Goal: Contribute content: Contribute content

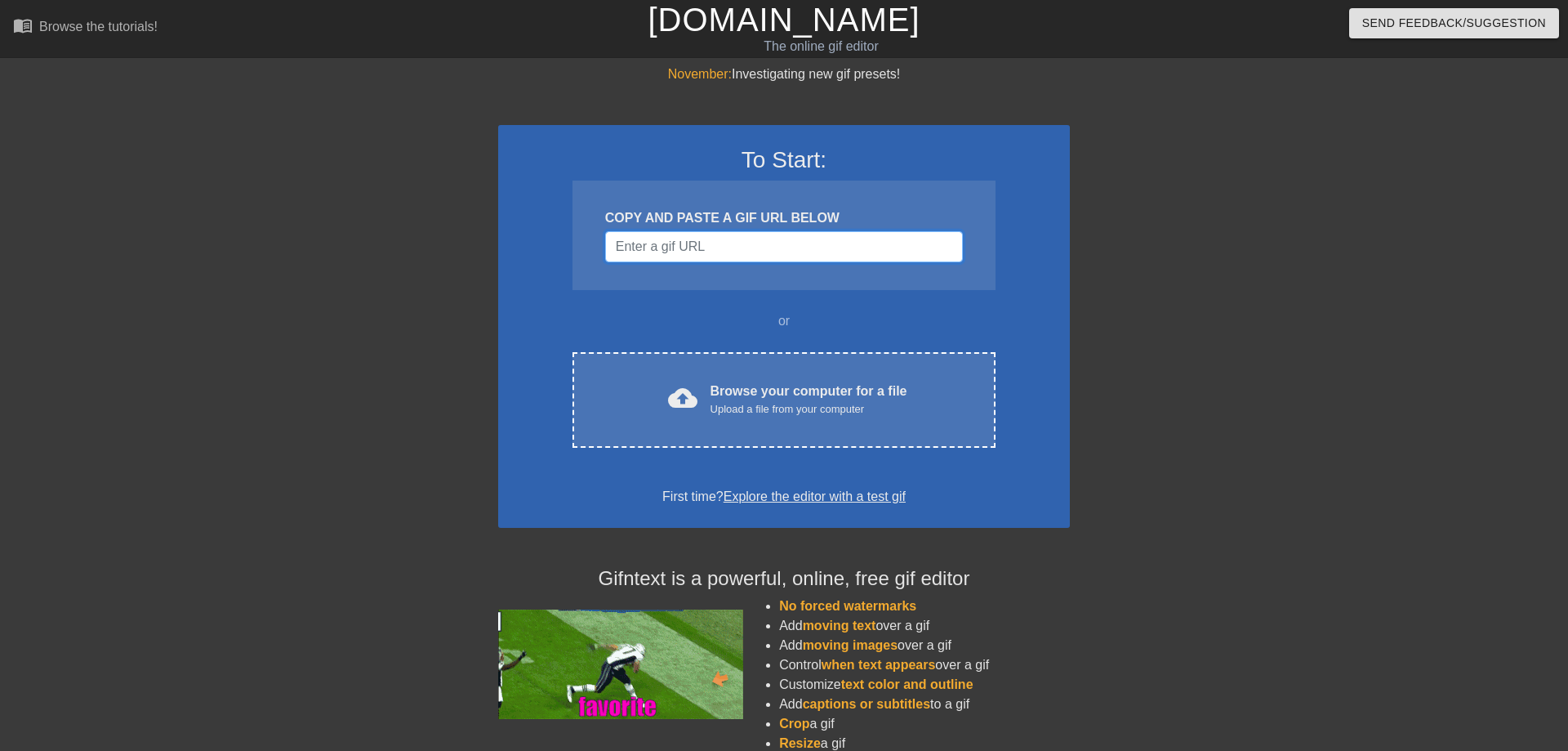
click at [700, 257] on input "Username" at bounding box center [784, 247] width 358 height 31
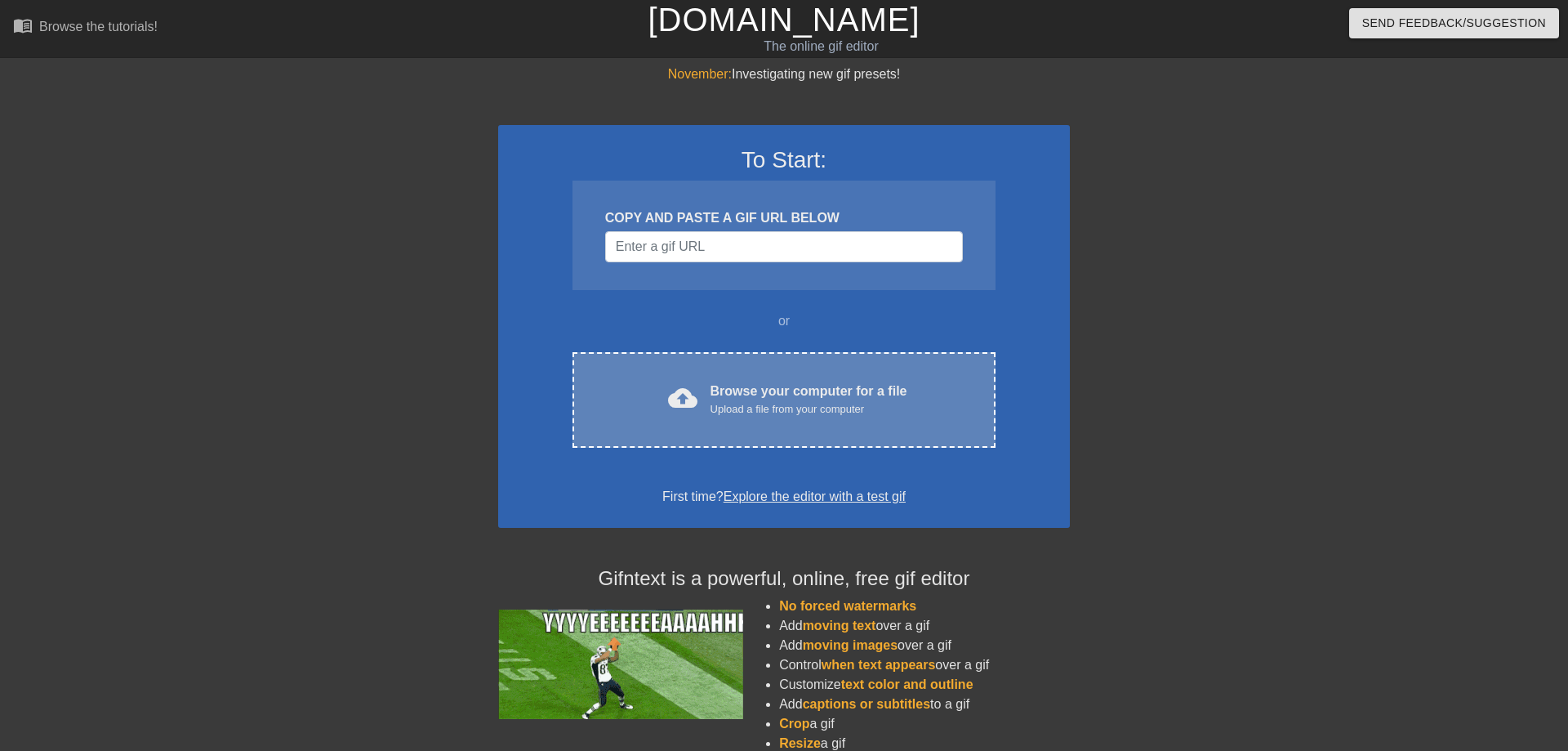
click at [783, 386] on div "Browse your computer for a file Upload a file from your computer" at bounding box center [808, 399] width 196 height 36
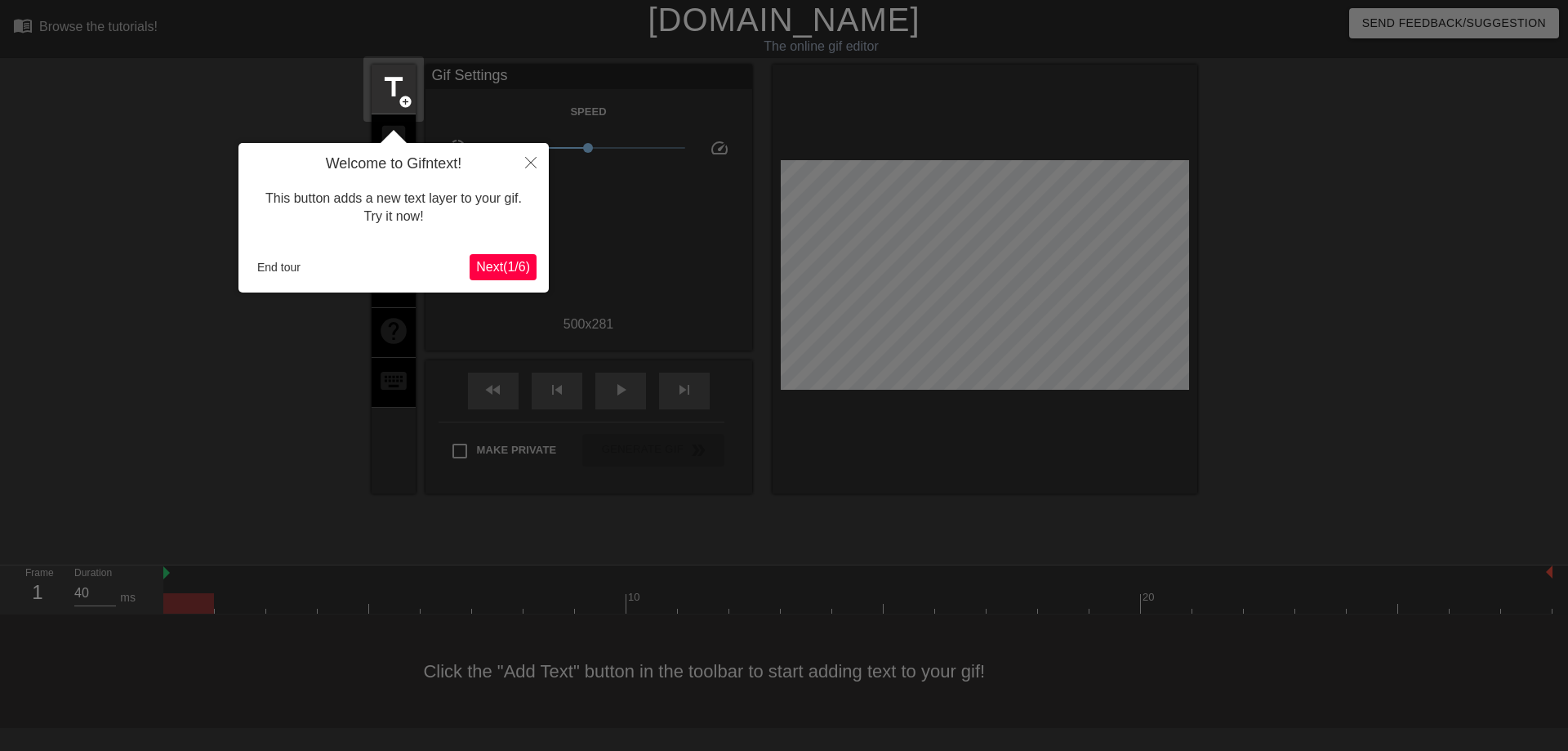
click at [501, 260] on span "Next ( 1 / 6 )" at bounding box center [503, 267] width 53 height 14
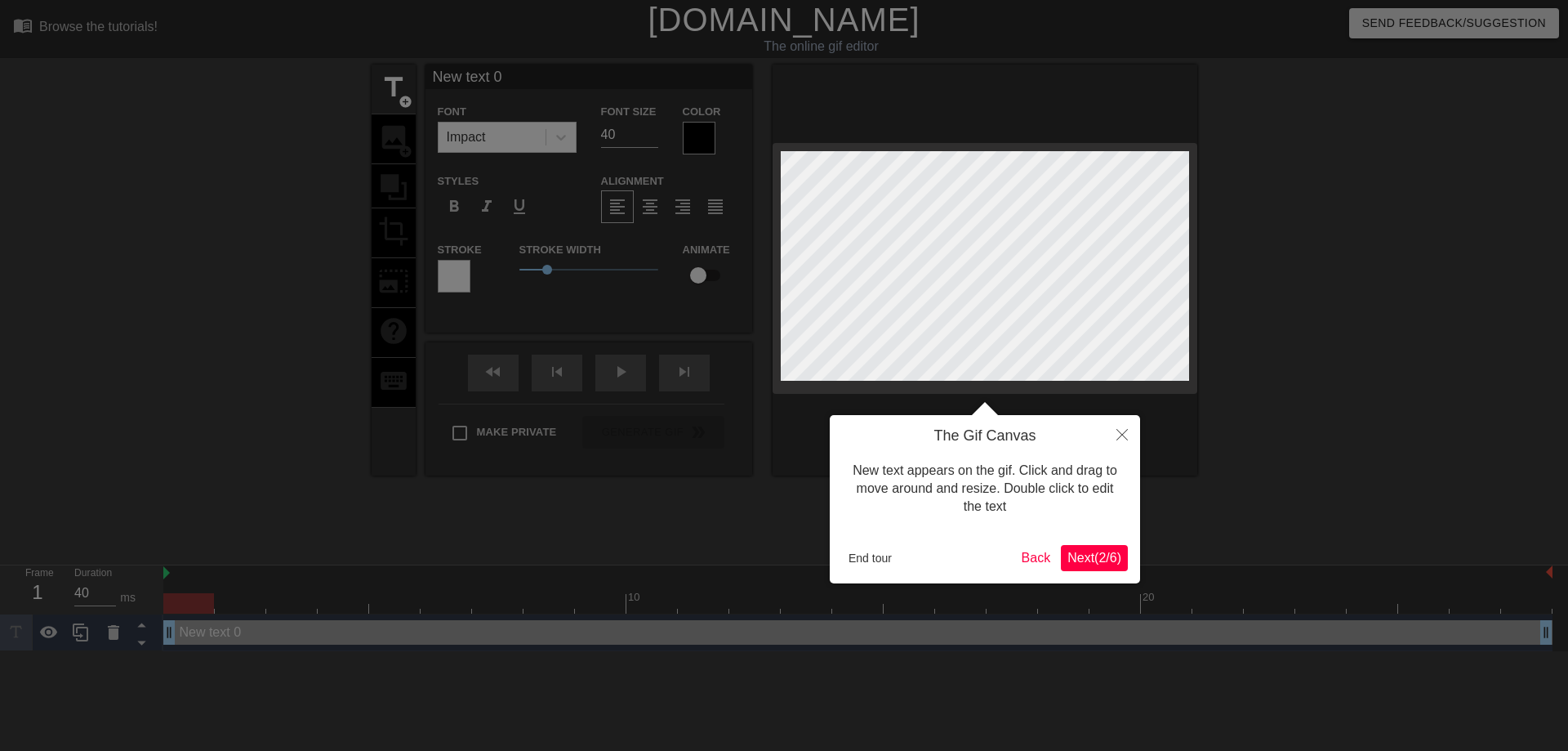
click at [1123, 550] on button "Next ( 2 / 6 )" at bounding box center [1094, 558] width 67 height 26
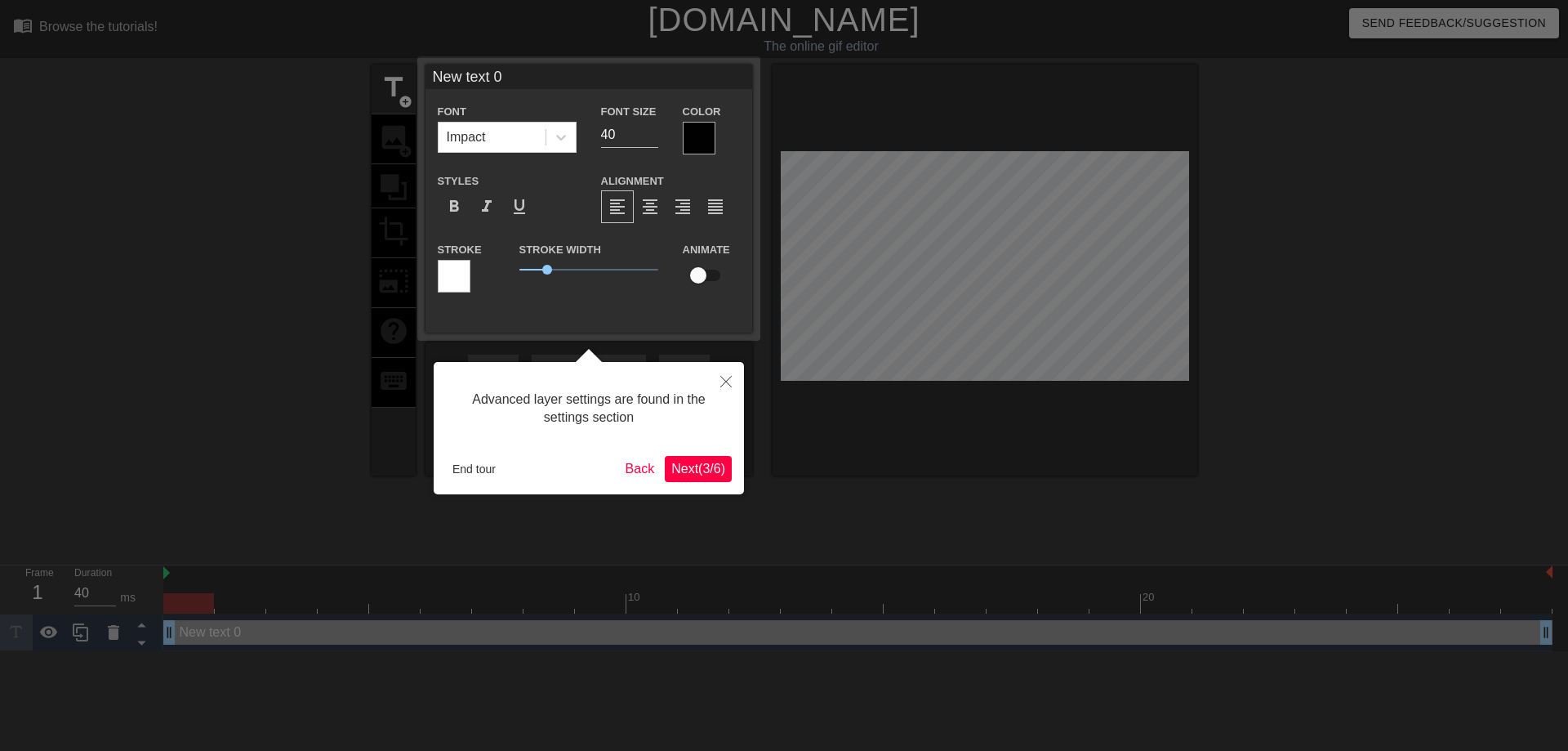
click at [703, 476] on span "Next ( 3 / 6 )" at bounding box center [698, 468] width 53 height 14
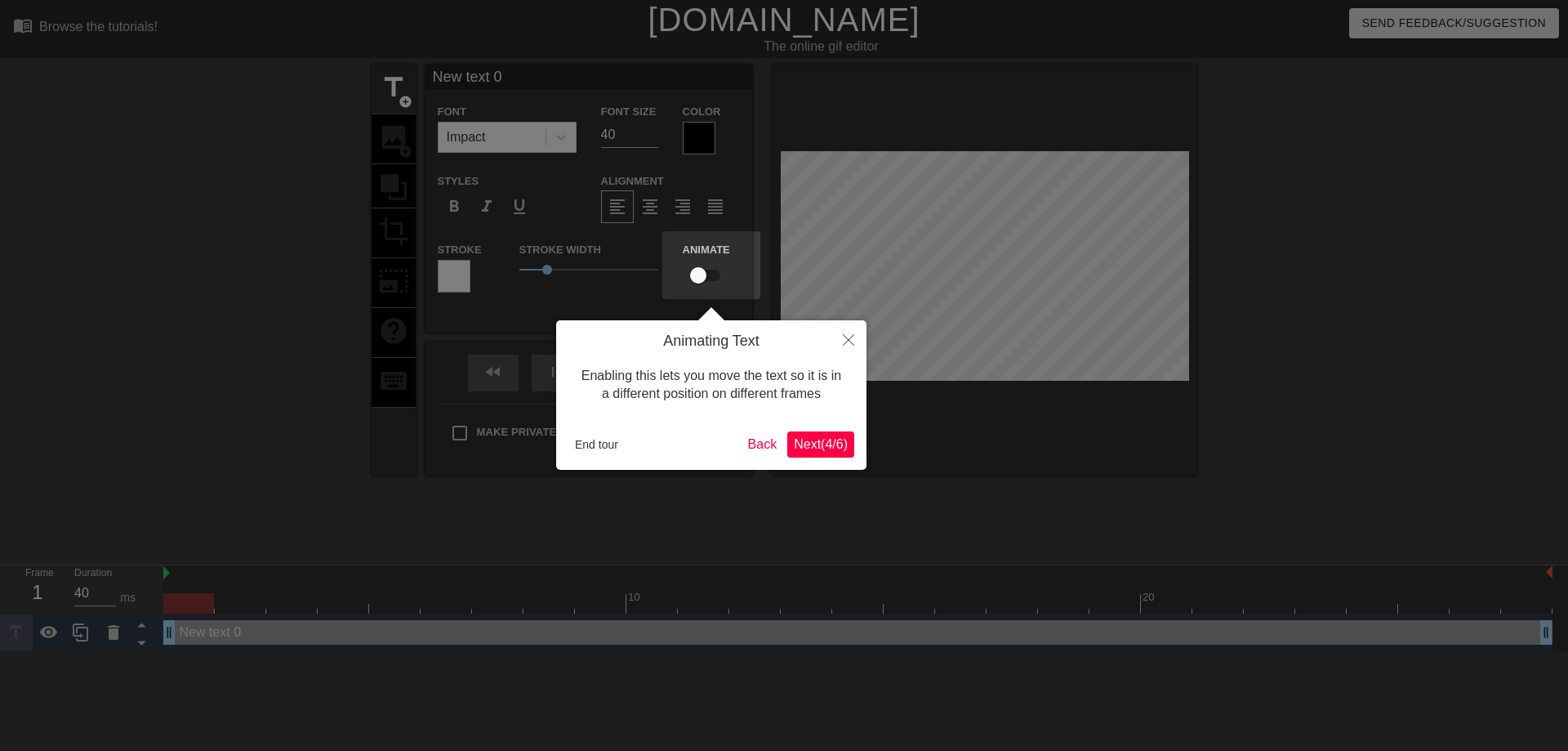
click at [809, 451] on span "Next ( 4 / 6 )" at bounding box center [821, 444] width 53 height 14
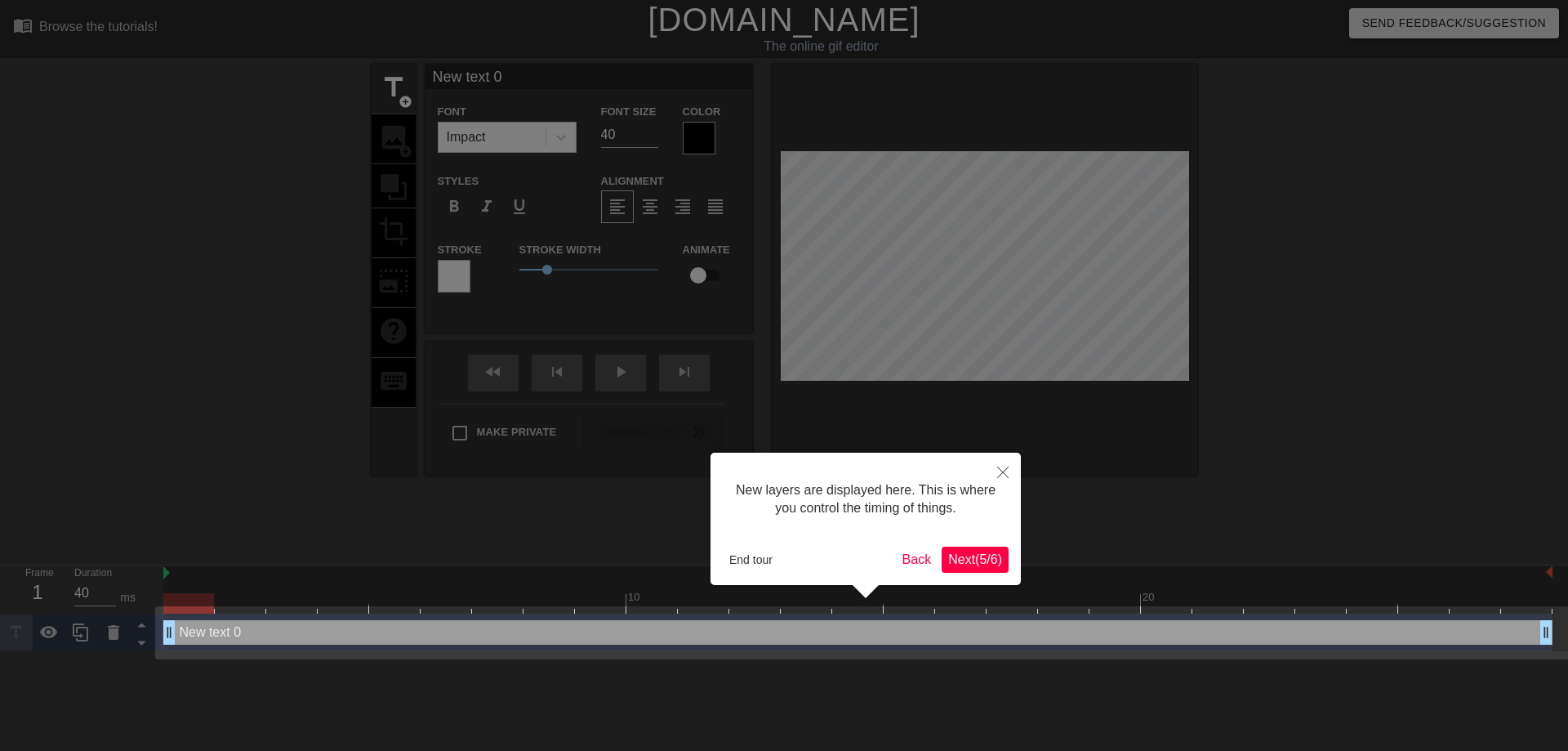
click at [996, 560] on span "Next ( 5 / 6 )" at bounding box center [975, 559] width 53 height 14
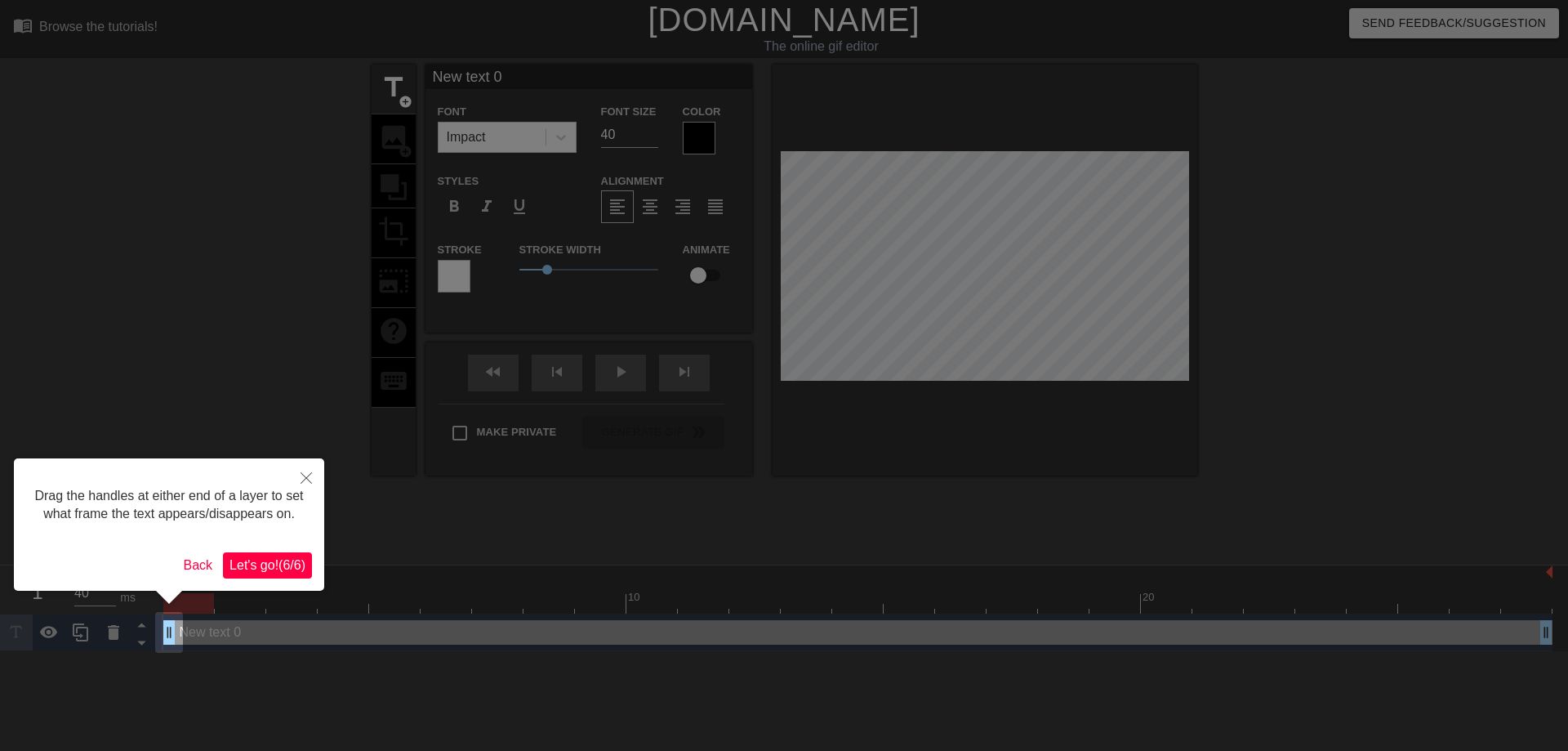
click at [258, 570] on span "Let's go! ( 6 / 6 )" at bounding box center [267, 565] width 76 height 14
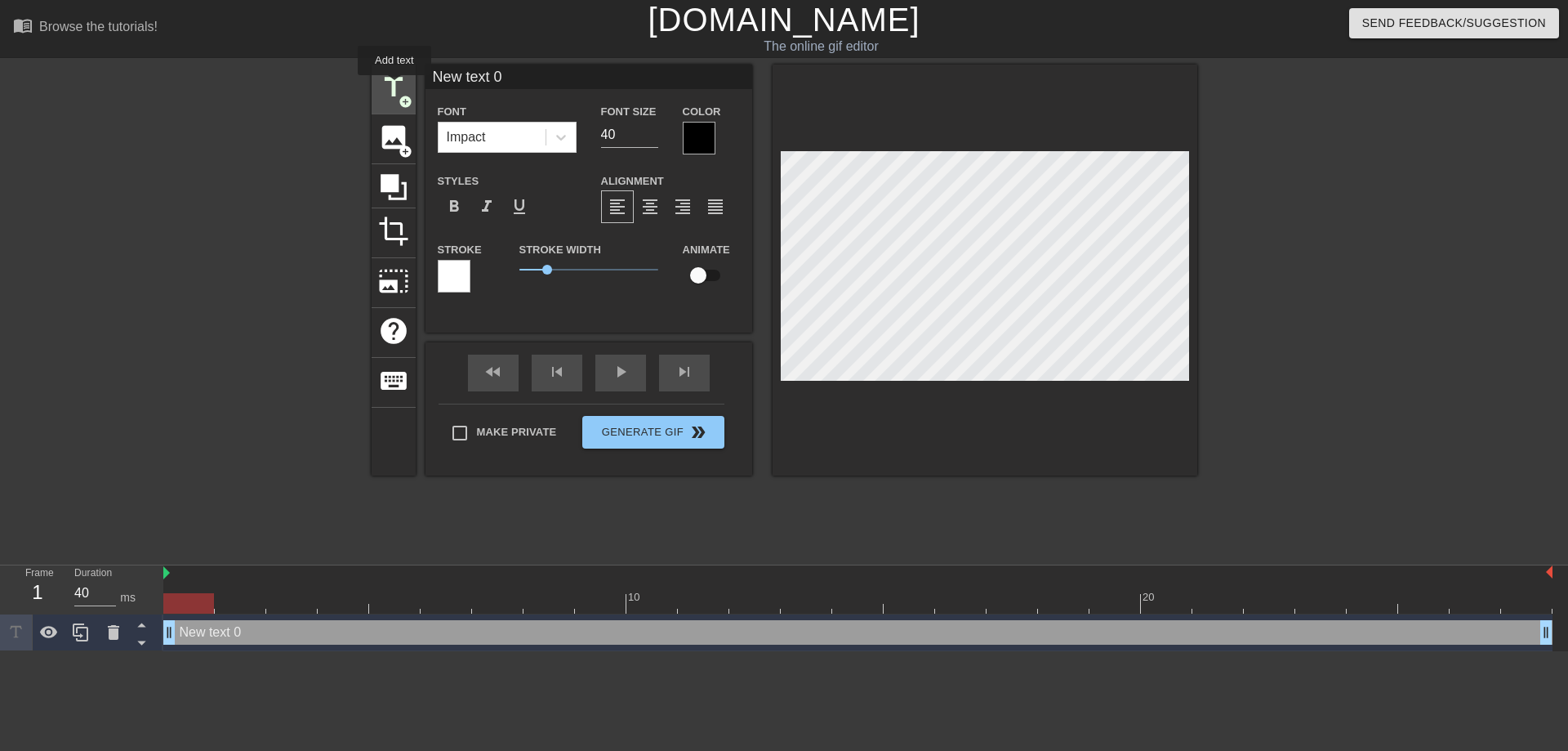
click at [395, 87] on span "title" at bounding box center [393, 87] width 31 height 31
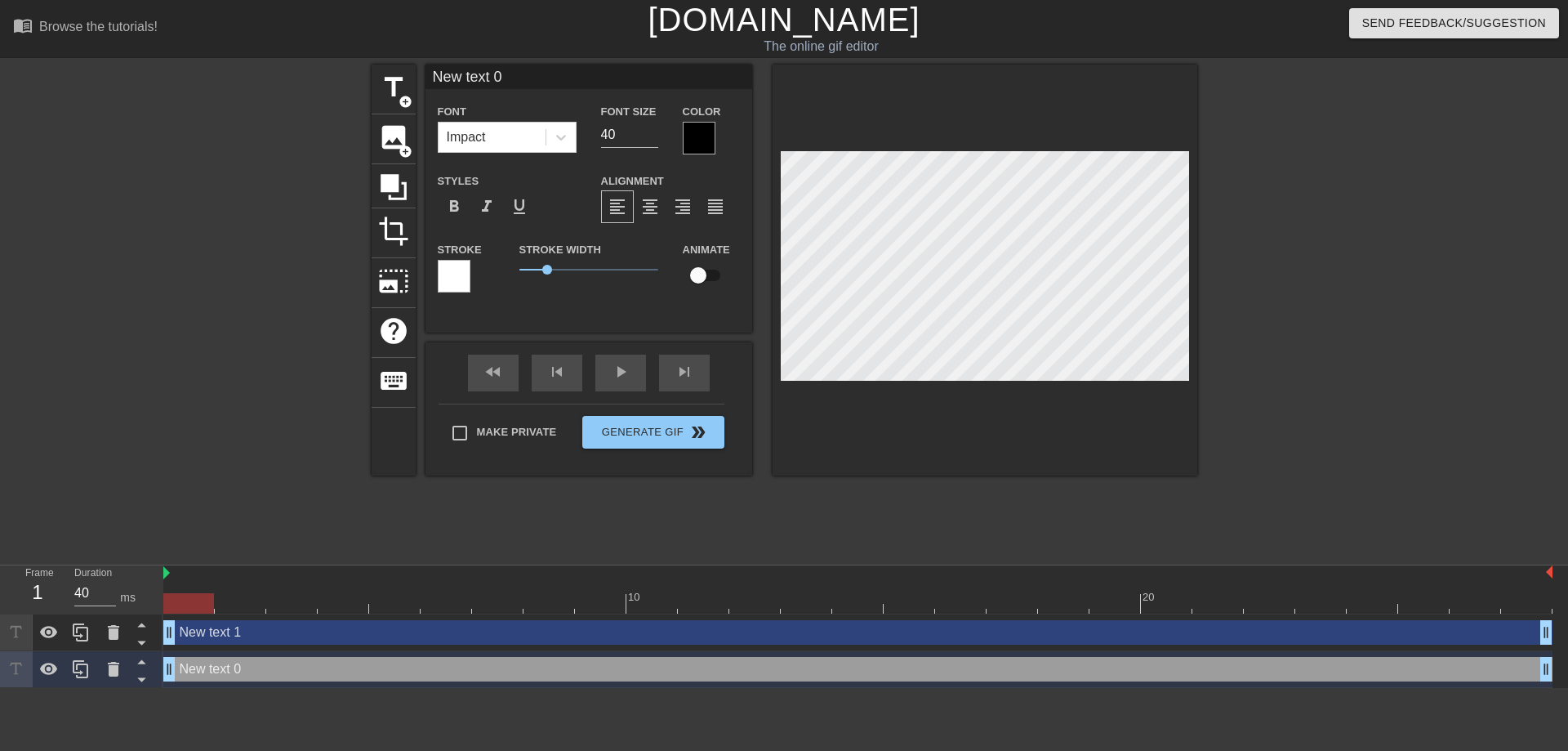
type input "NHew text 0"
type textarea "NHew text 0"
type input "NHaew text 0"
type textarea "NHaew text 0"
type input "NHapew text 0"
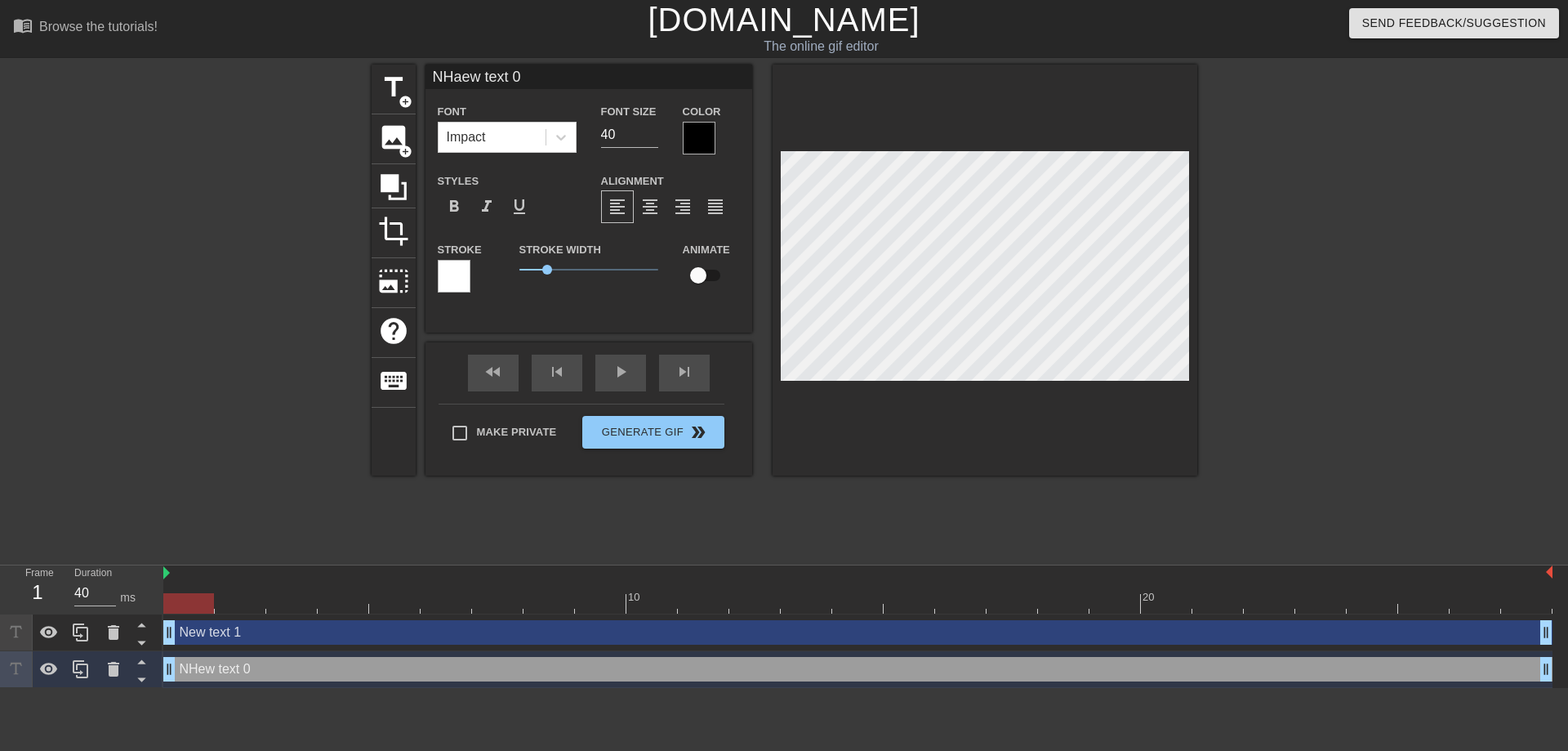
type textarea "NHapew text 0"
type input "NHappew text 0"
type textarea "NHappew text 0"
type input "NHappyew text 0"
type textarea "NHappyew text 0"
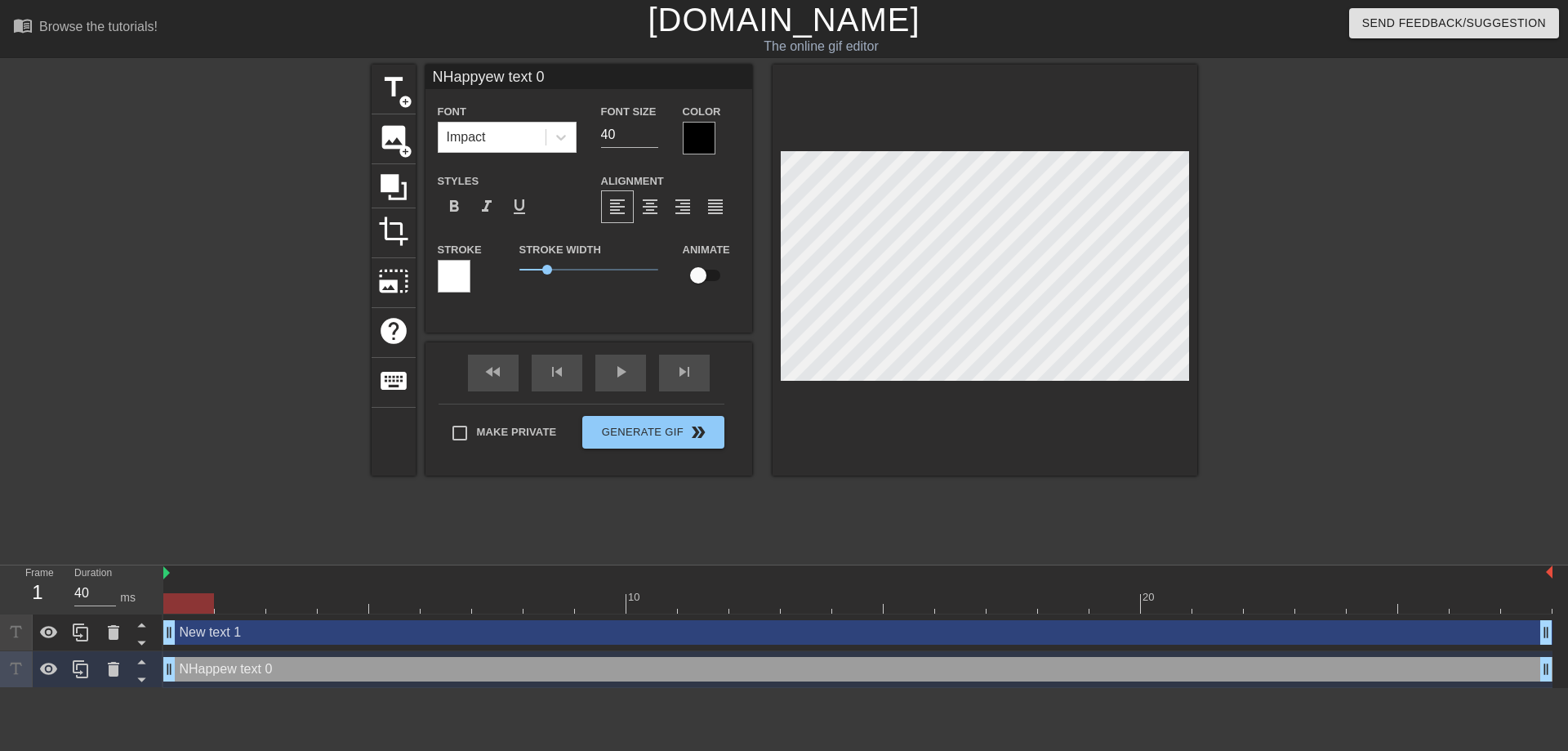
type input "NHappy ew text 0"
type textarea "NHappy ew text 0"
type input "NHappy Bew text 0"
type textarea "NHappy Bew text 0"
type input "NHappy Biew text 0"
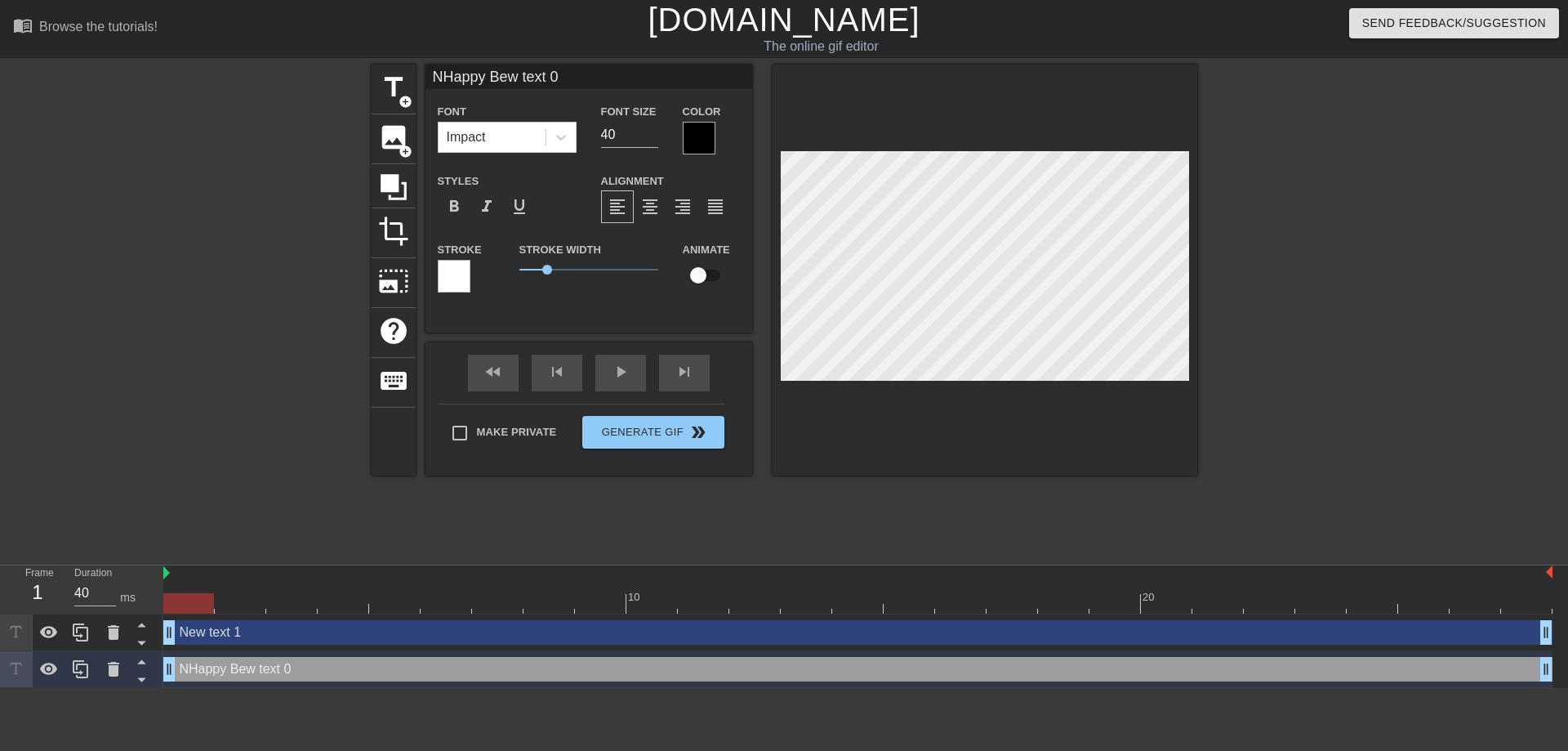
type textarea "NHappy Biew text 0"
type input "NHappy Birew text 0"
type textarea "NHappy Birew text 0"
type input "NHappy Birw text 0"
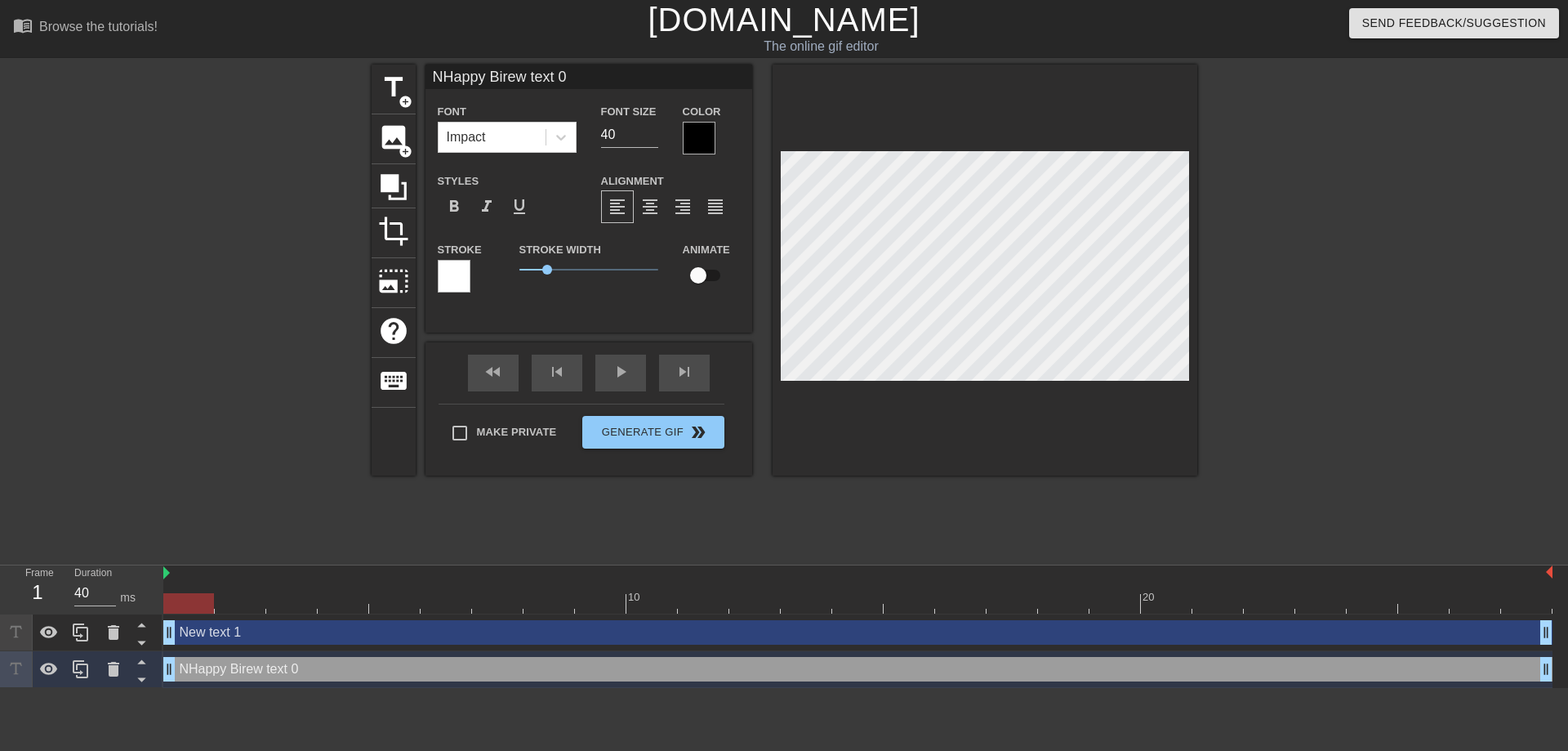
type textarea "NHappy Birw text 0"
type input "NHappy Bir text 0"
type textarea "NHappy Bir text 0"
type input "NHappy Birtext 0"
type textarea "NHappy Birtext 0"
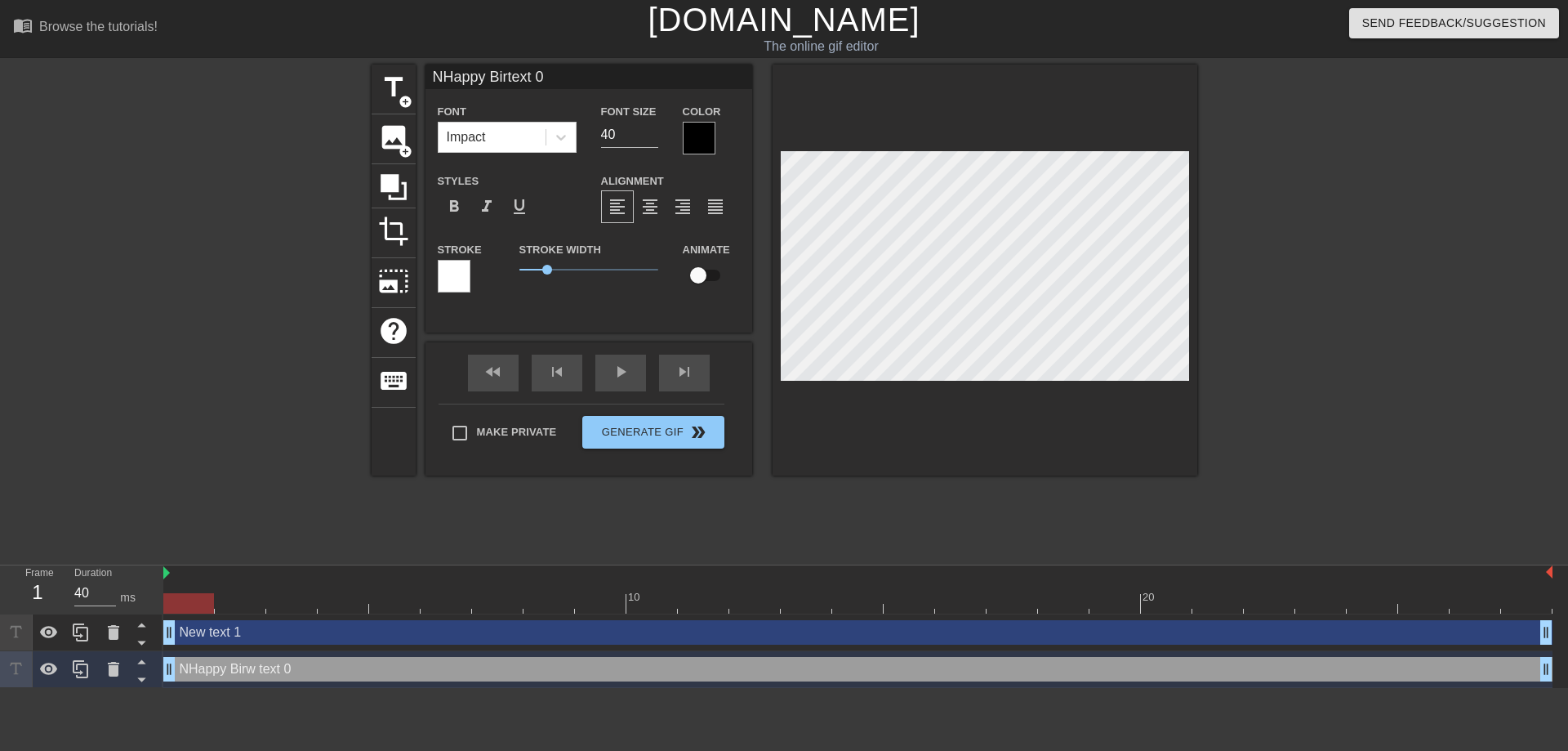
type input "NHappy Birext 0"
type textarea "NHappy Birext 0"
type input "NHappy Birxt 0"
type textarea "NHappy Birxt 0"
type input "NHappy Birt 0"
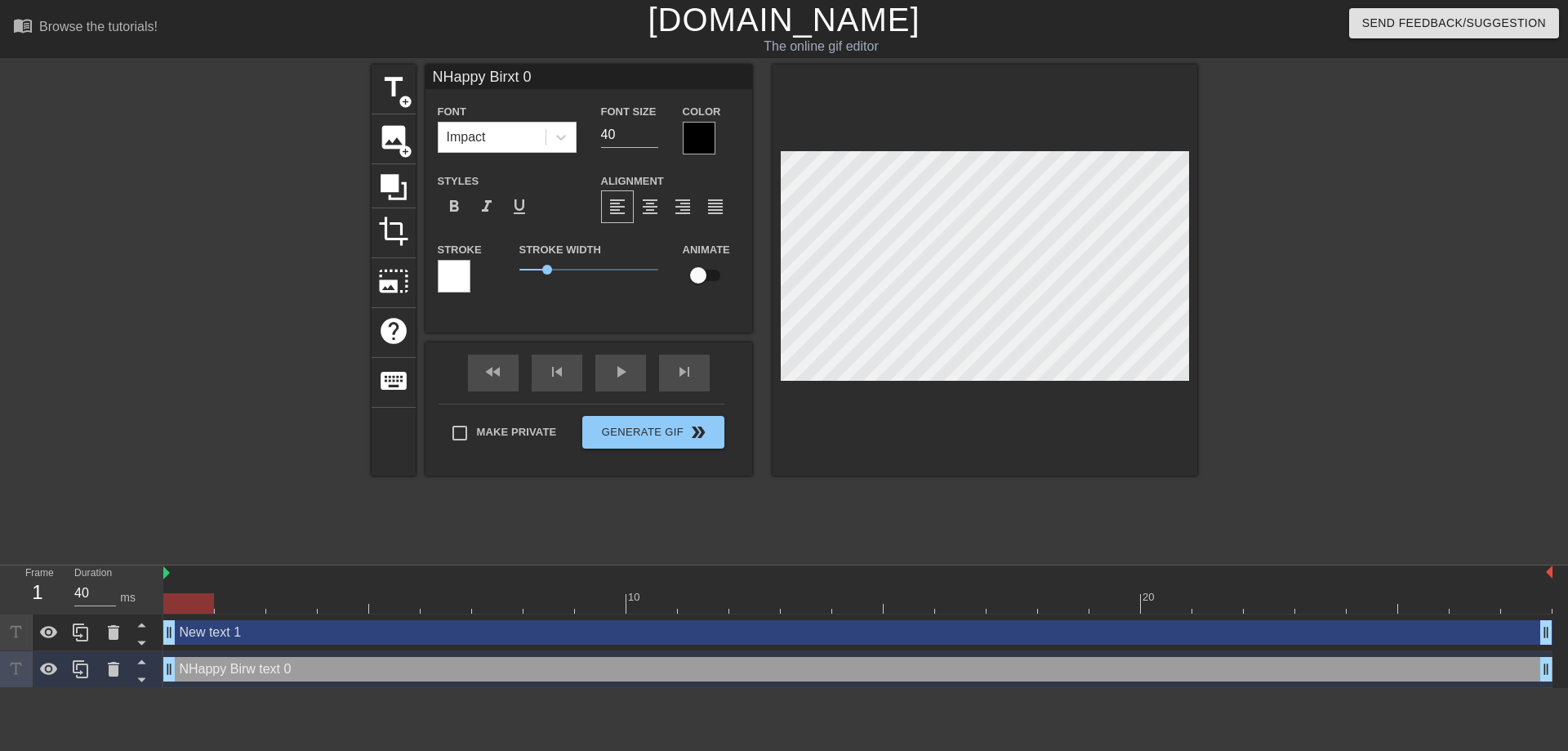
type textarea "NHappy Birt 0"
type input "NHappy Bir 0"
type textarea "NHappy Bir 0"
type input "NHappy Bir0"
type textarea "NHappy Bir0"
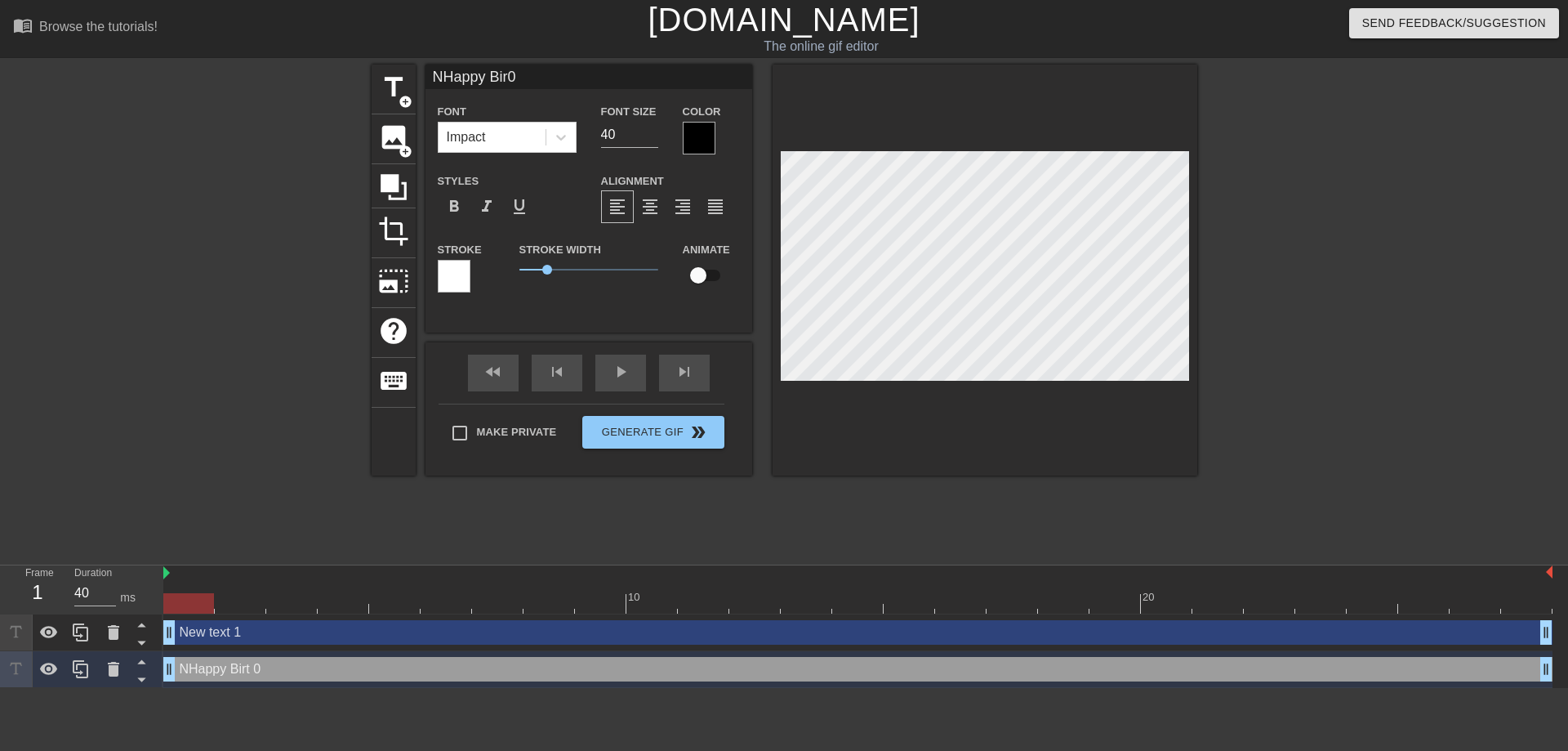
type input "NHappy Bir"
type textarea "NHappy Bir"
type input "NHappy Bi"
type textarea "NHappy Bi"
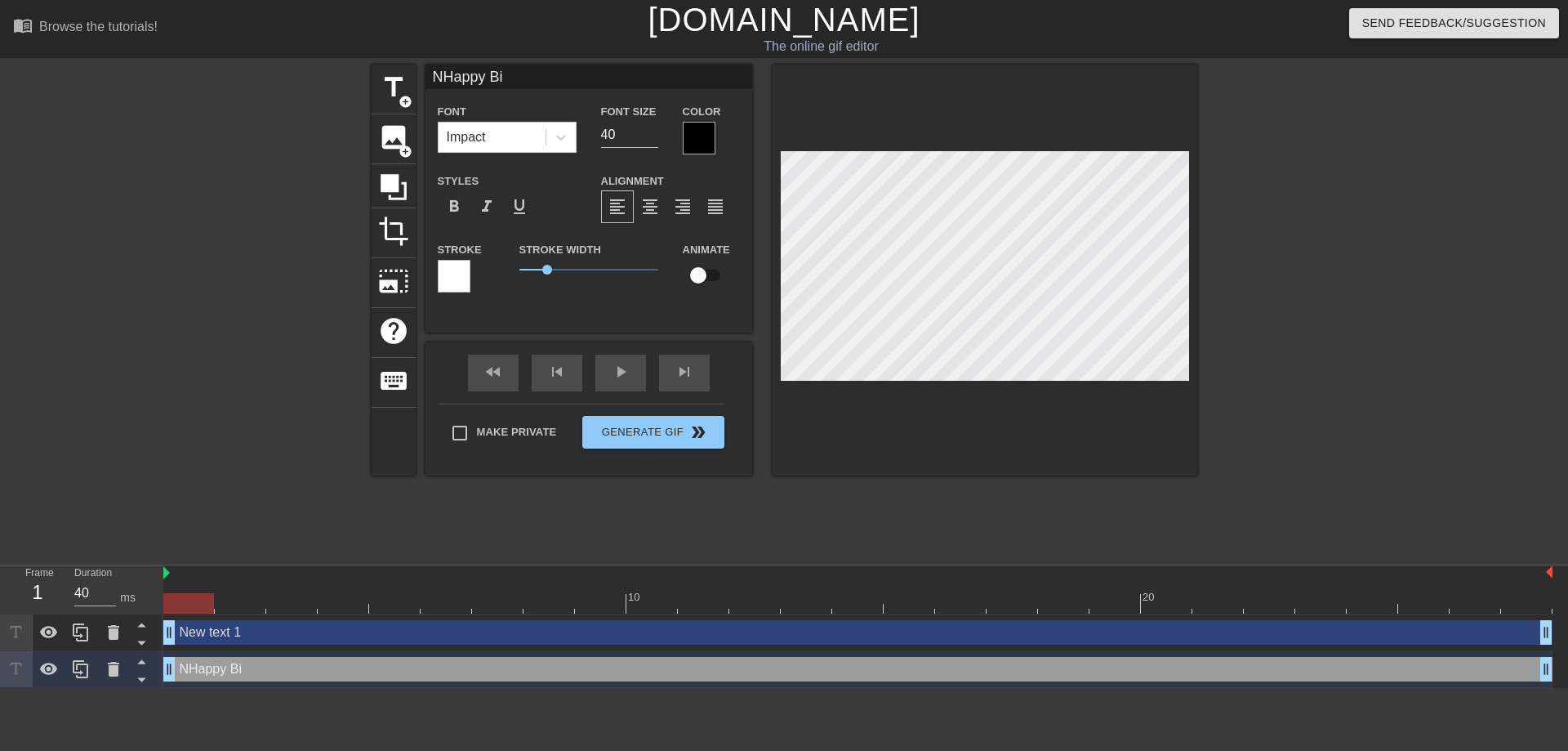
type input "NHappy B"
type textarea "NHappy B"
type input "NHappy"
type textarea "NHappy"
type input "NHappy"
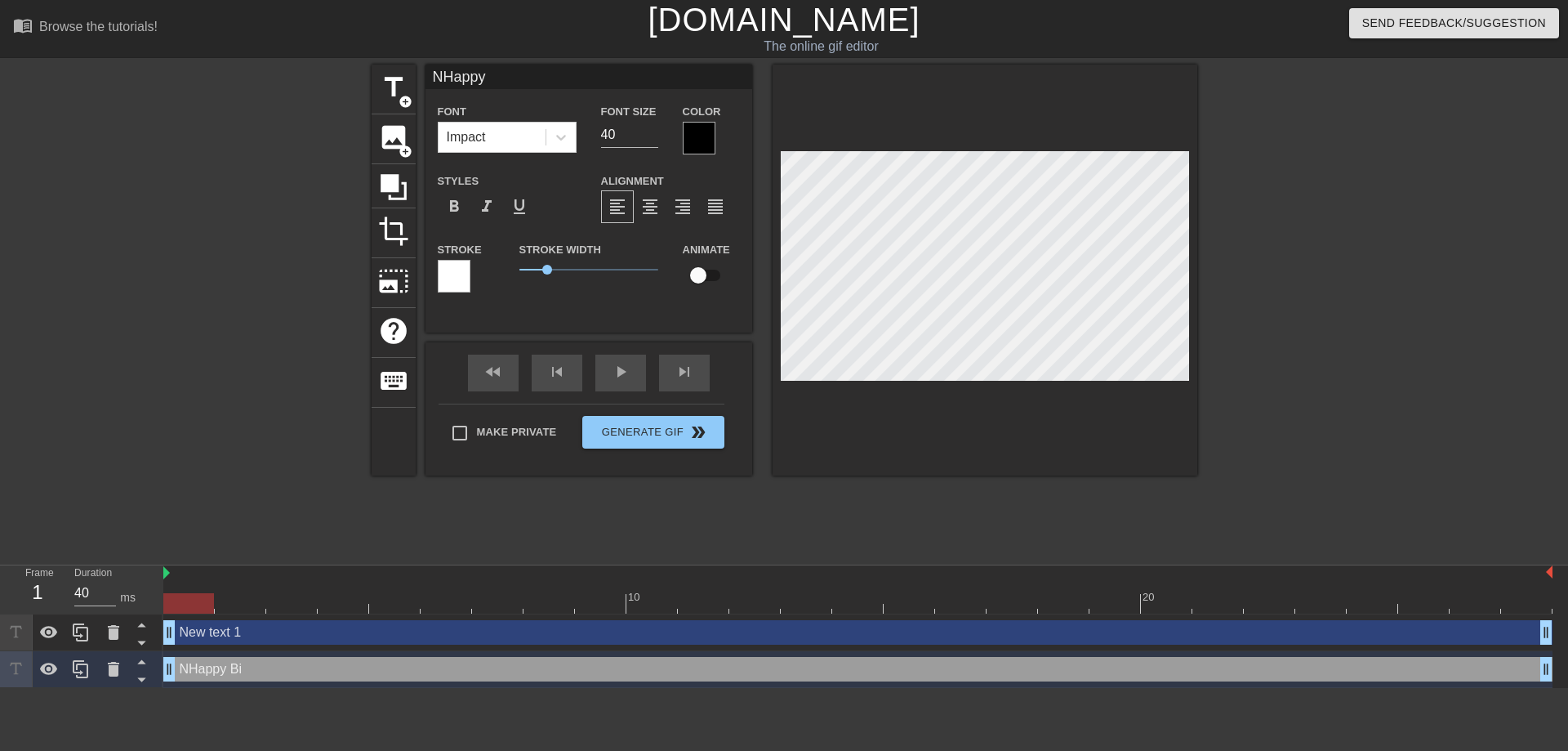
type textarea "NHappy"
type input "NHapp"
type textarea "NHapp"
type input "NHap"
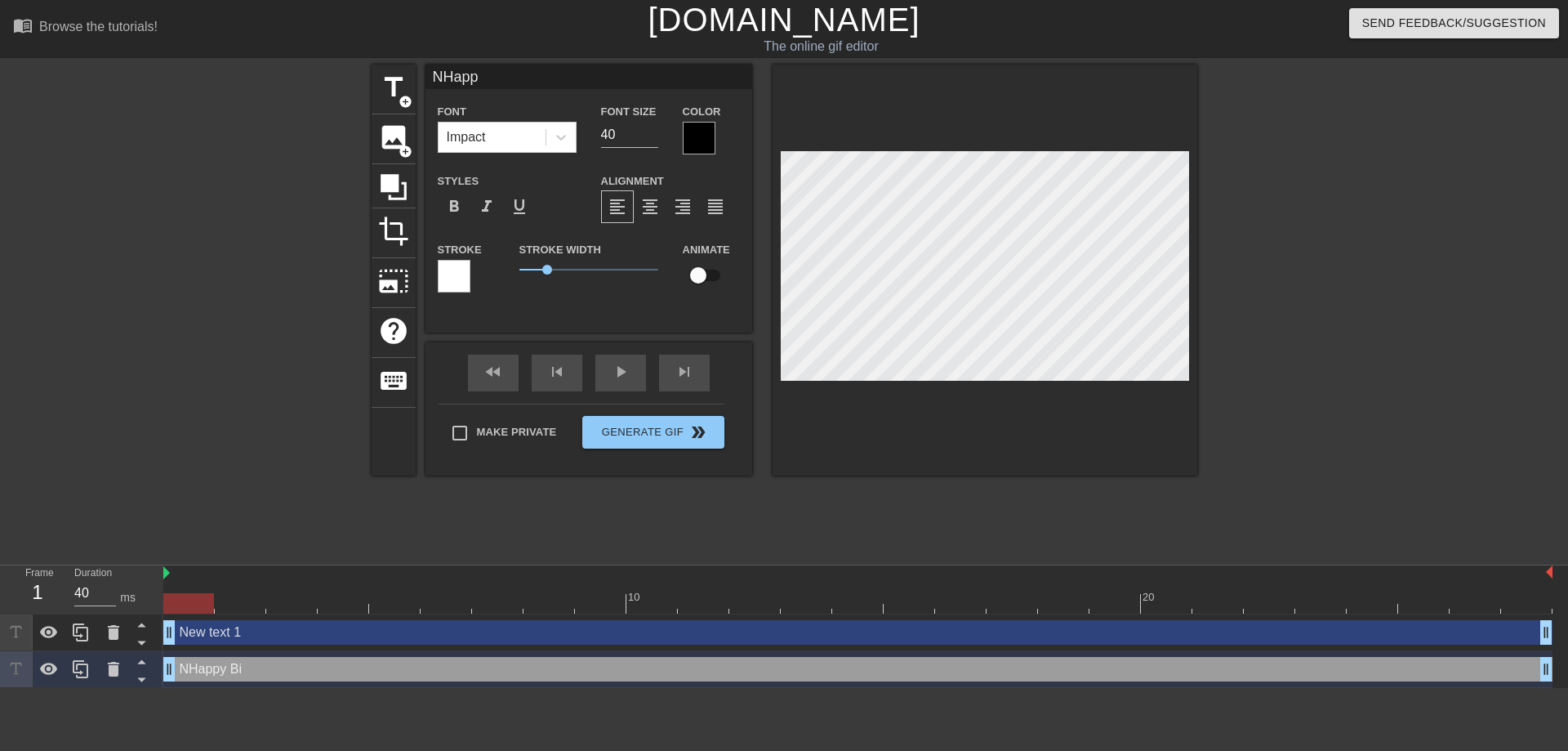
type textarea "NHap"
type input "NHa"
type textarea "NHa"
type input "NH"
type textarea "NH"
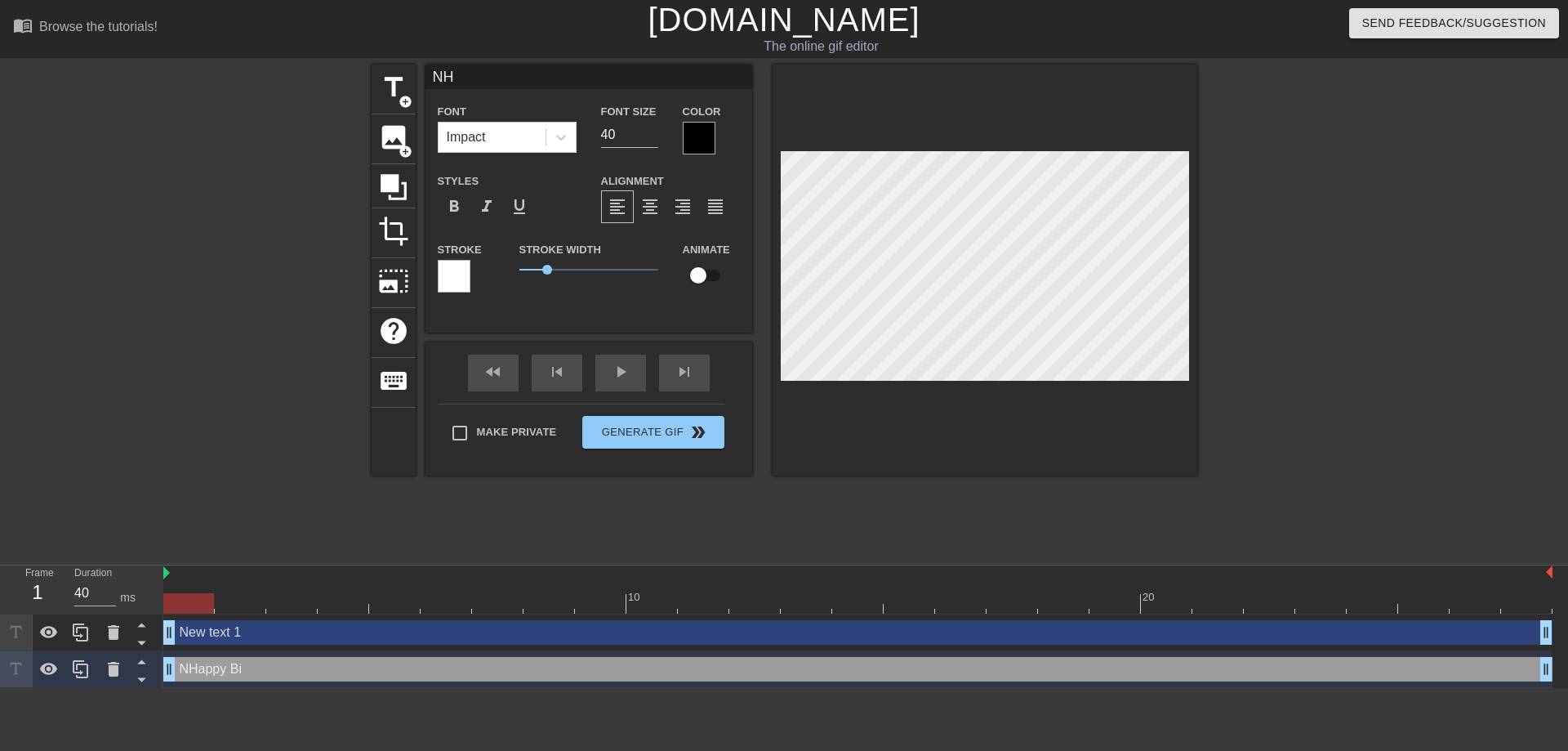
type input "N"
type textarea "N"
type input "H"
type textarea "H"
type input "Ha"
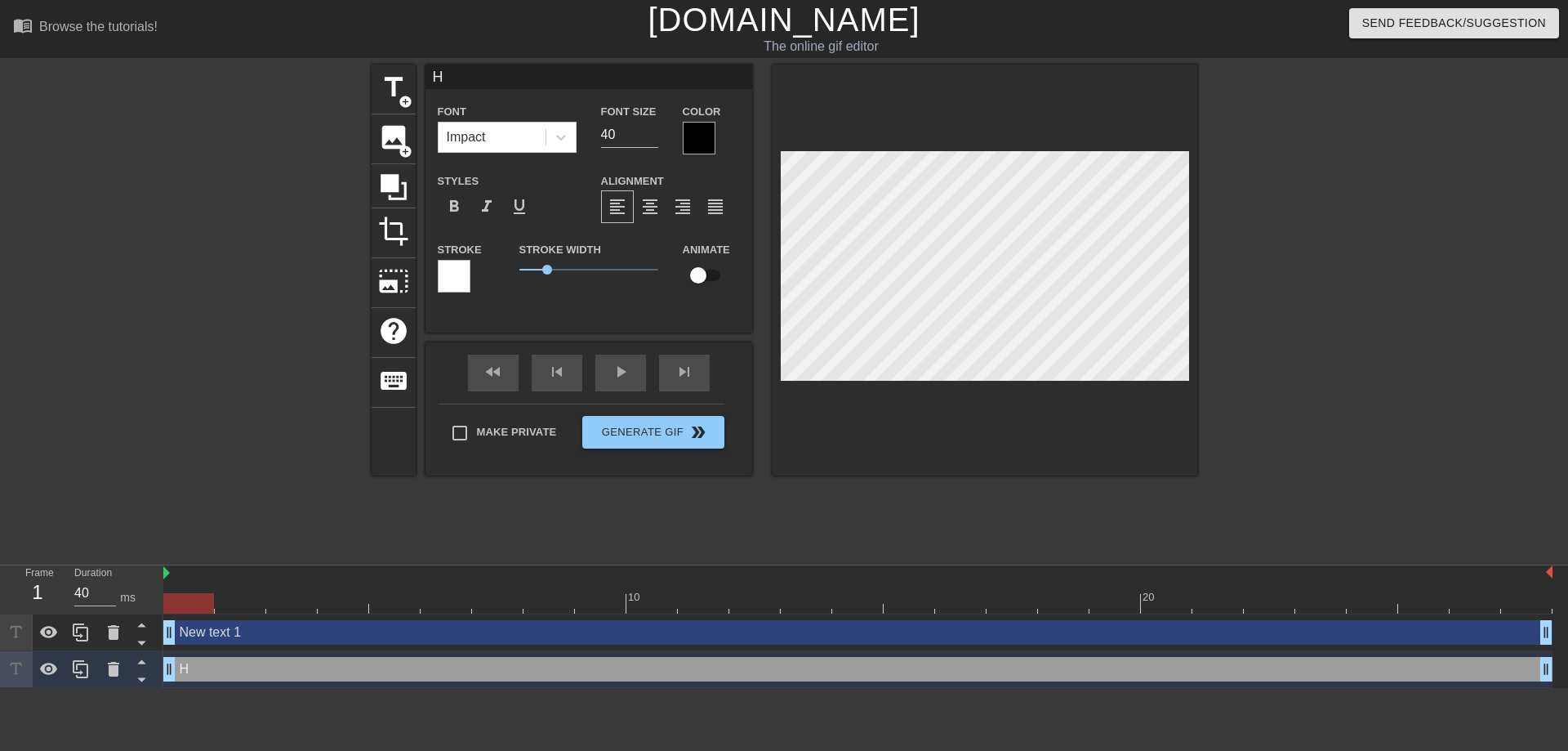
type textarea "Ha"
type input "Ha["
type textarea "Ha["
type input "Ha[["
type textarea "Ha[["
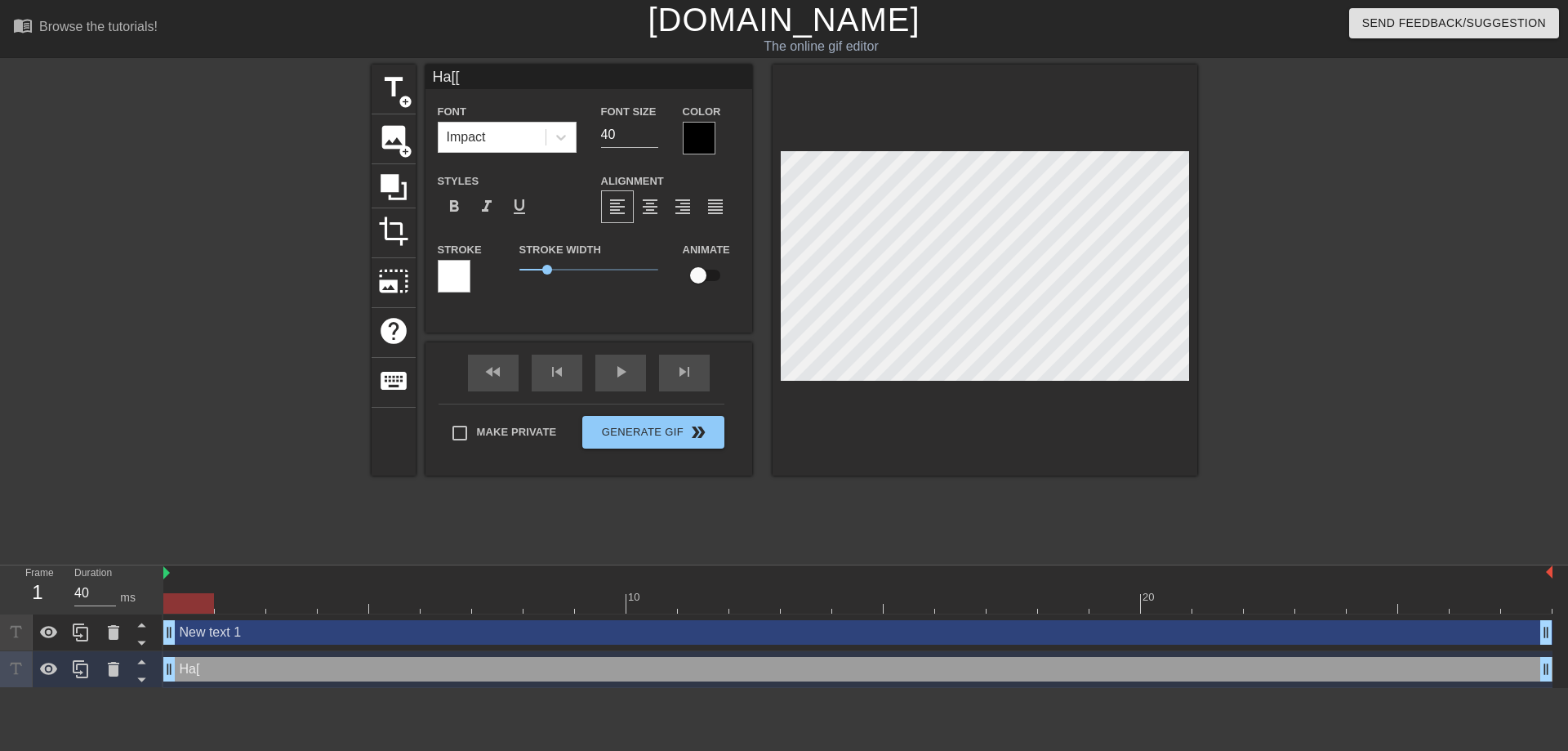
type input "Ha[[y"
type textarea "Ha[[y"
type input "Ha[[y"
type textarea "Ha[[y"
type input "Ha[[y B"
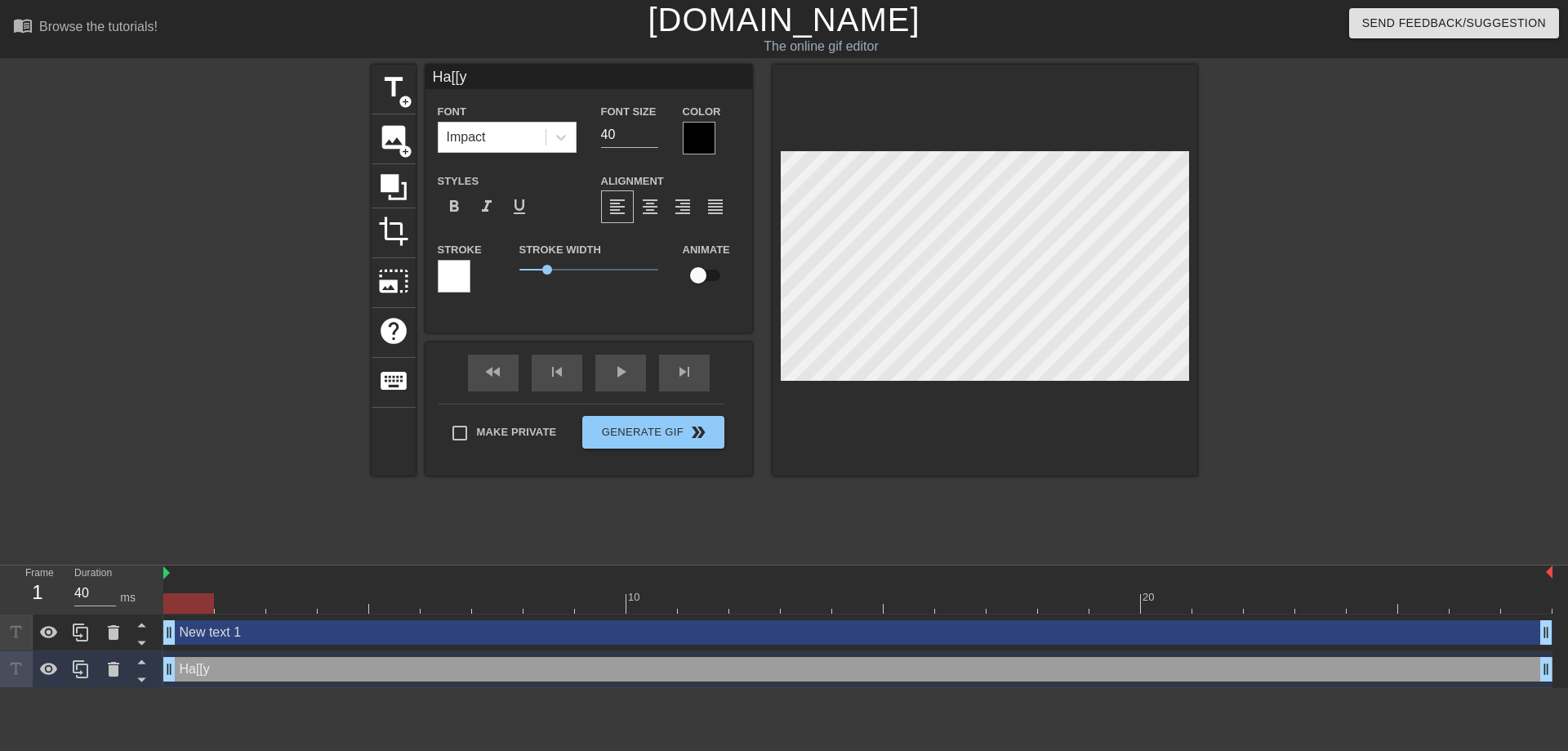
type textarea "Ha[[y B"
type input "Ha[[y"
type textarea "Ha[[y"
type input "Ha[[y"
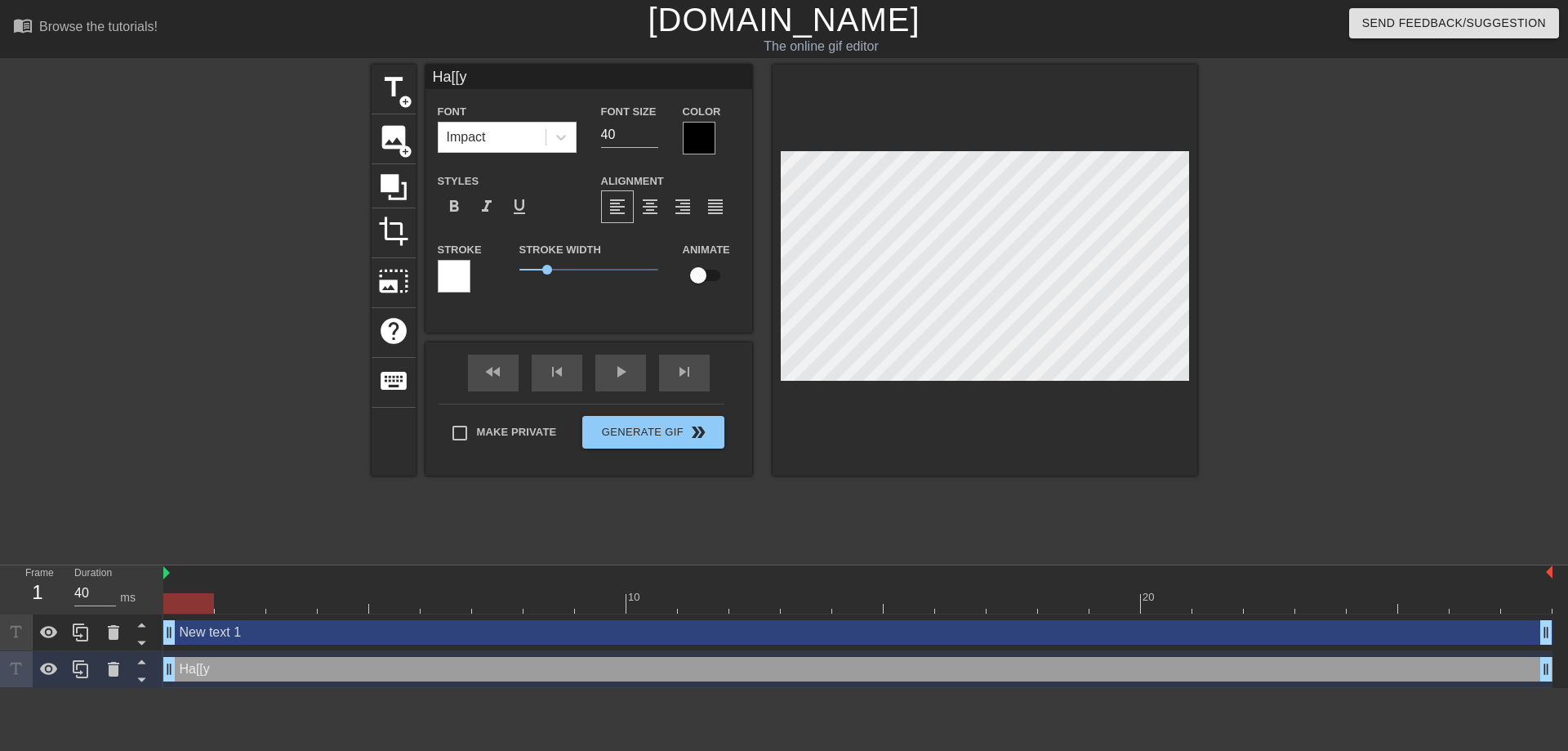
type textarea "Ha[[y"
type input "Ha[["
type textarea "Ha[["
type input "Ha["
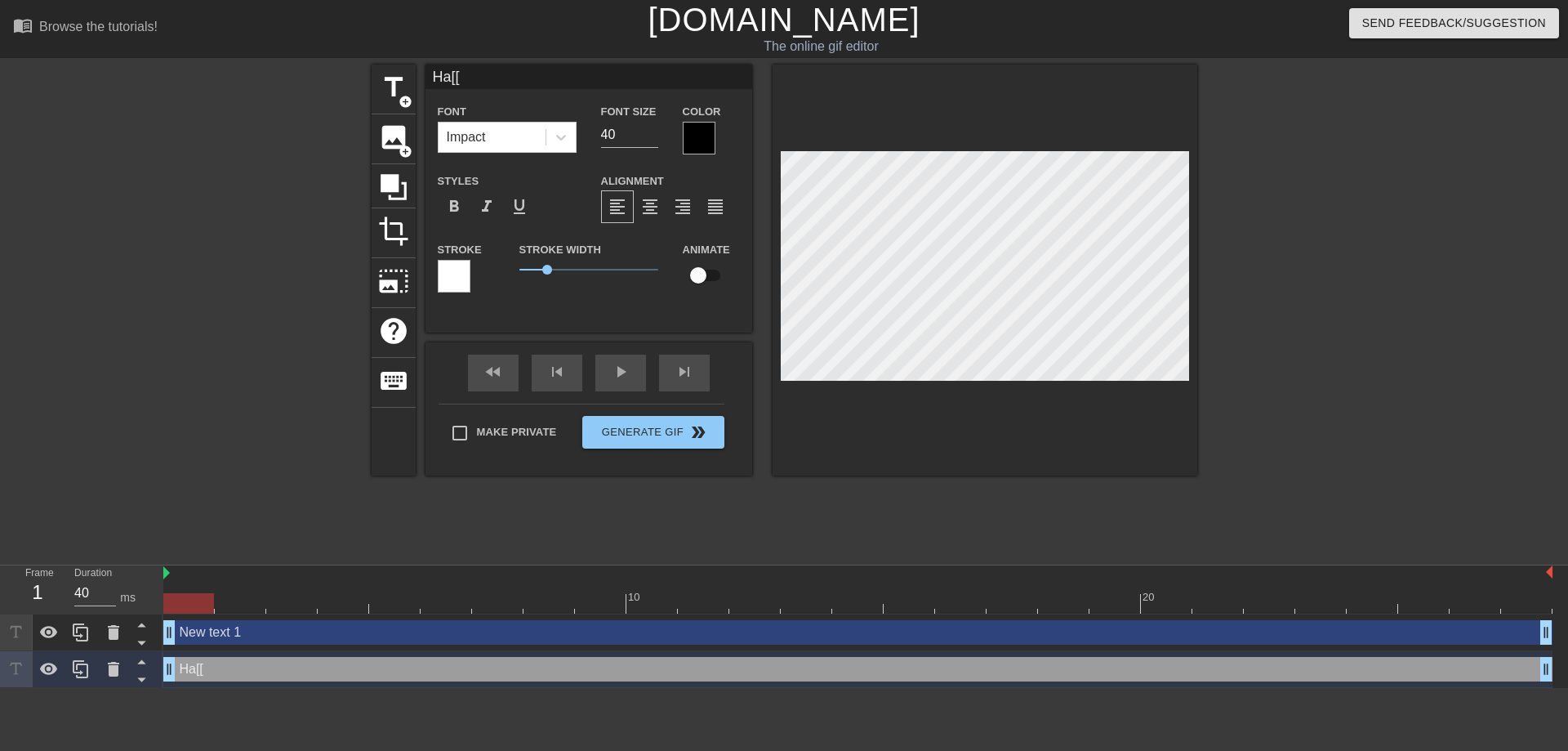
type textarea "Ha["
type input "Ha"
type textarea "Ha"
type input "Hap"
type textarea "Hap"
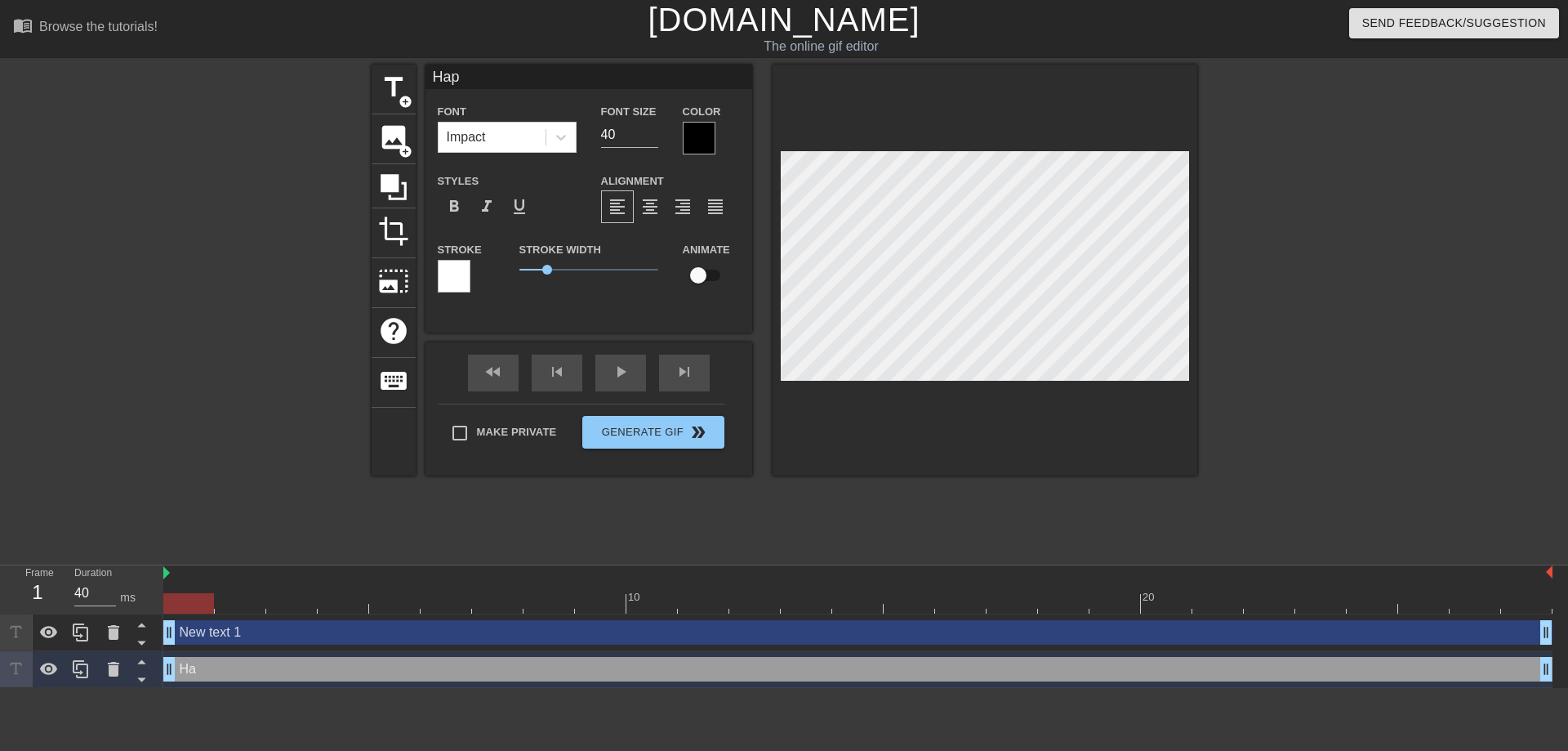
type input "Happ"
type textarea "Happ"
type input "Happy"
type textarea "Happy"
type input "Happy"
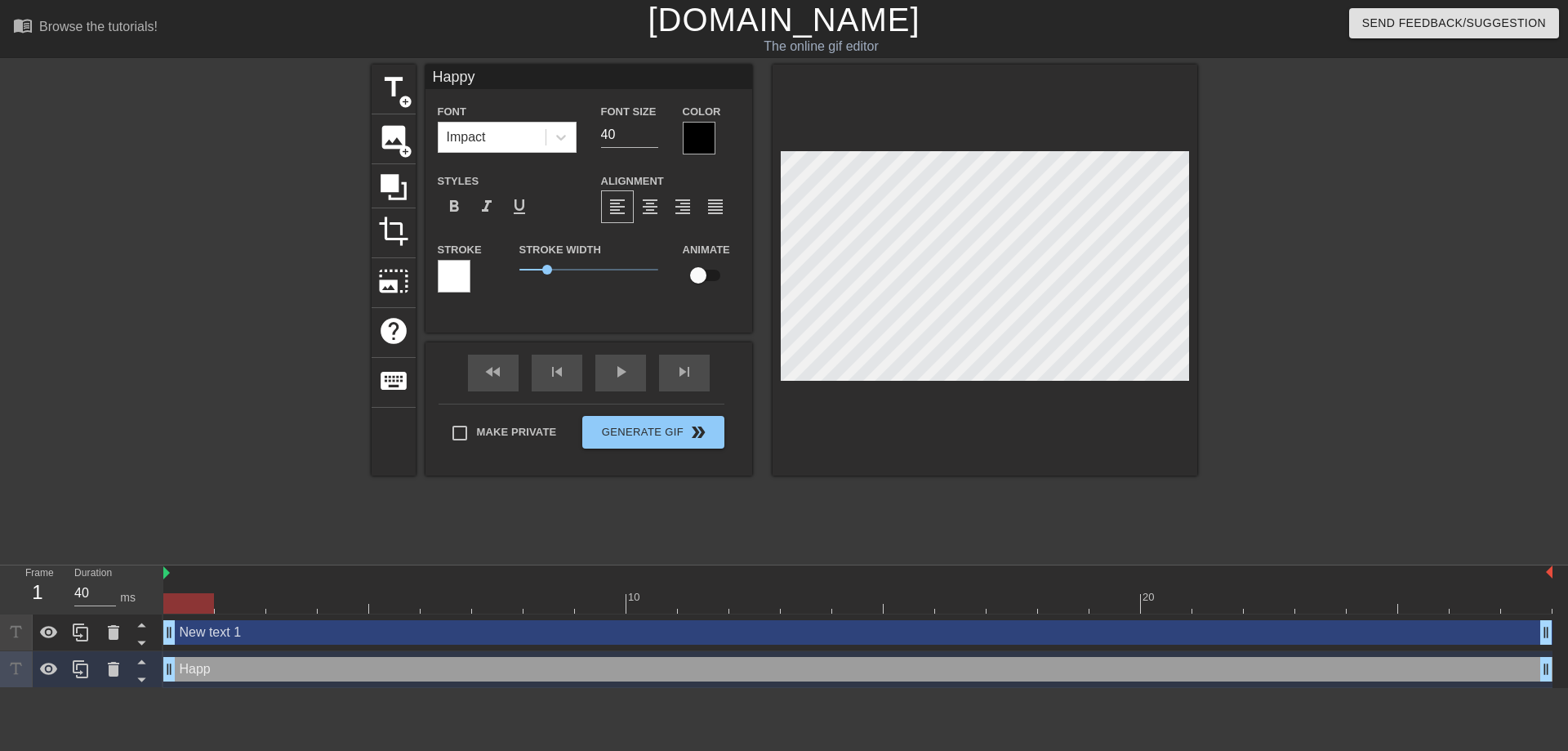
type textarea "Happy"
type input "Happy B"
type textarea "Happy B"
type input "Happy Bi"
type textarea "Happy Bi"
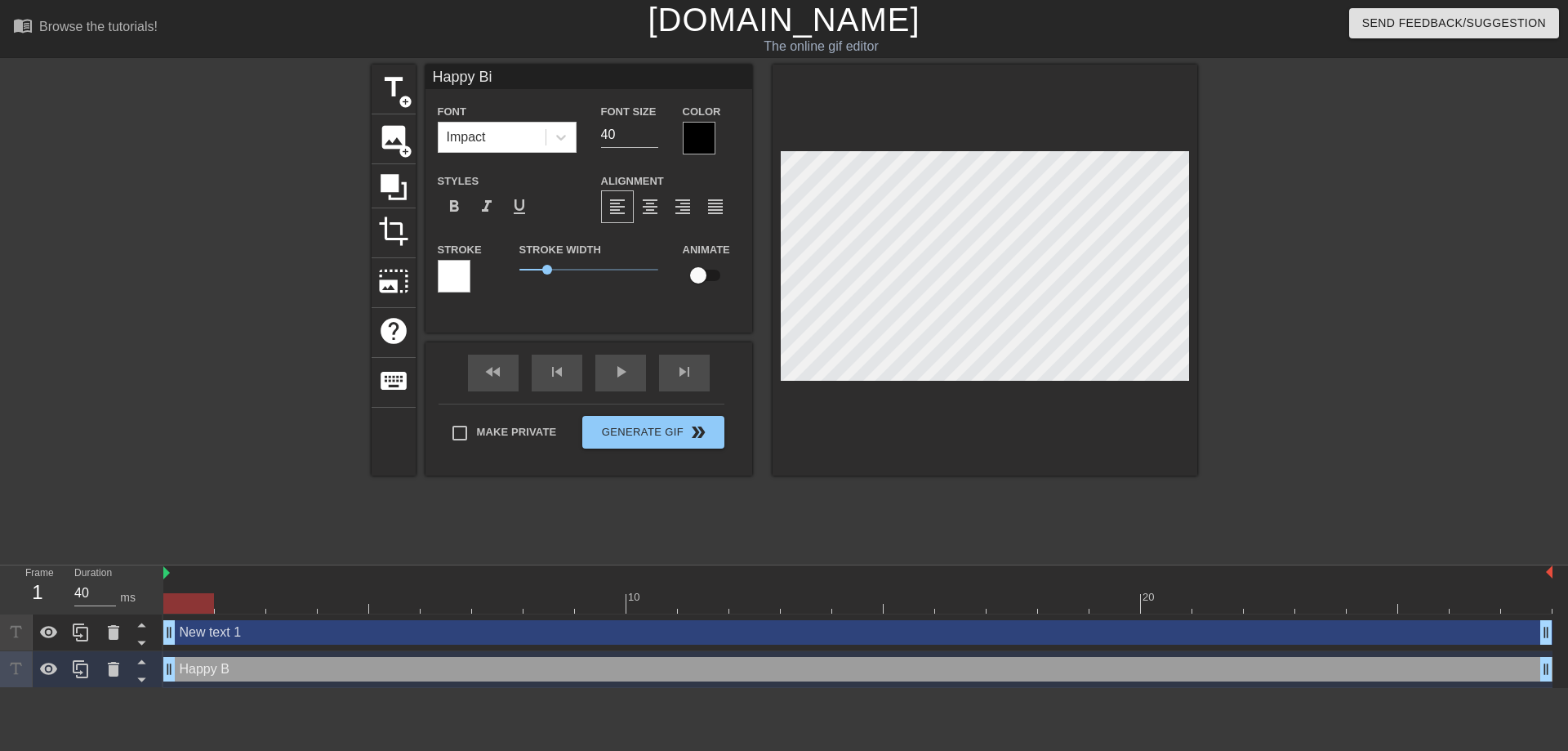
type input "Happy Bir"
type textarea "Happy Bir"
type input "Happy Birt"
type textarea "Happy Birt"
type input "Happy Birth"
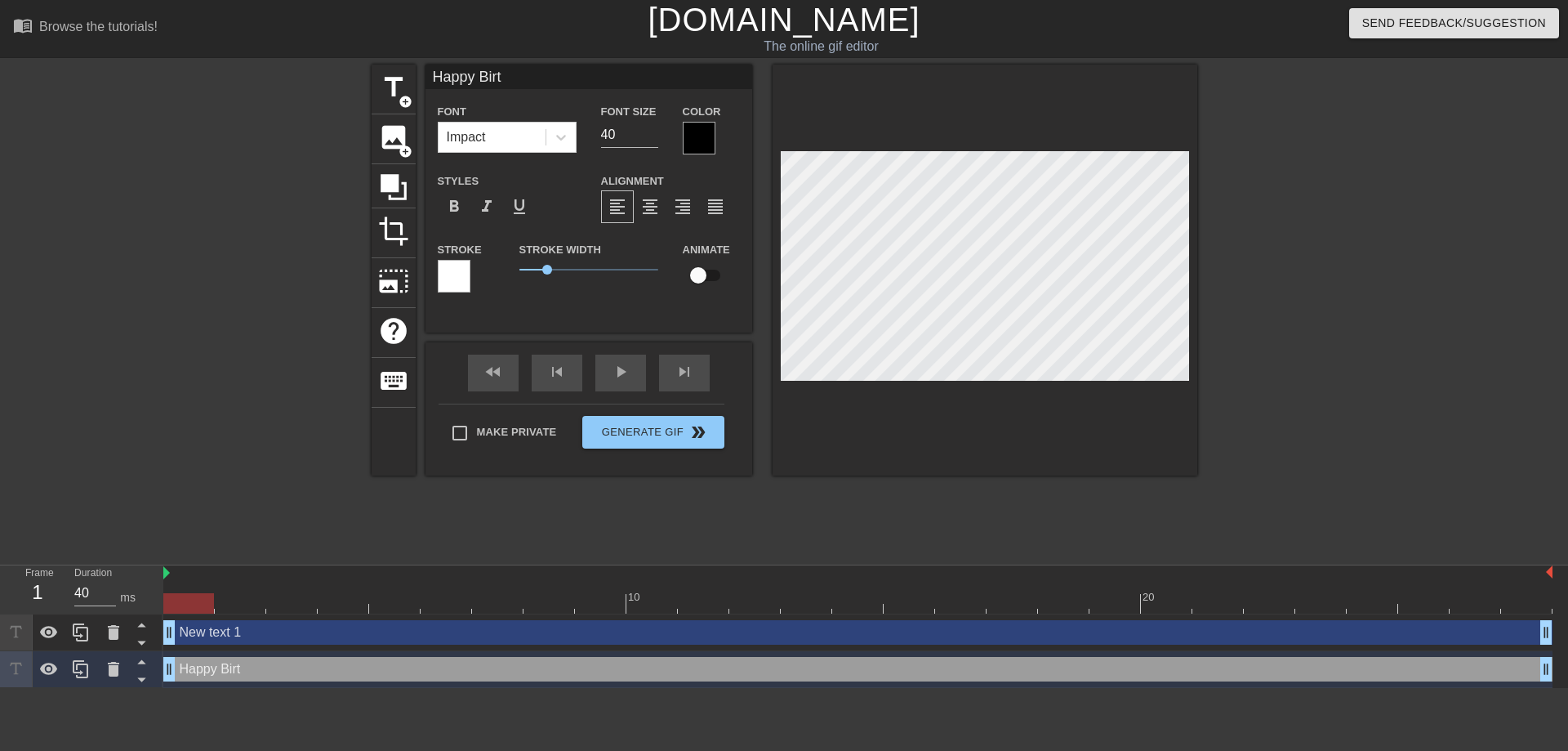
type textarea "Happy Birth"
type input "Happy Birthd"
type textarea "Happy Birthd"
type input "Happy Birthda"
type textarea "Happy Birthda"
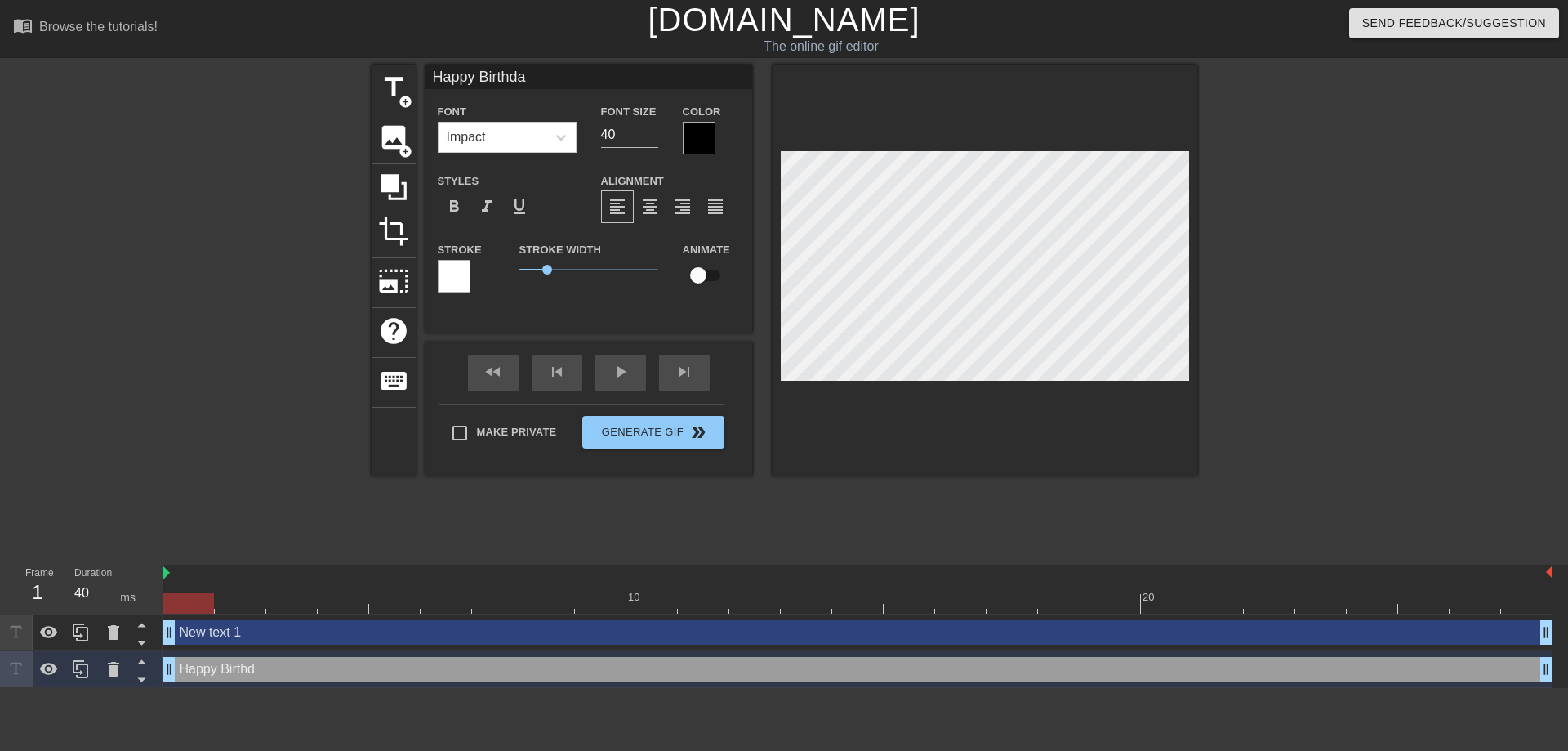
type input "Happy Birthday"
type textarea "Happy Birthday"
type input "Happy Birthday!"
type textarea "Happy Birthday!"
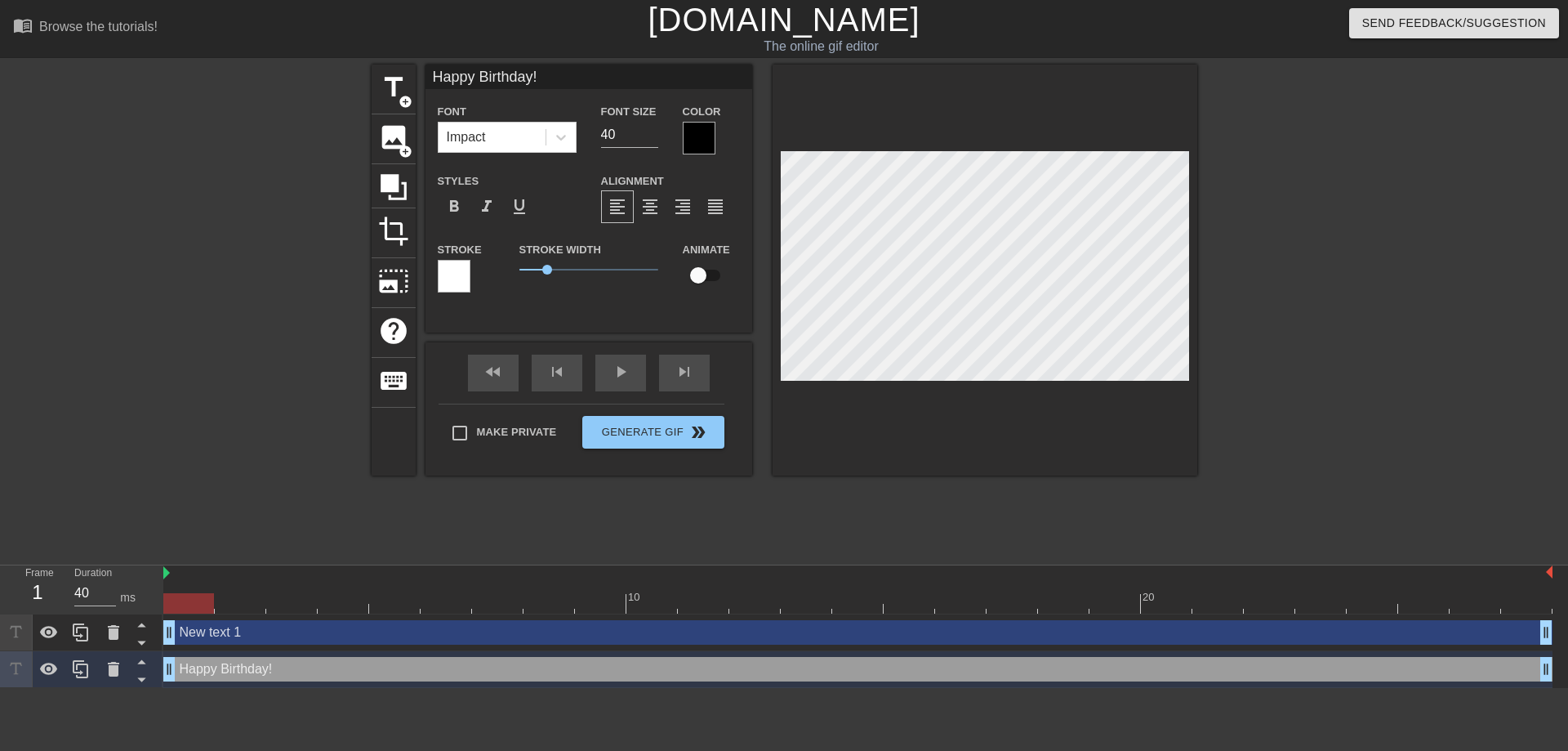
scroll to position [0, 2]
click at [561, 143] on icon at bounding box center [562, 137] width 17 height 17
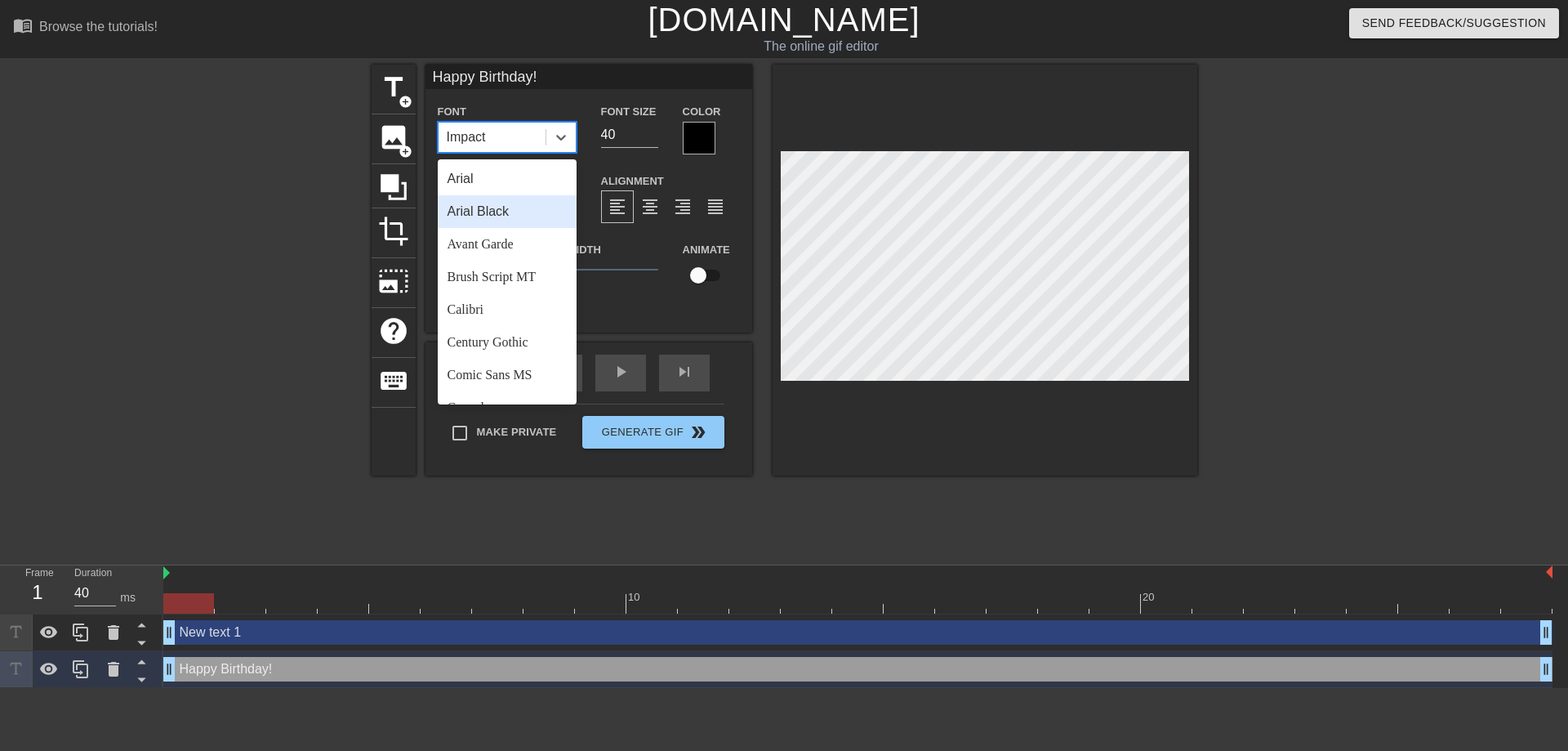
click at [507, 215] on div "Arial Black" at bounding box center [507, 212] width 139 height 33
click at [557, 140] on icon at bounding box center [562, 137] width 17 height 17
click at [493, 173] on div "Arial" at bounding box center [507, 178] width 139 height 33
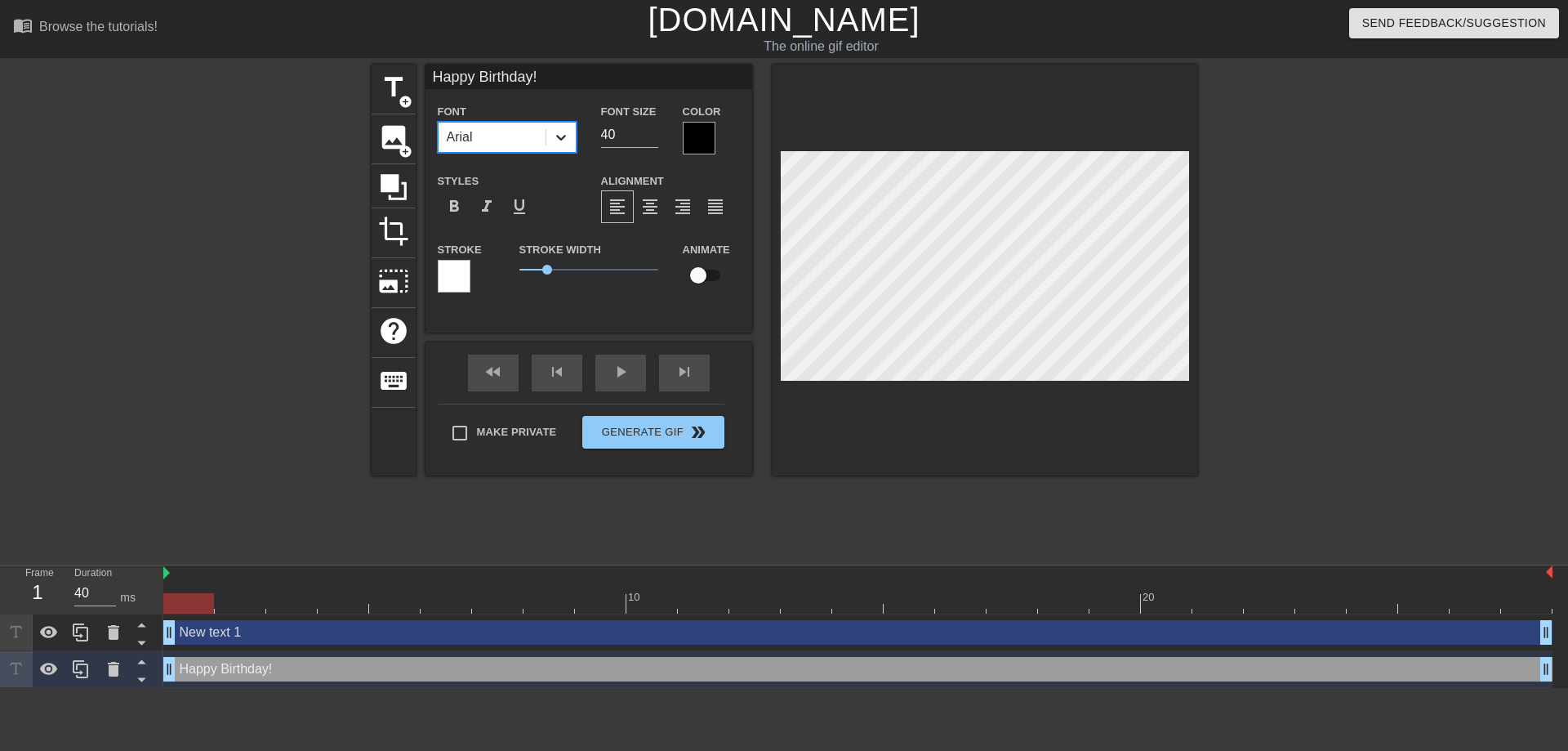
click at [551, 141] on div at bounding box center [561, 137] width 29 height 29
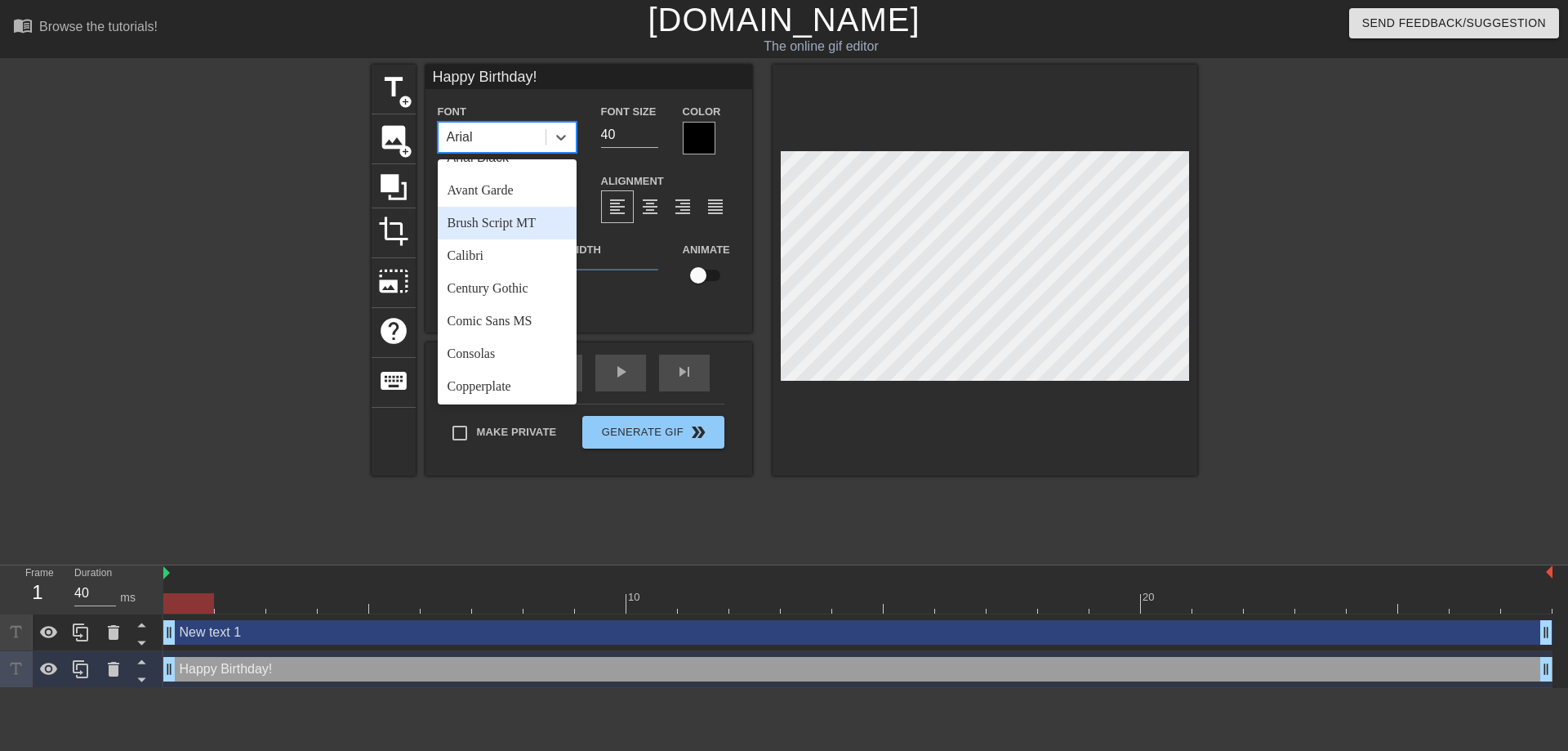
scroll to position [103, 0]
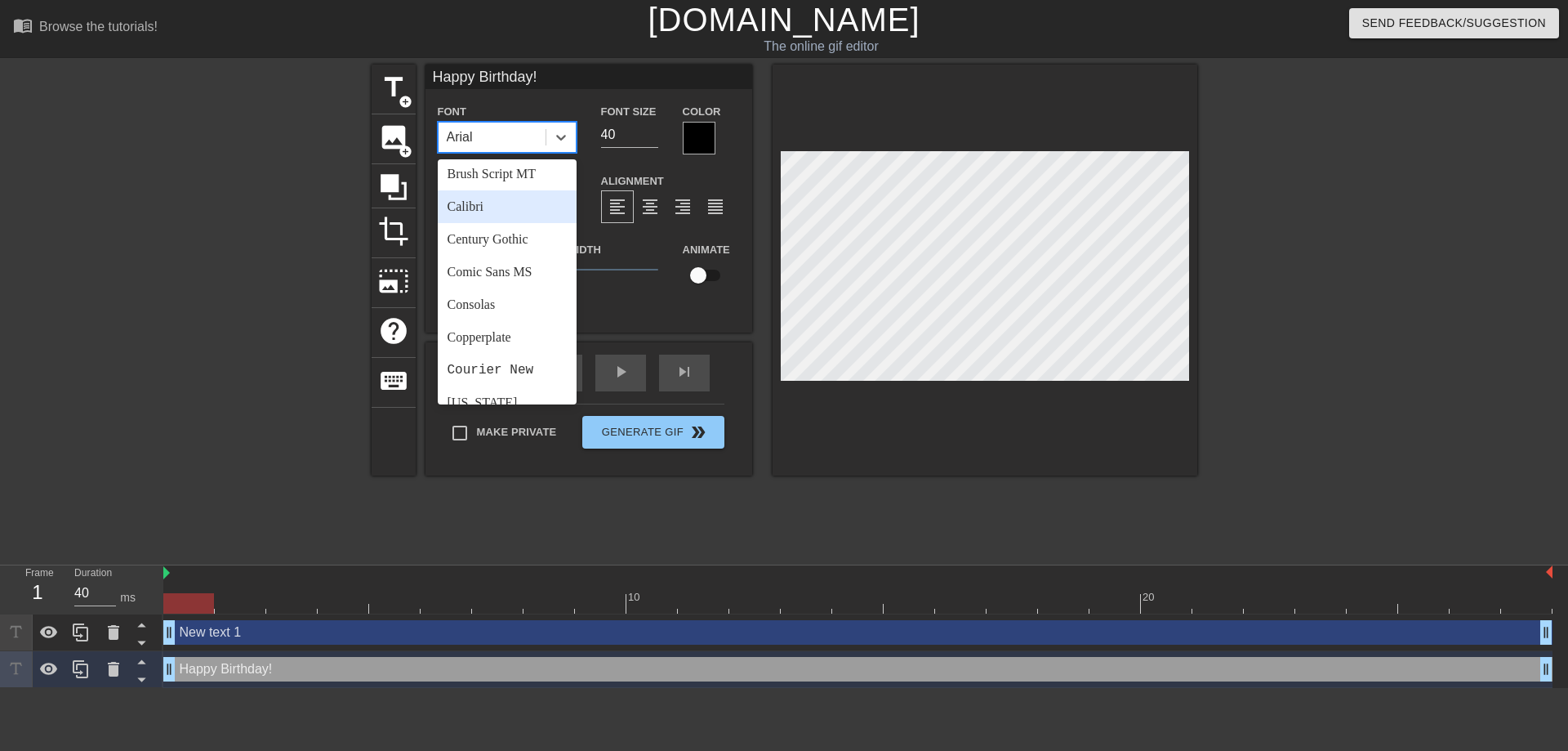
click at [507, 207] on div "Calibri" at bounding box center [507, 207] width 139 height 33
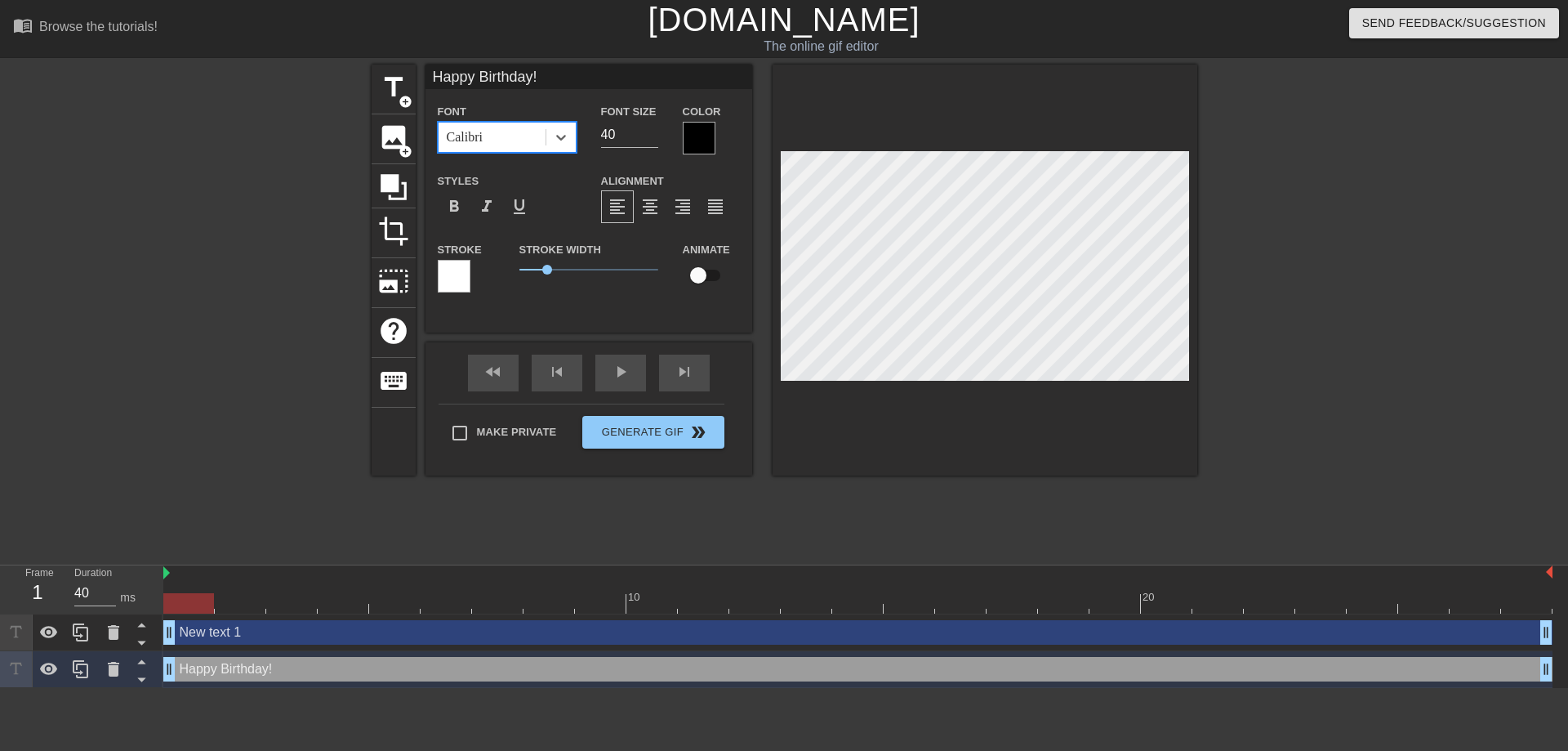
click at [694, 140] on div at bounding box center [699, 138] width 33 height 33
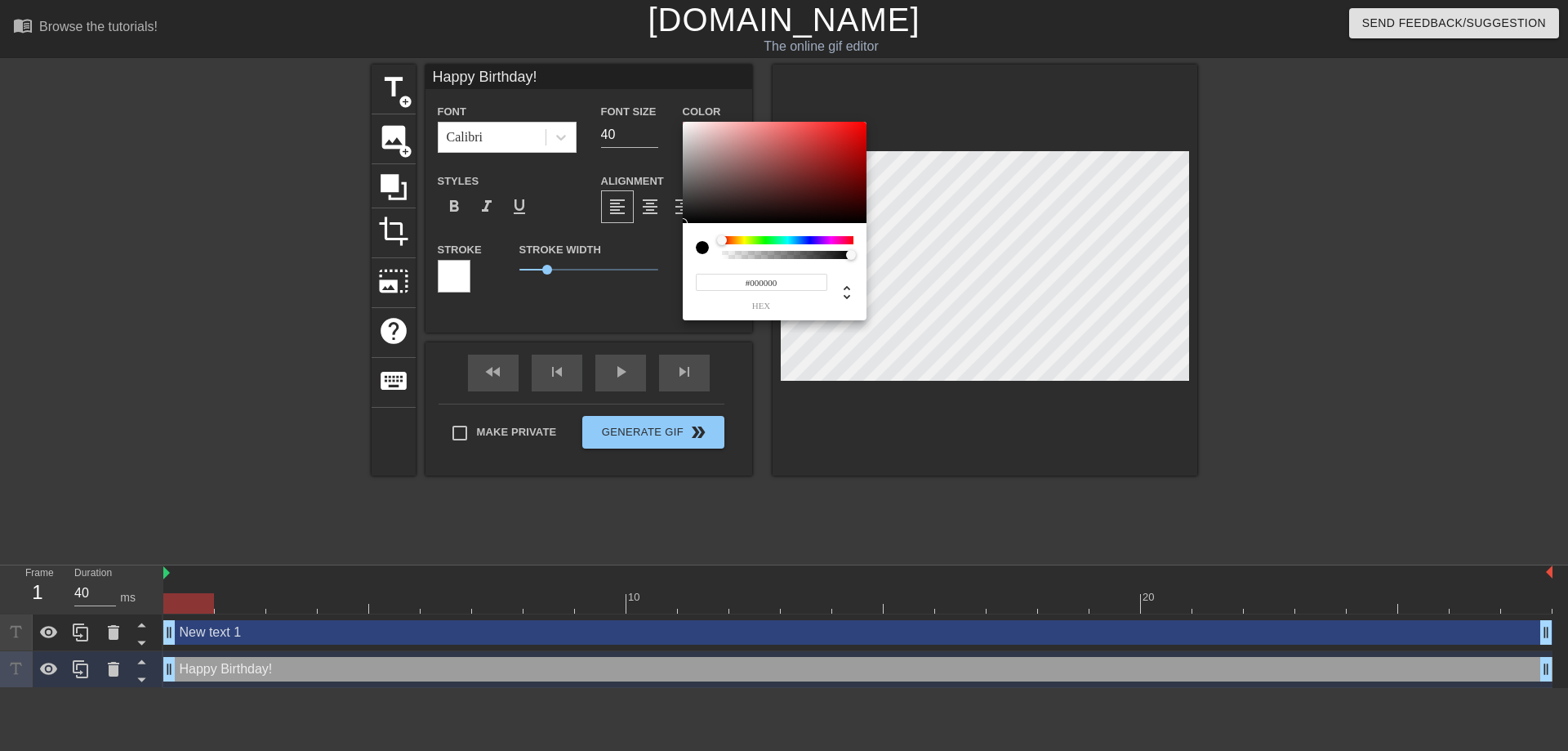
type input "0"
drag, startPoint x: 727, startPoint y: 253, endPoint x: 717, endPoint y: 258, distance: 11.2
click at [719, 258] on div at bounding box center [775, 247] width 158 height 23
type input "170"
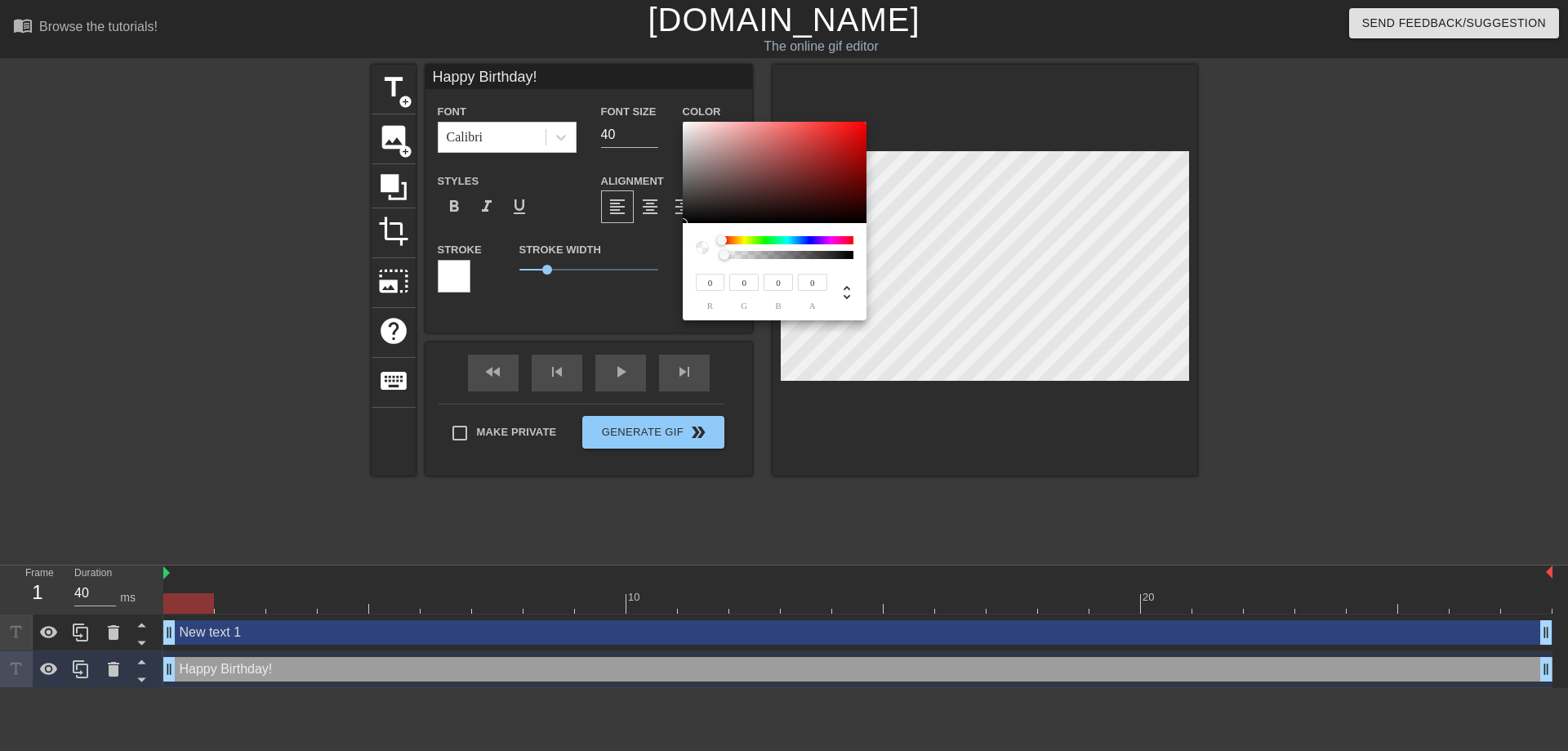
type input "159"
type input "178"
type input "167"
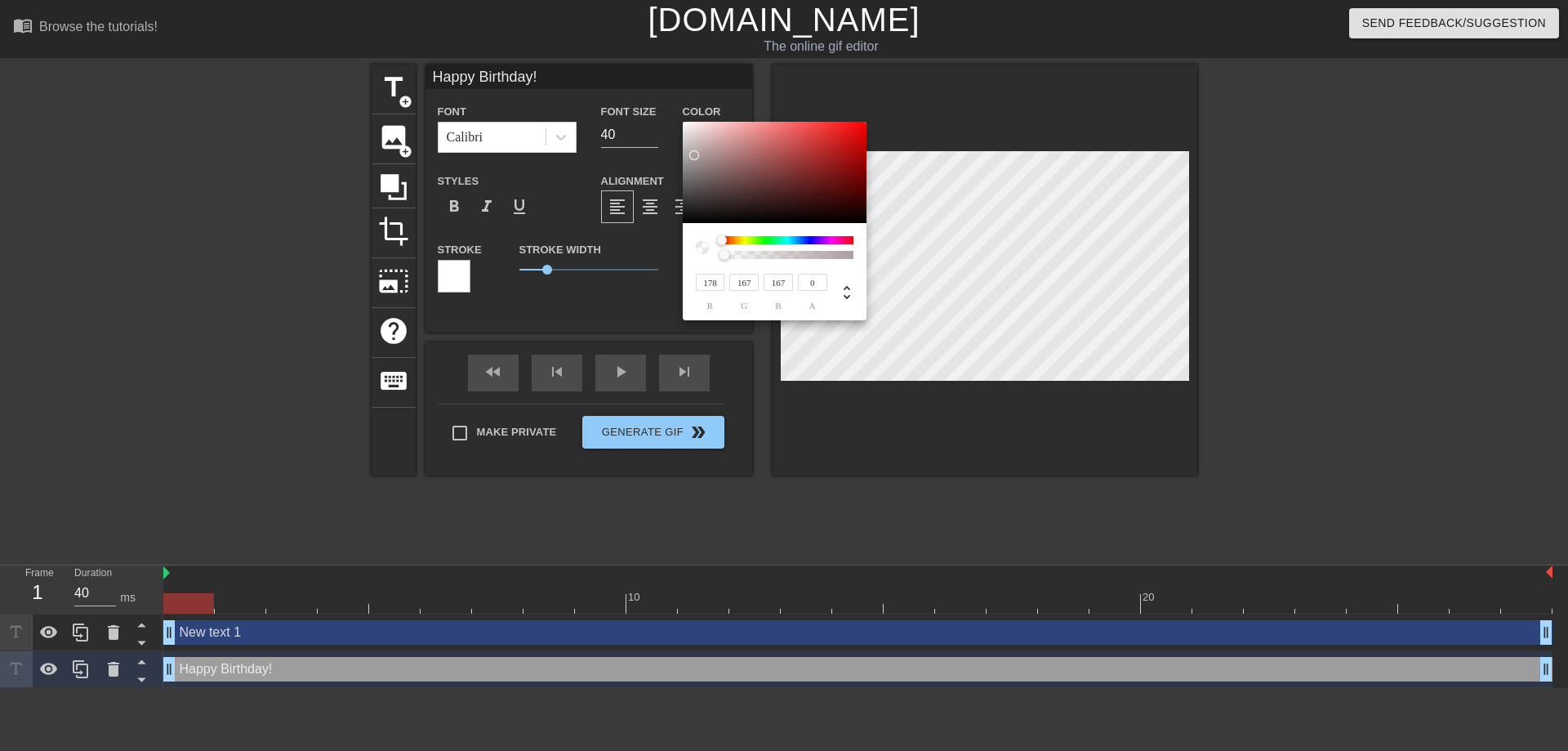
type input "195"
type input "183"
type input "211"
type input "201"
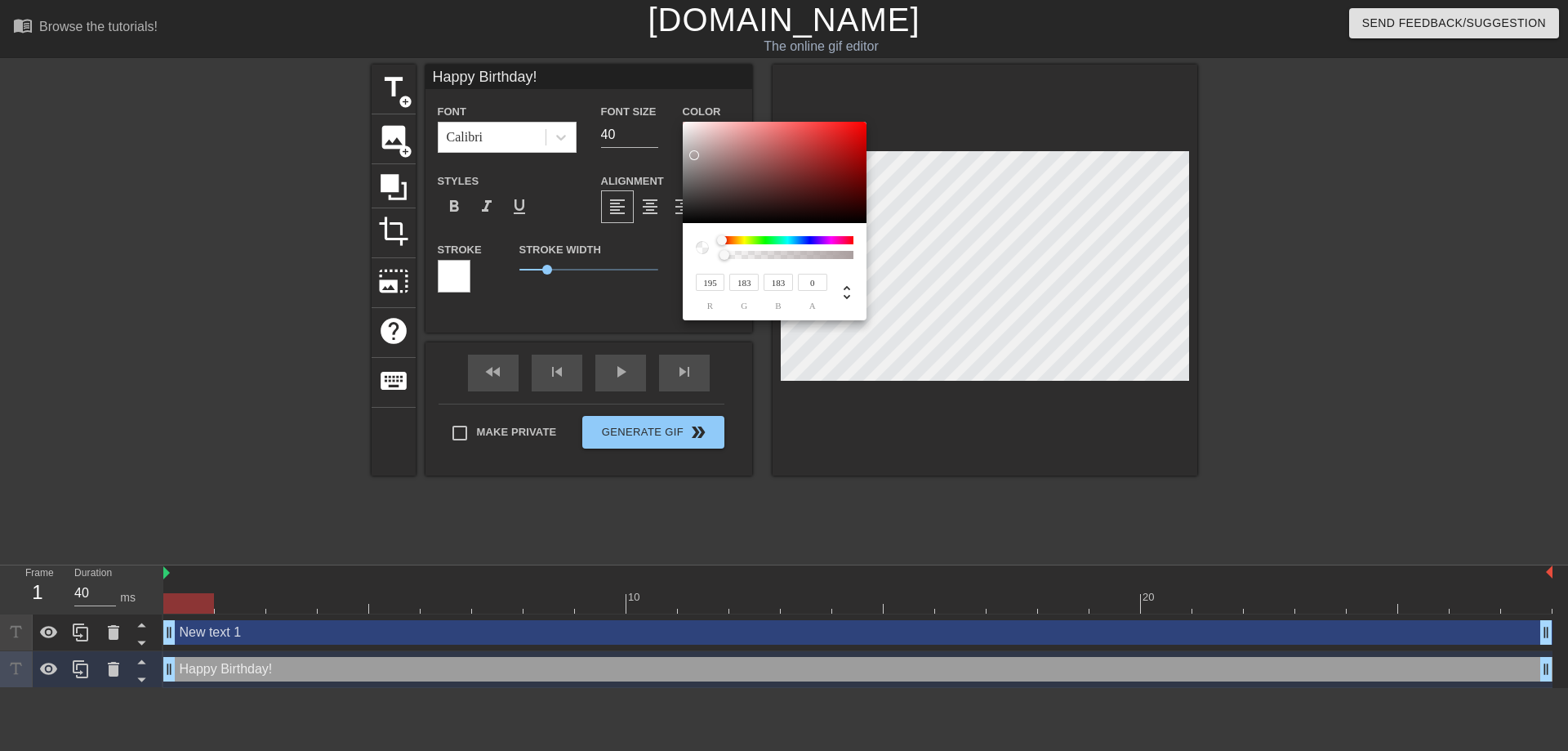
type input "201"
type input "230"
type input "223"
type input "244"
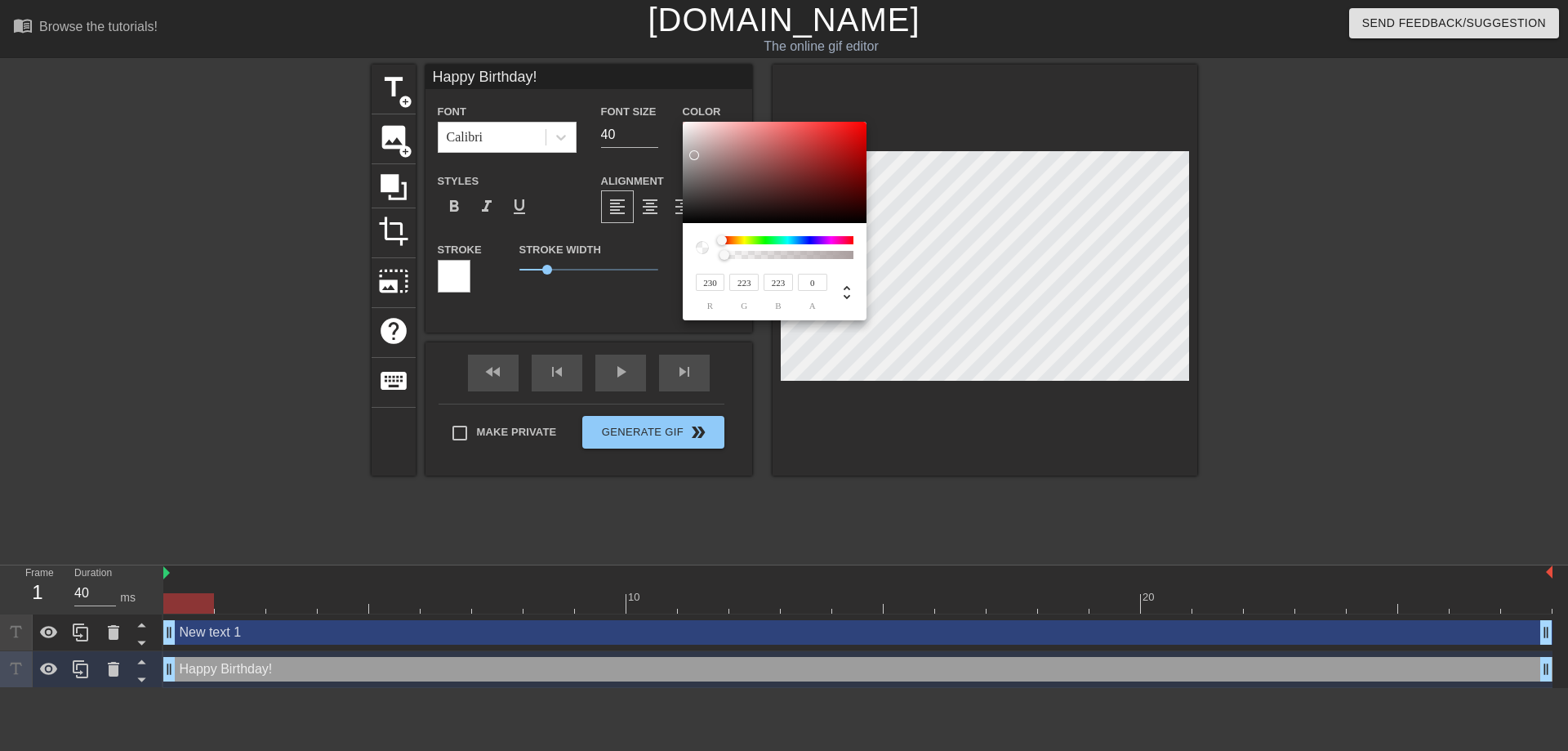
type input "81"
type input "252"
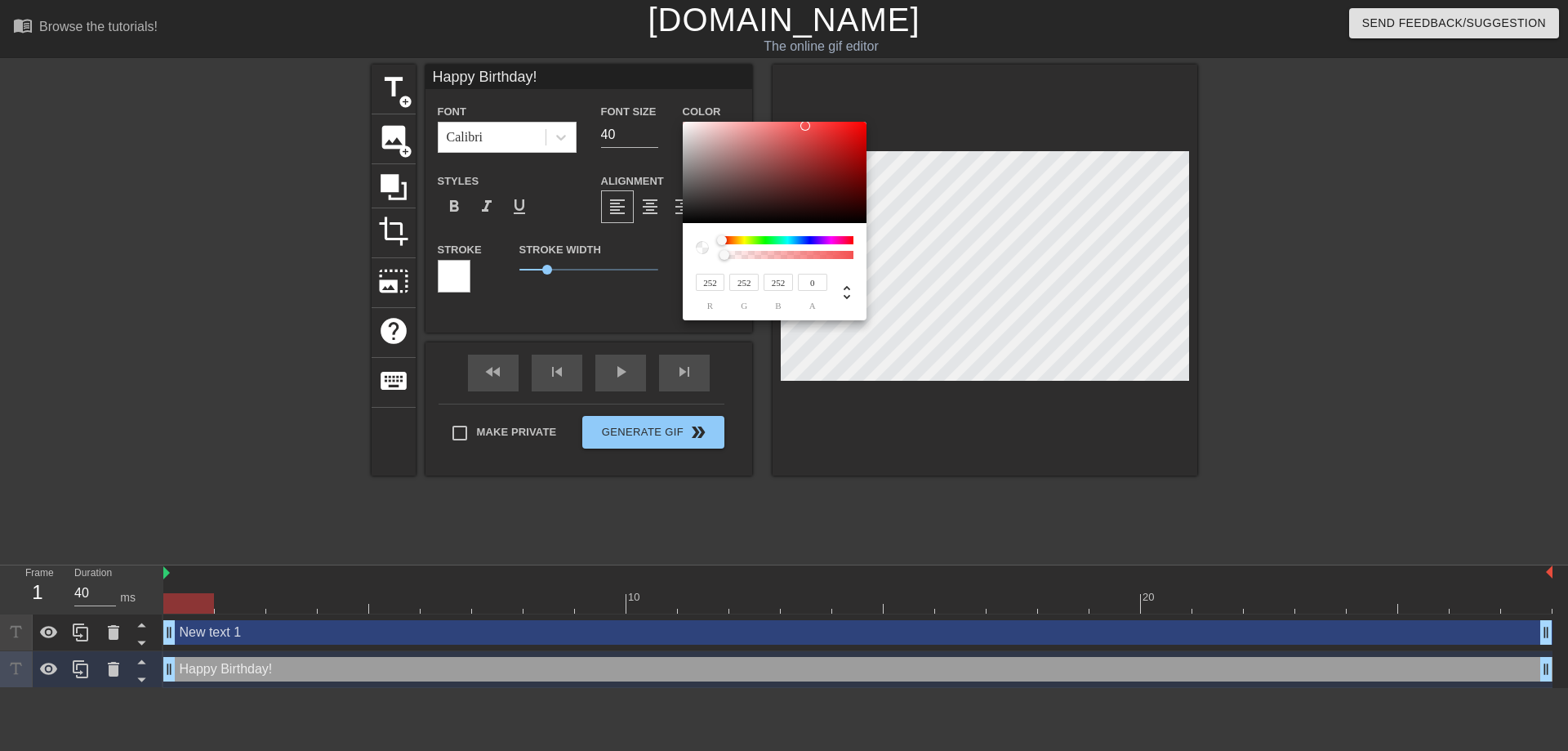
type input "255"
drag, startPoint x: 695, startPoint y: 153, endPoint x: 680, endPoint y: 119, distance: 37.2
click at [683, 122] on div at bounding box center [775, 172] width 184 height 101
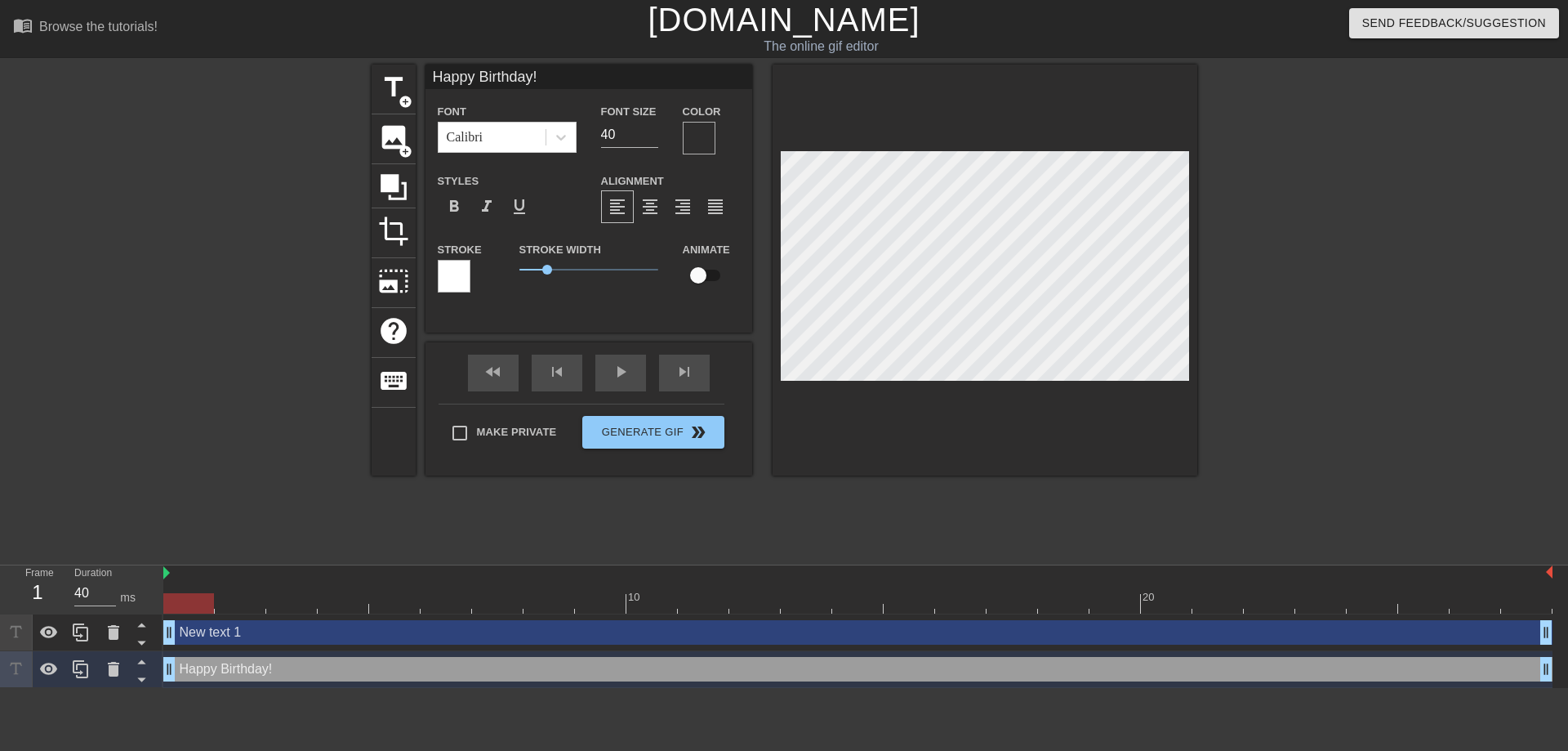
click at [696, 138] on div at bounding box center [699, 138] width 33 height 33
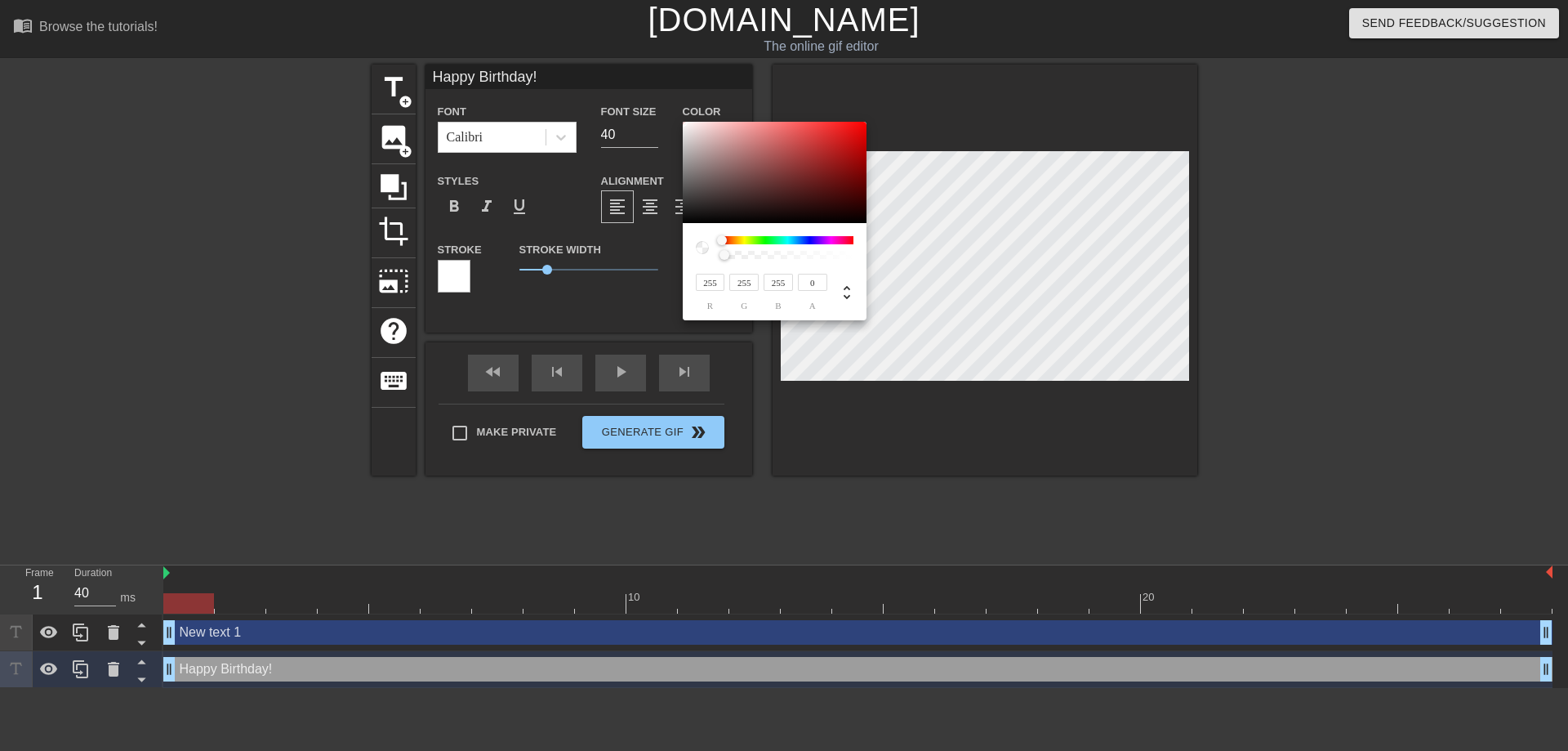
type input "102"
type input "99"
type input "131"
type input "127"
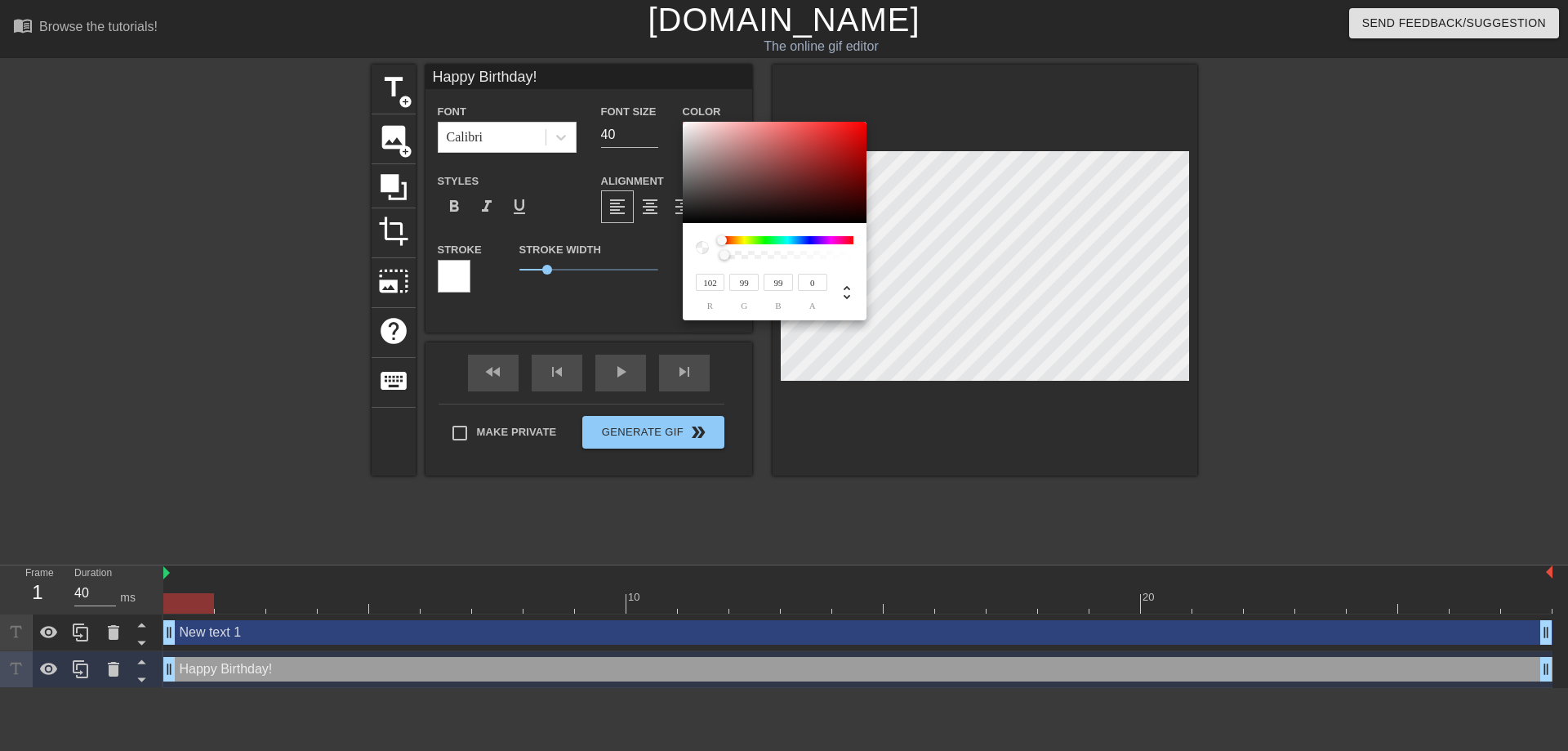
type input "127"
type input "168"
type input "164"
type input "201"
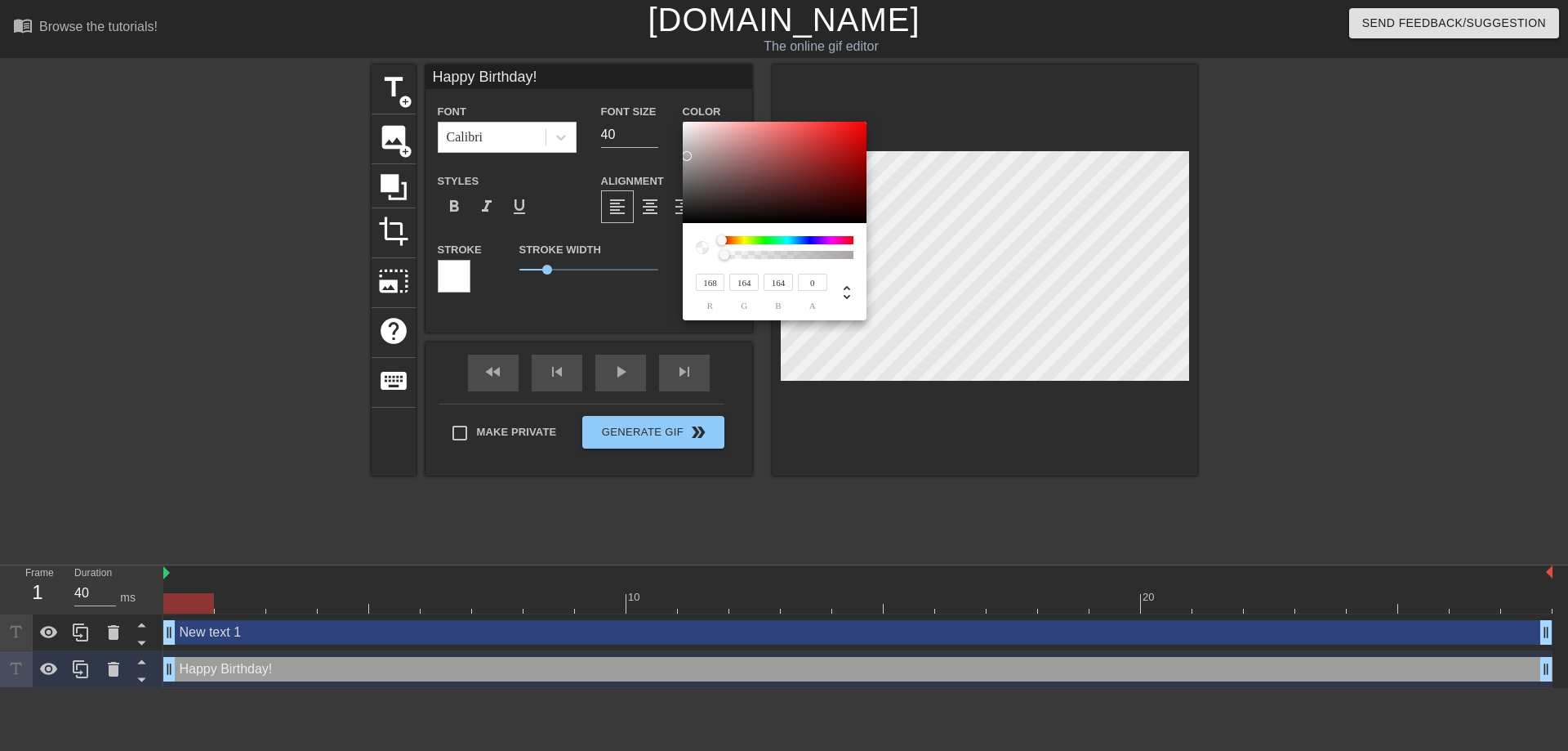
type input "196"
type input "226"
type input "220"
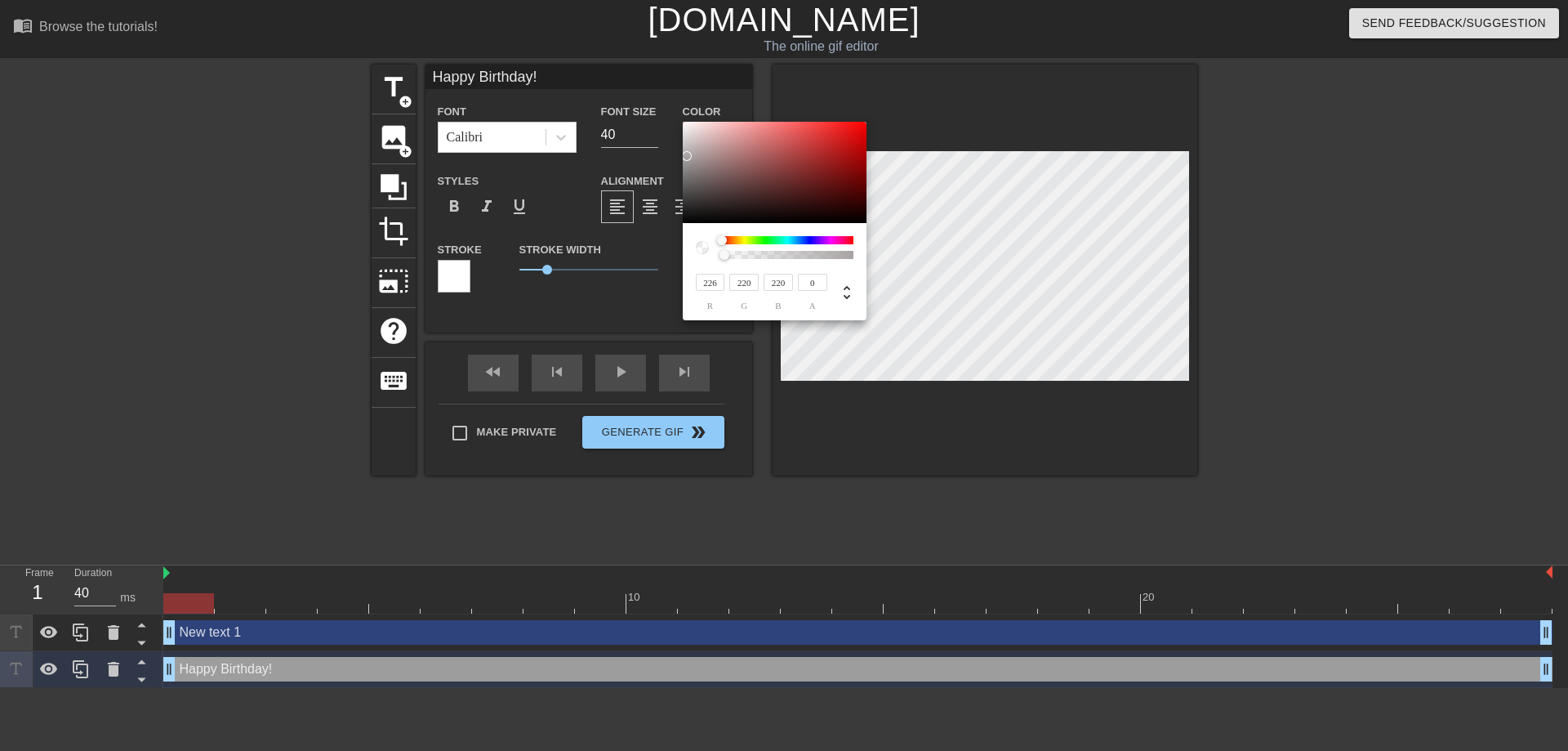
type input "240"
type input "233"
type input "244"
type input "237"
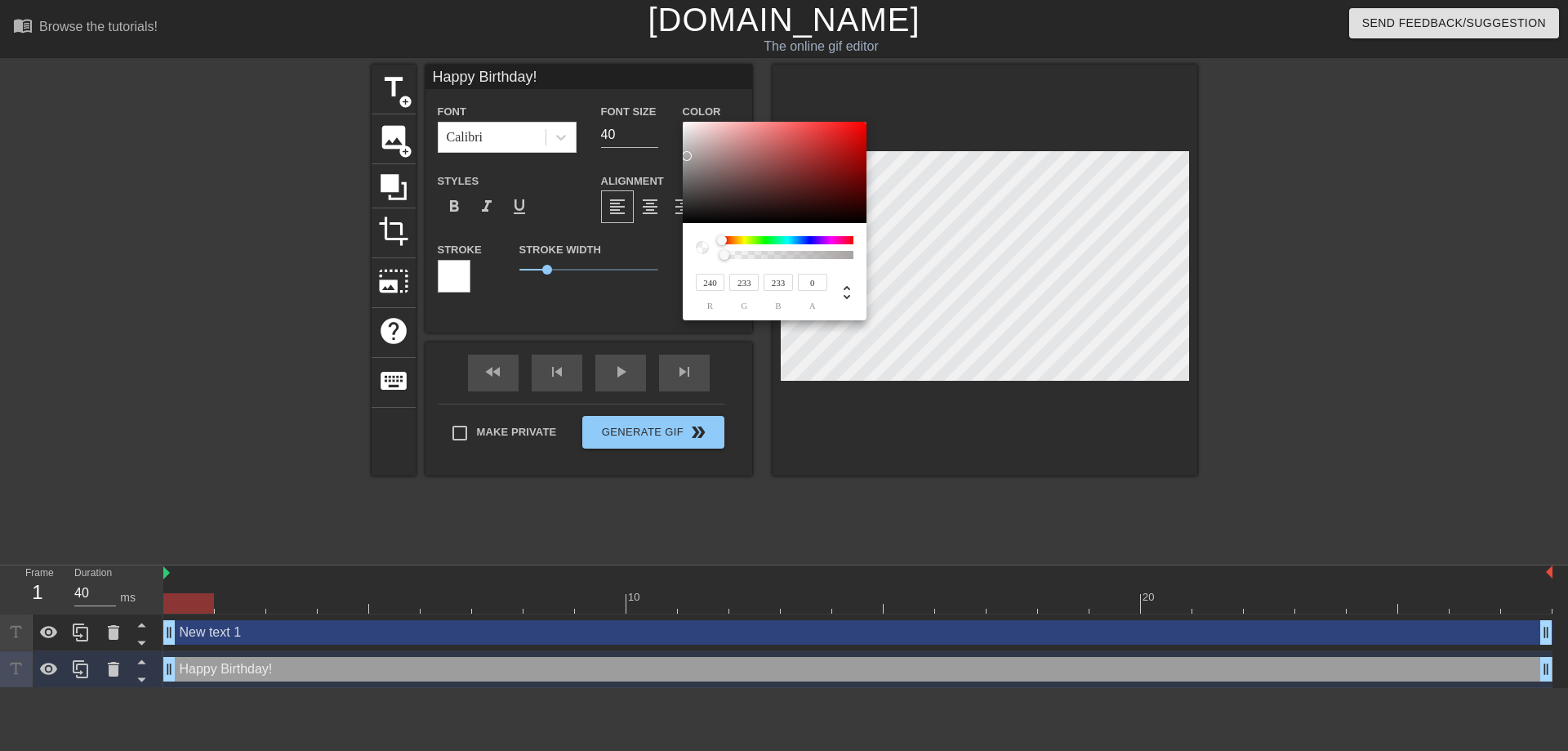
type input "237"
drag, startPoint x: 689, startPoint y: 182, endPoint x: 688, endPoint y: 125, distance: 57.0
click at [688, 125] on div at bounding box center [775, 172] width 184 height 101
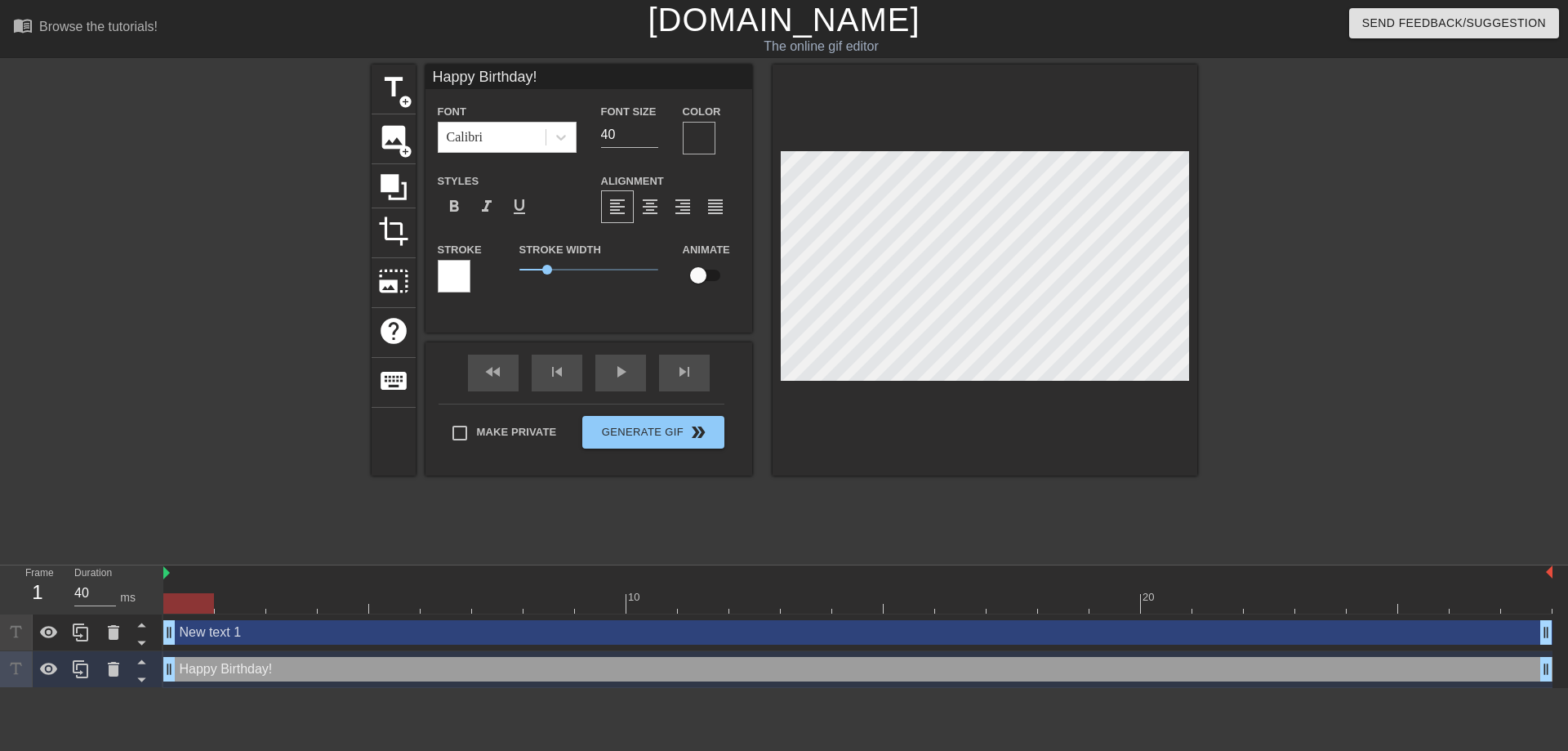
scroll to position [0, 4]
type input "Happy !"
type textarea "Happy !"
type input "Happy!"
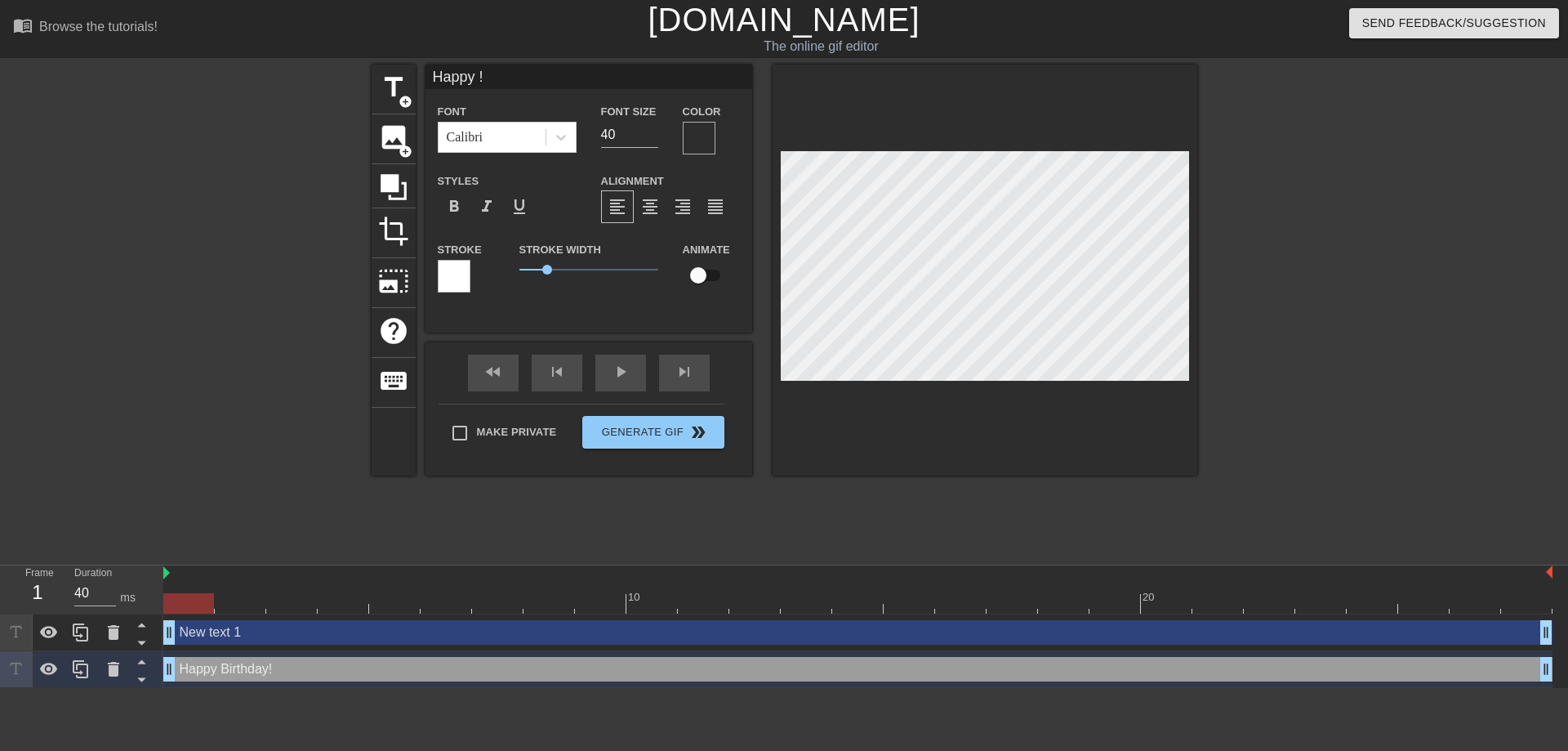
type textarea "Happy!"
type input "Happ!"
type textarea "Happ!"
type input "Hap!"
type textarea "Hap!"
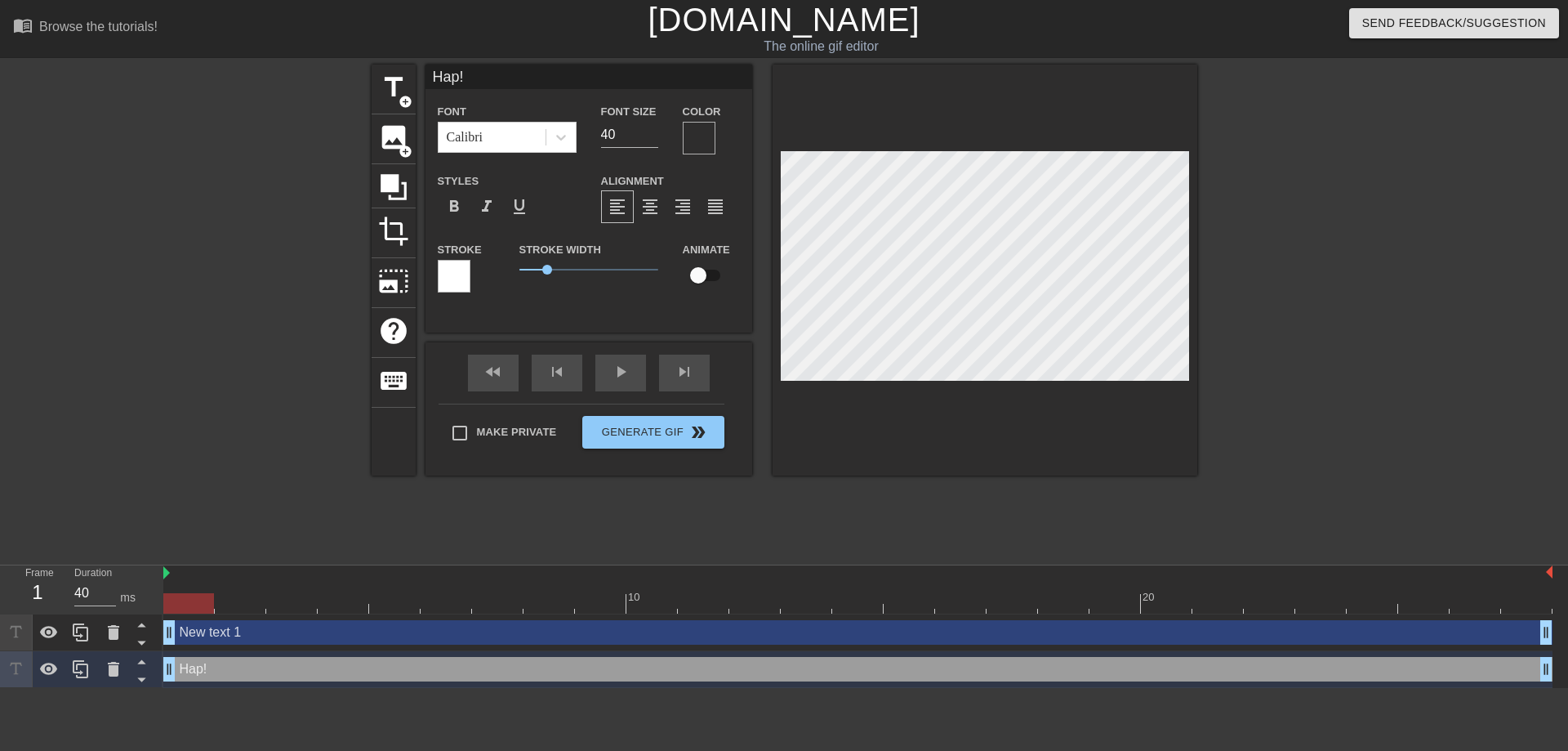
scroll to position [0, 0]
type input "Ha!"
type textarea "Ha!"
type input "H!"
type textarea "H!"
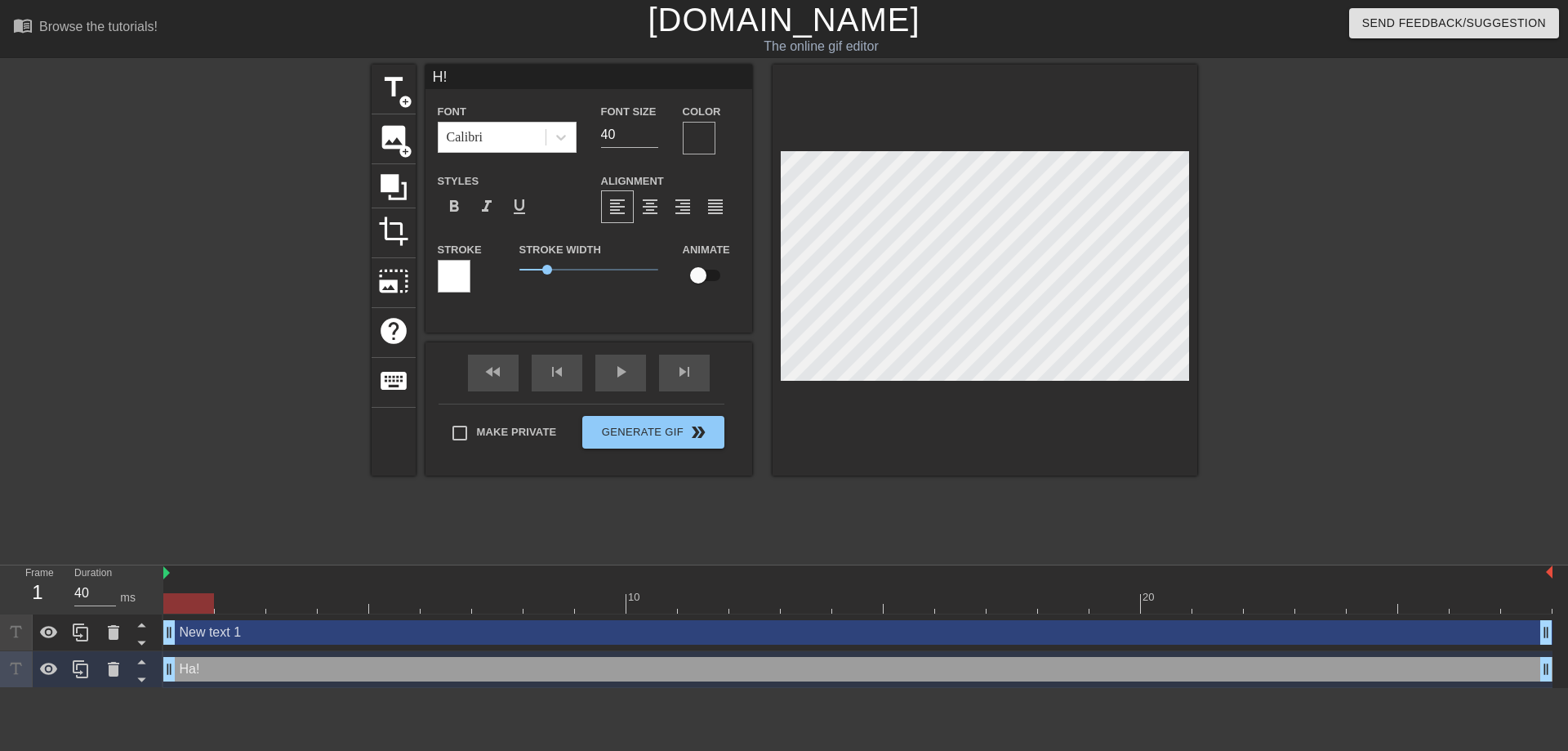
type input "!"
type textarea "!"
click at [725, 142] on div "Color" at bounding box center [711, 128] width 57 height 54
click at [707, 141] on div at bounding box center [699, 138] width 33 height 33
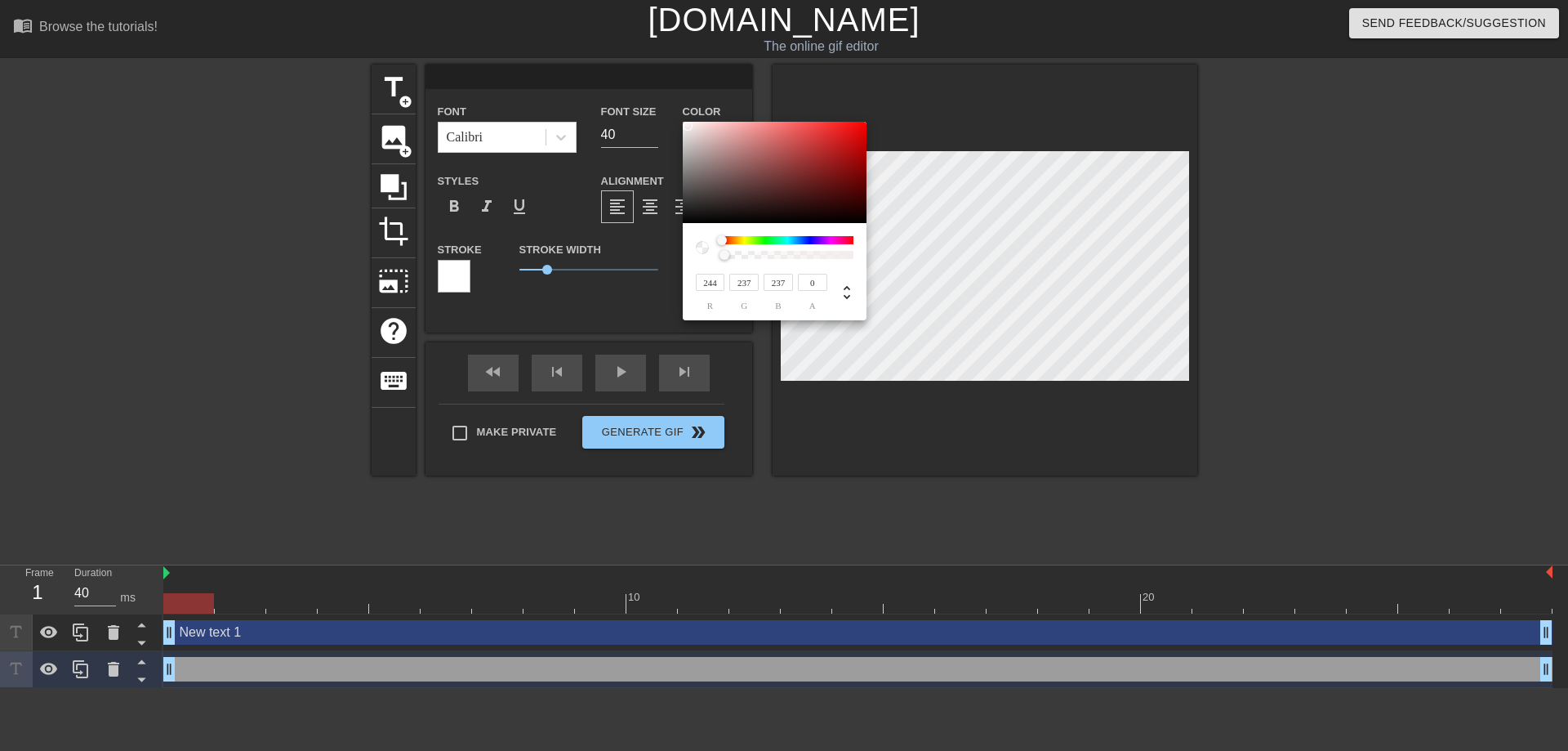
type input "234"
type input "219"
type input "220"
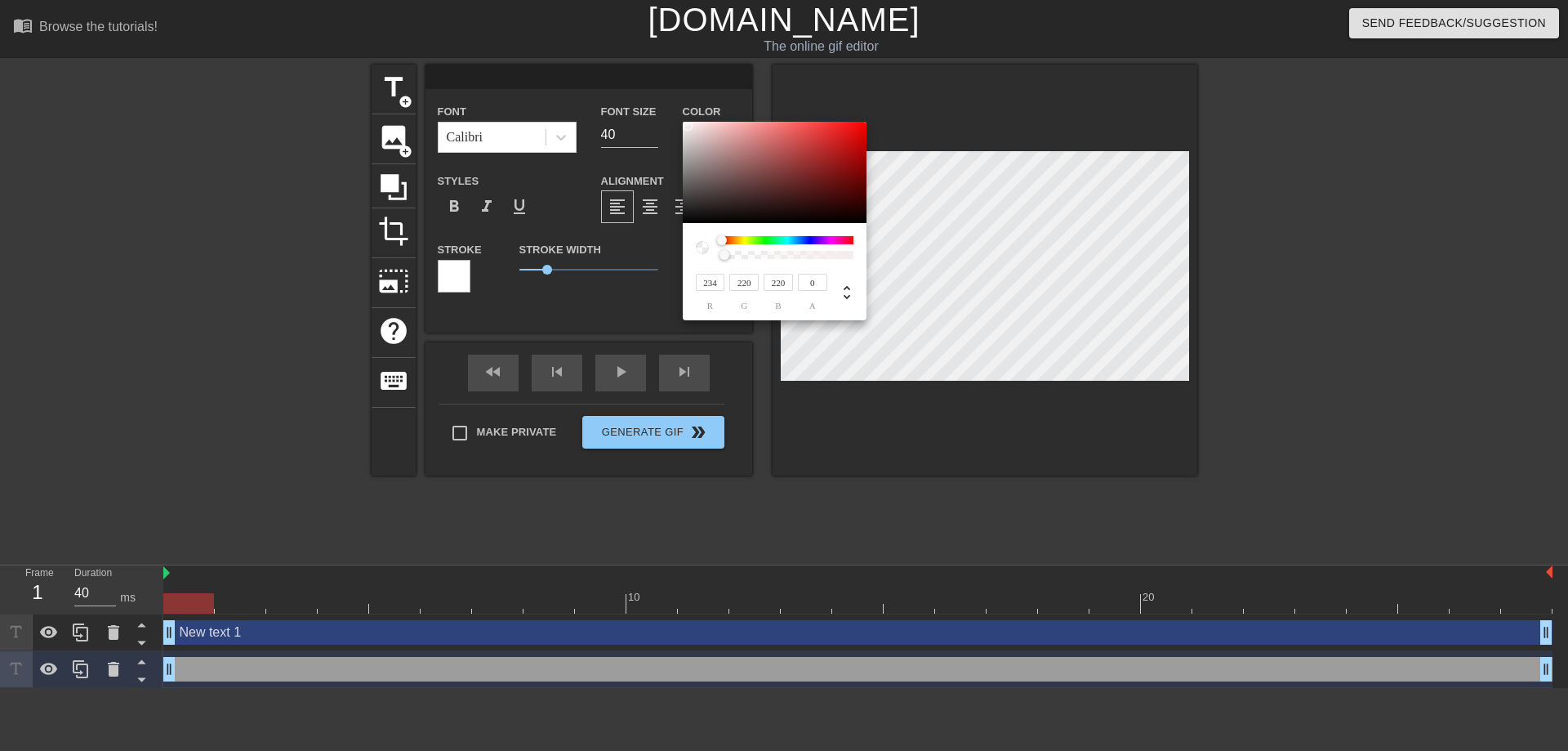
type input "238"
type input "226"
type input "242"
type input "234"
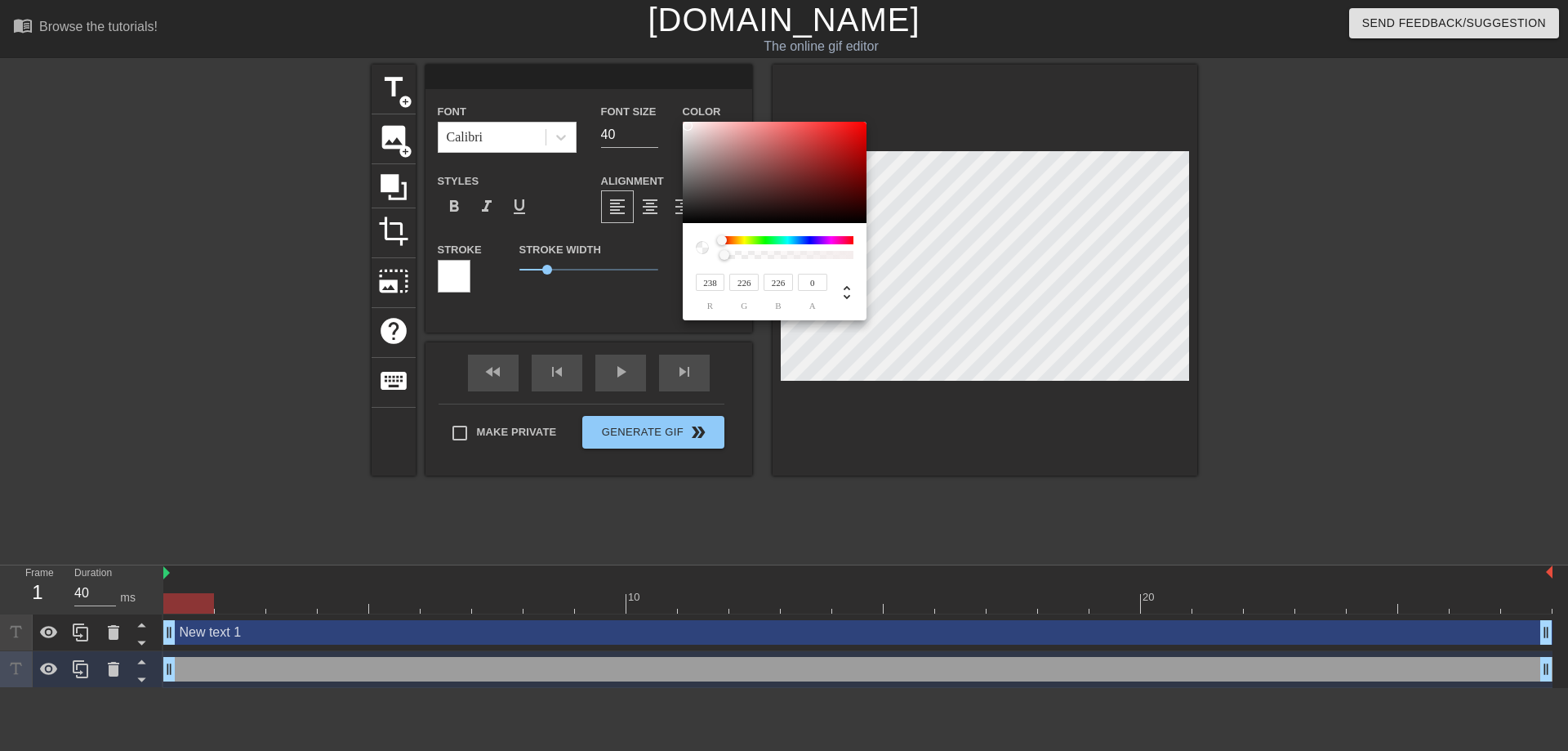
type input "234"
type input "244"
type input "240"
click at [689, 126] on div at bounding box center [694, 131] width 10 height 10
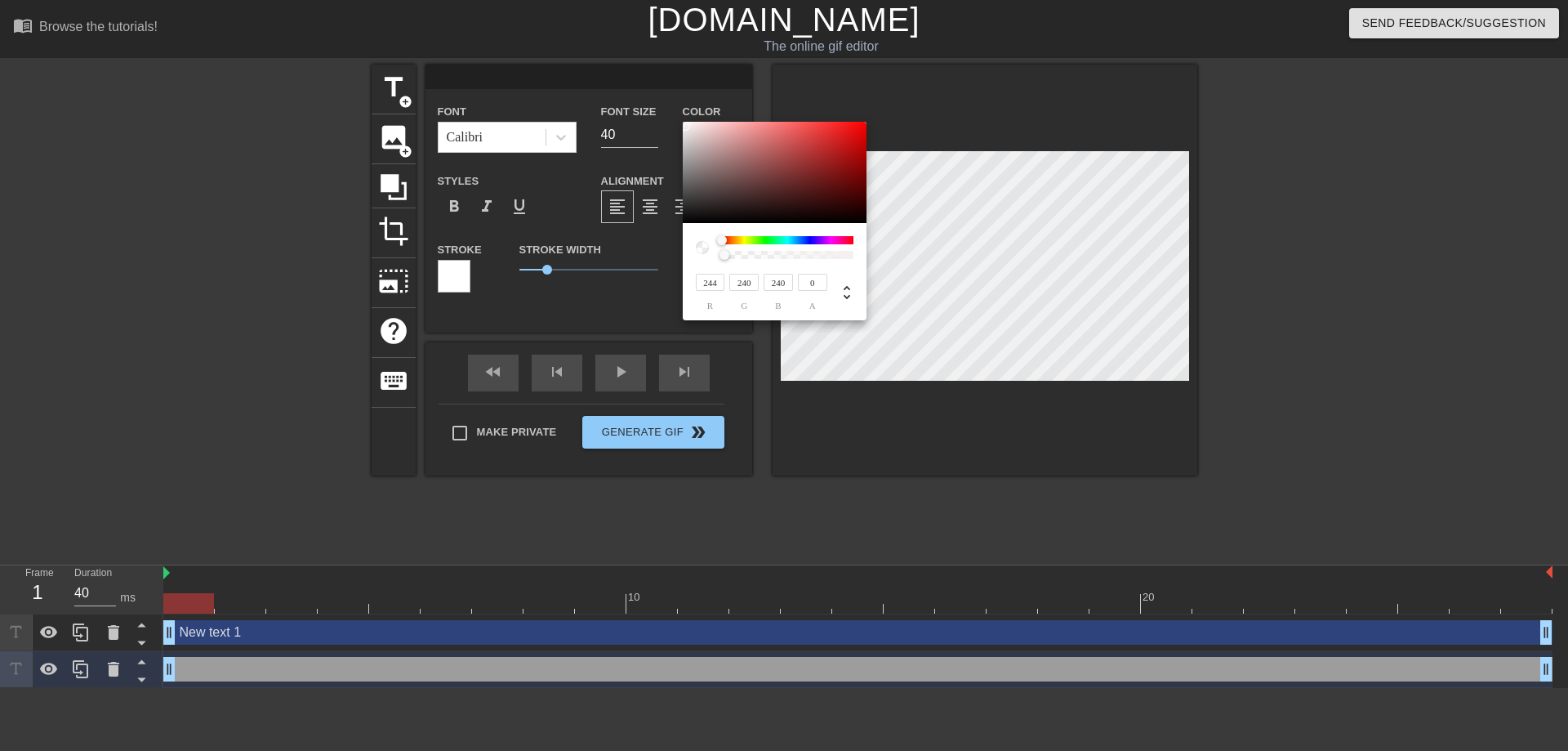
type input "246"
type input "244"
click at [685, 125] on div at bounding box center [685, 126] width 10 height 10
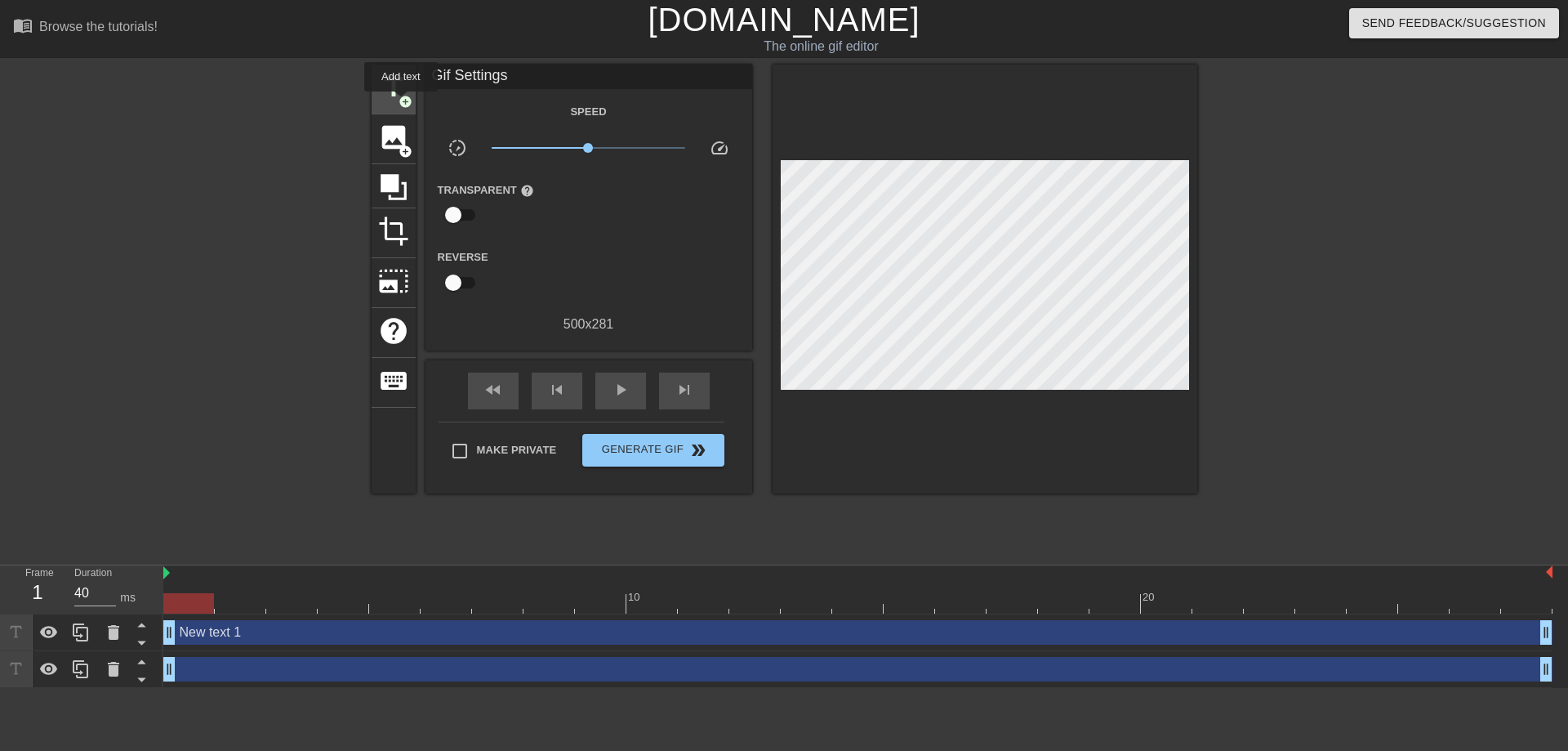
click at [401, 103] on span "add_circle" at bounding box center [405, 101] width 14 height 14
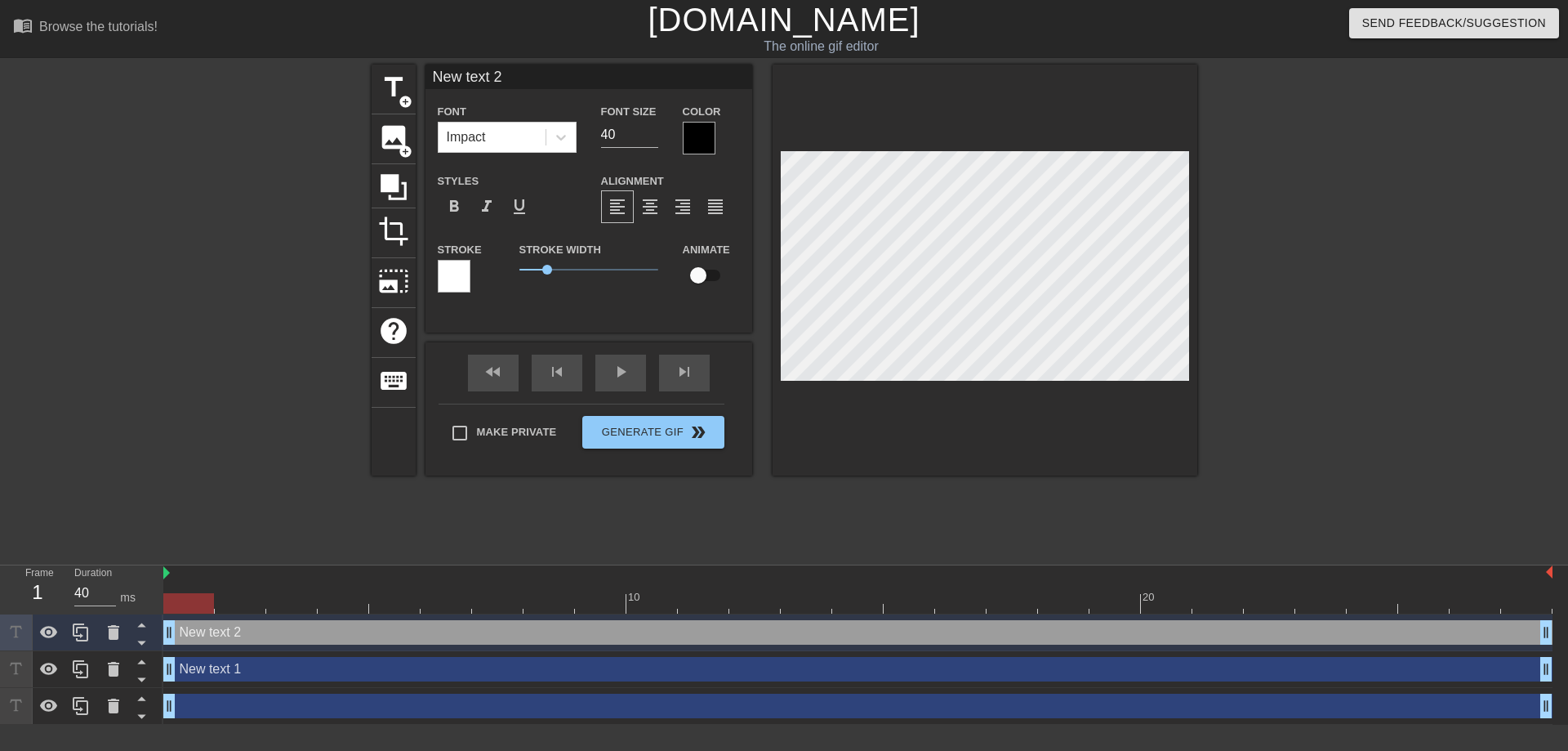
click at [696, 146] on div at bounding box center [699, 138] width 33 height 33
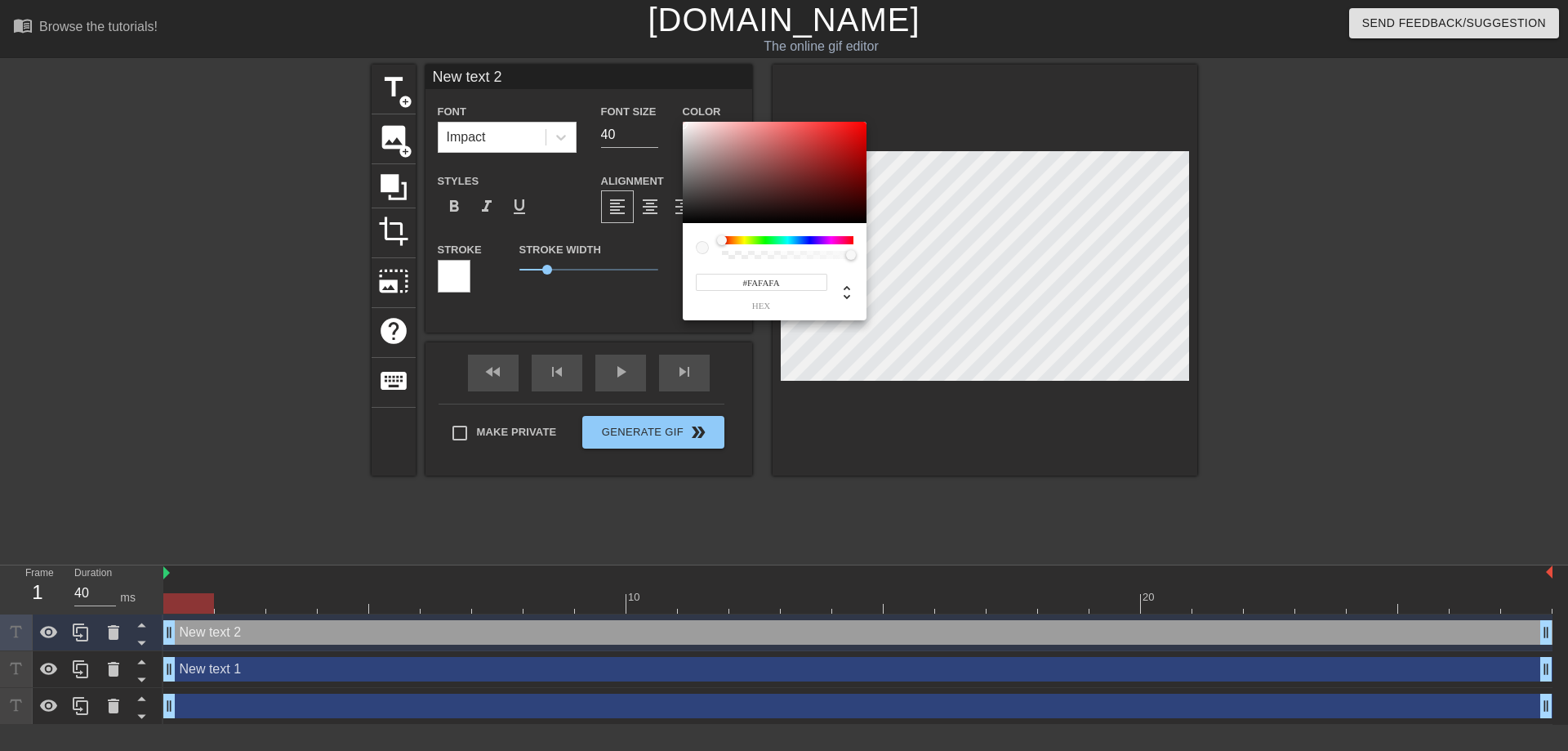
type input "#FFFFFF"
drag, startPoint x: 697, startPoint y: 159, endPoint x: 679, endPoint y: 117, distance: 45.7
click at [683, 122] on div at bounding box center [775, 172] width 184 height 101
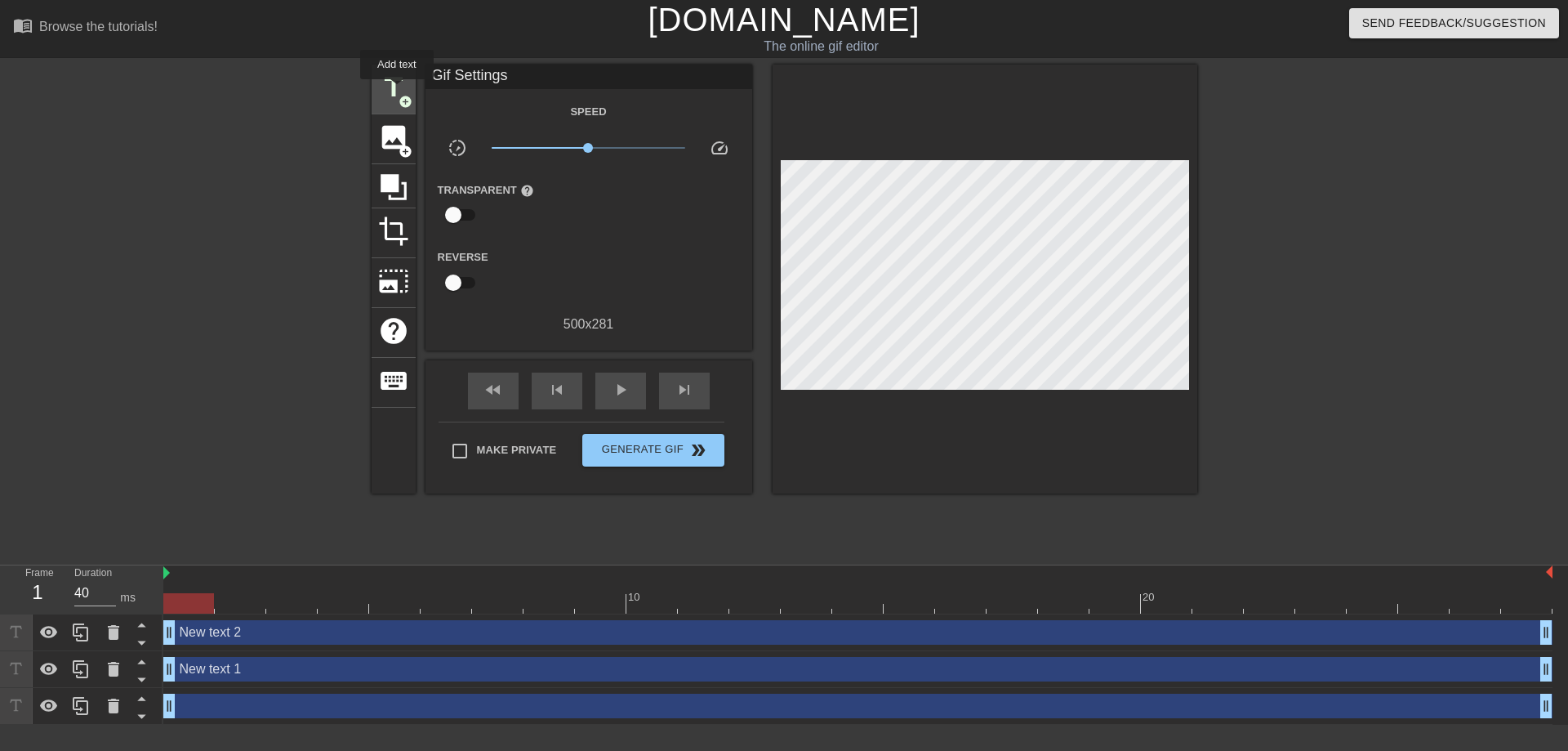
click at [397, 90] on span "title" at bounding box center [393, 87] width 31 height 31
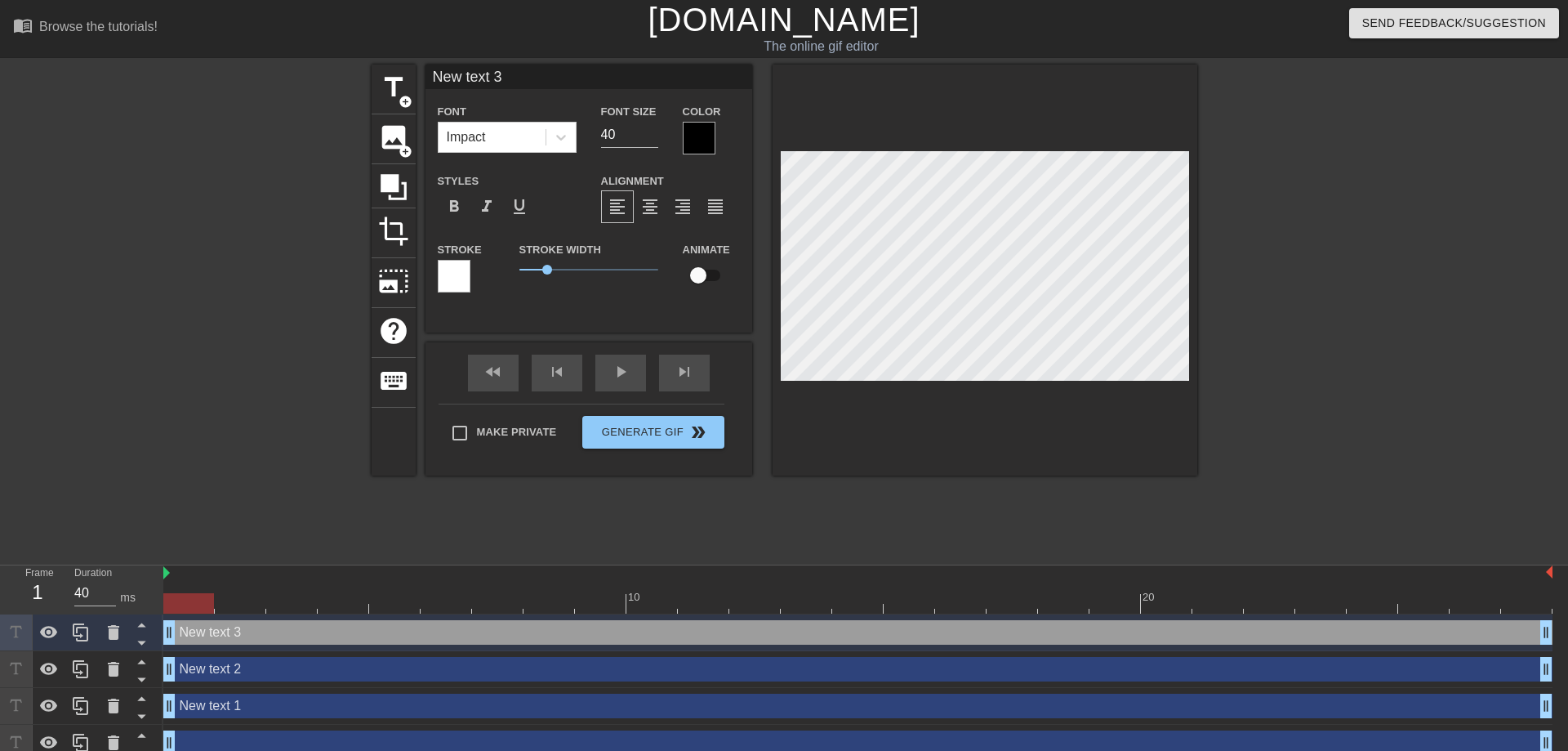
click at [540, 76] on input "New text 3" at bounding box center [588, 76] width 327 height 24
click at [705, 137] on div at bounding box center [699, 138] width 33 height 33
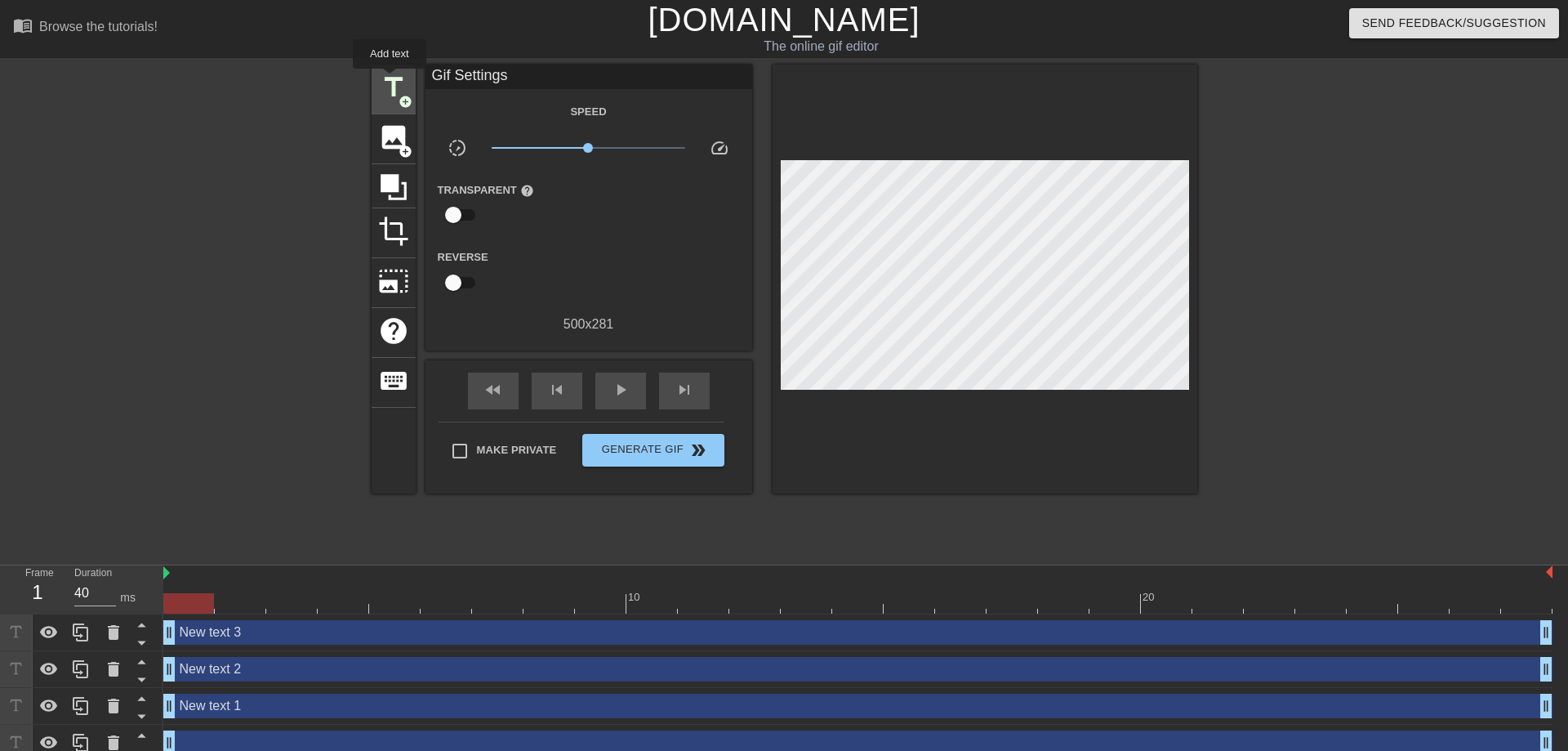
click at [389, 80] on span "title" at bounding box center [393, 87] width 31 height 31
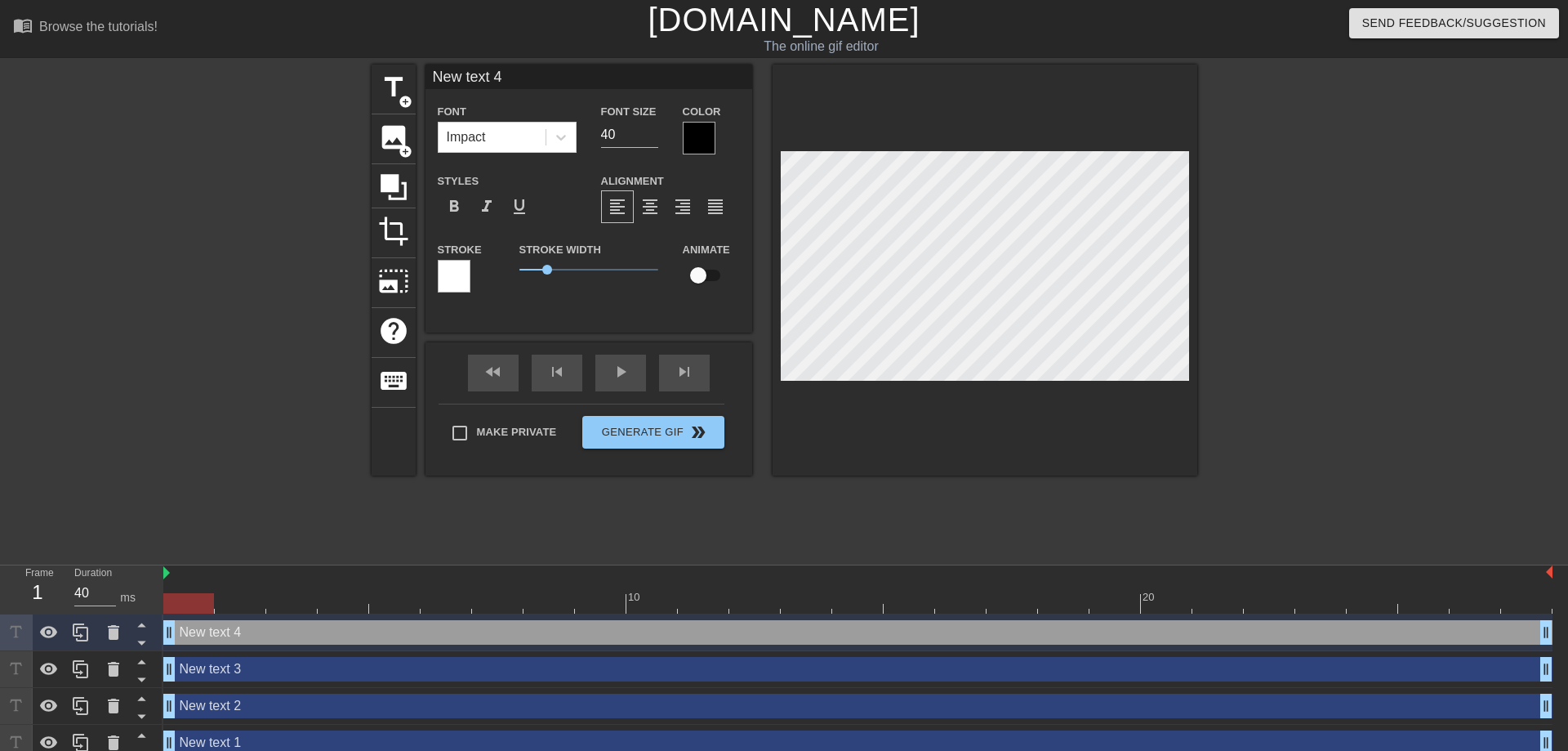
click at [707, 131] on div at bounding box center [699, 138] width 33 height 33
